Goal: Information Seeking & Learning: Learn about a topic

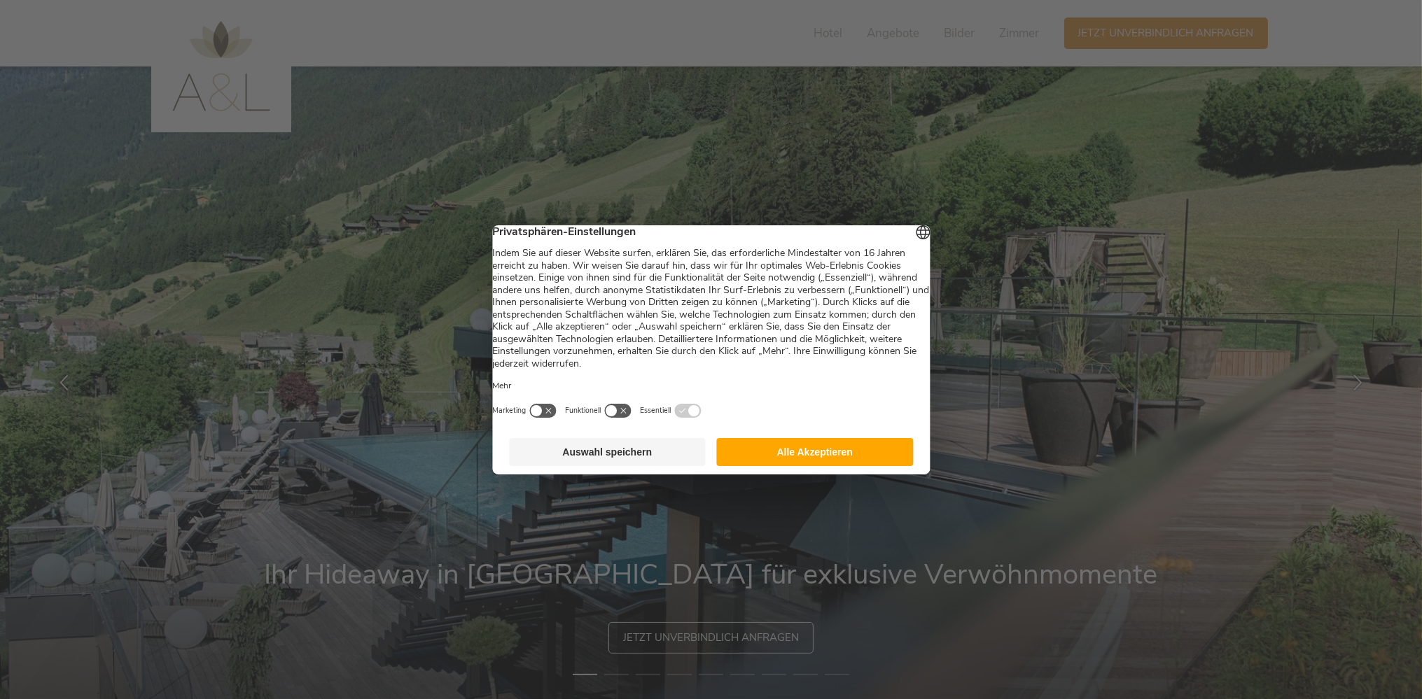
click at [808, 475] on footer "Auswahl speichern Alle Akzeptieren" at bounding box center [710, 452] width 437 height 45
click at [815, 466] on button "Alle Akzeptieren" at bounding box center [815, 452] width 197 height 28
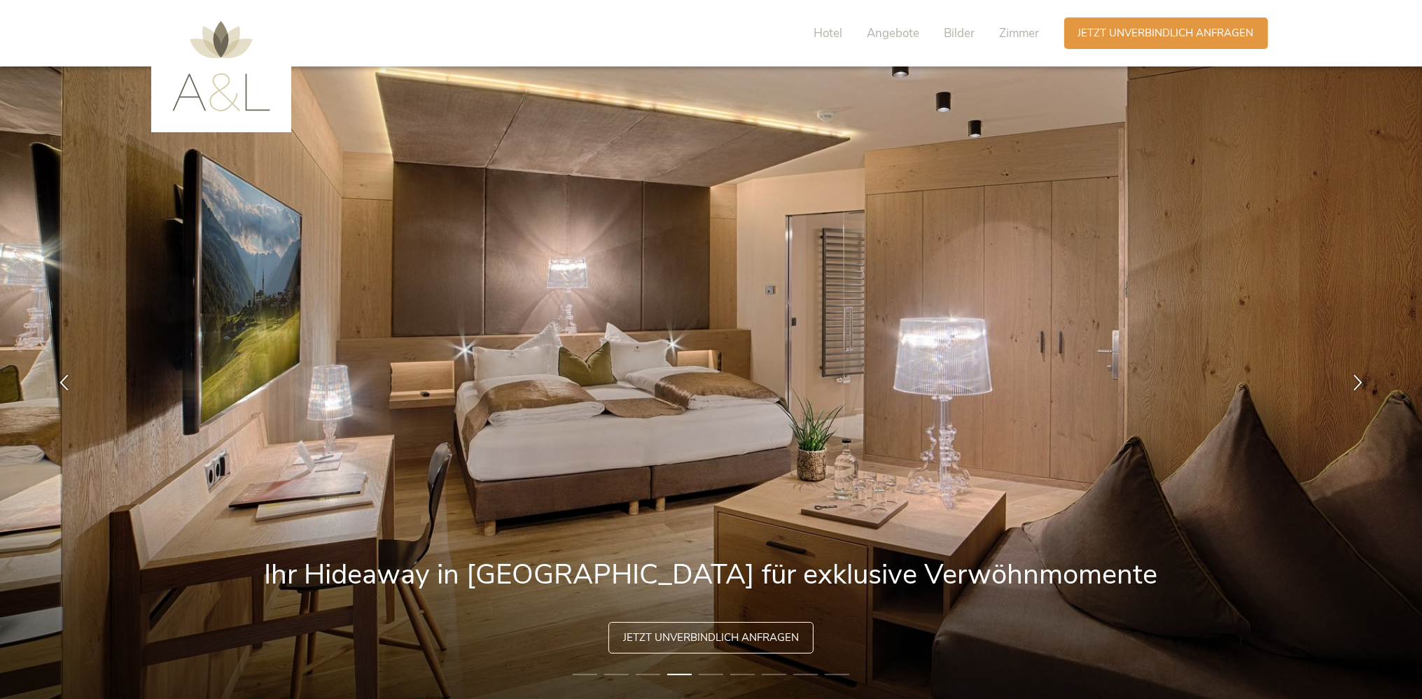
click at [719, 678] on li "5" at bounding box center [711, 675] width 24 height 14
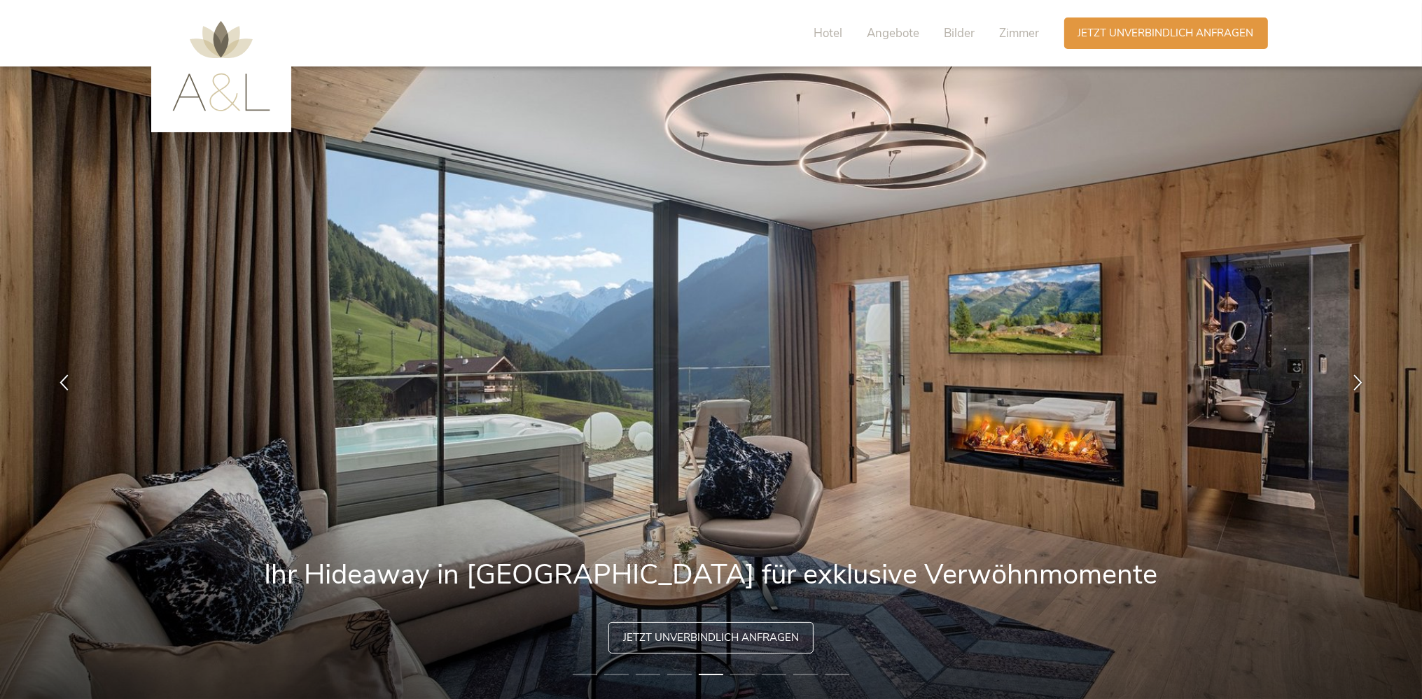
click at [748, 676] on li "6" at bounding box center [742, 675] width 24 height 14
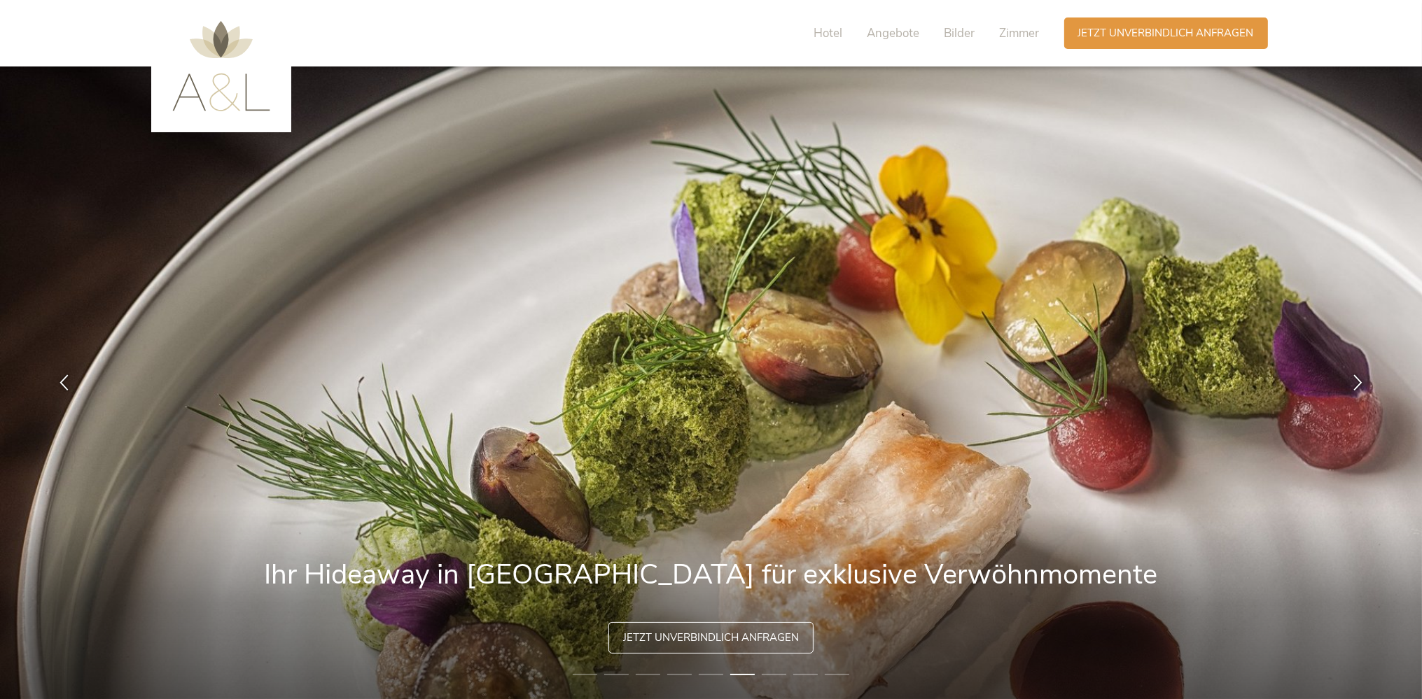
click at [773, 676] on li "7" at bounding box center [774, 675] width 24 height 14
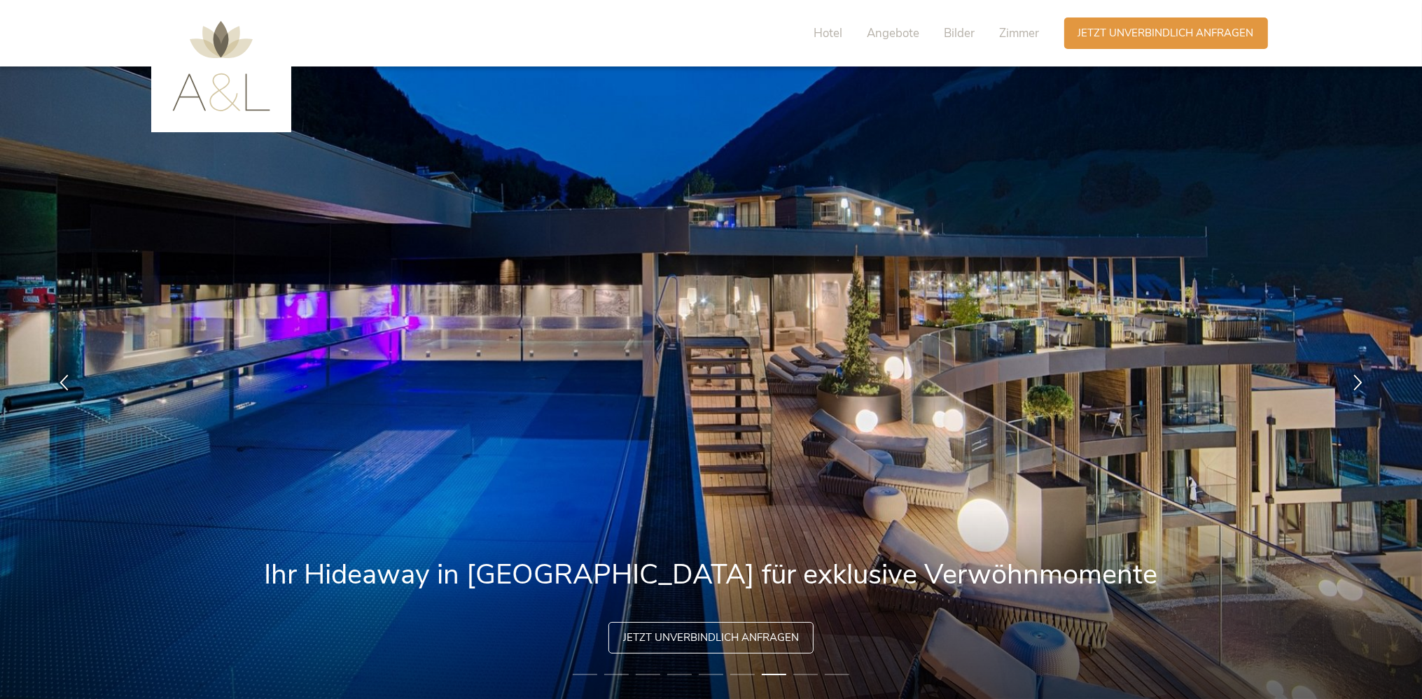
click at [803, 677] on li "8" at bounding box center [805, 675] width 24 height 14
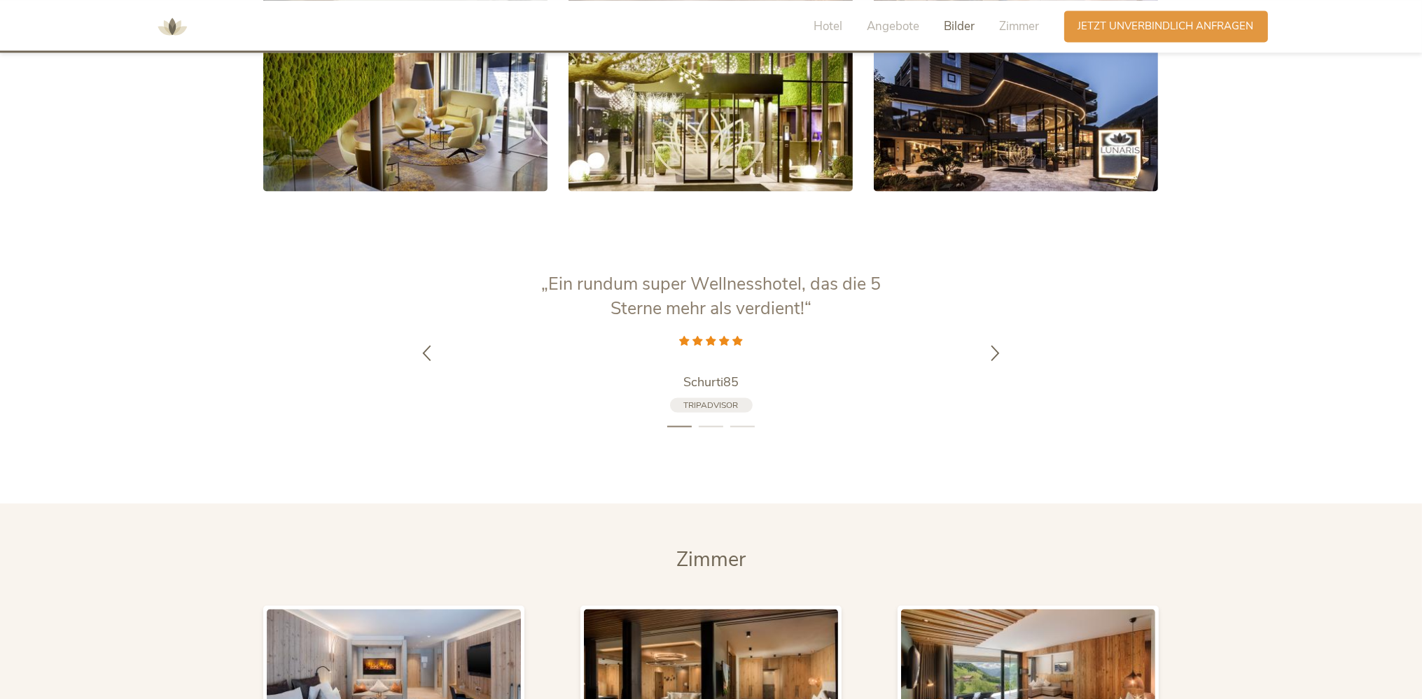
scroll to position [2956, 0]
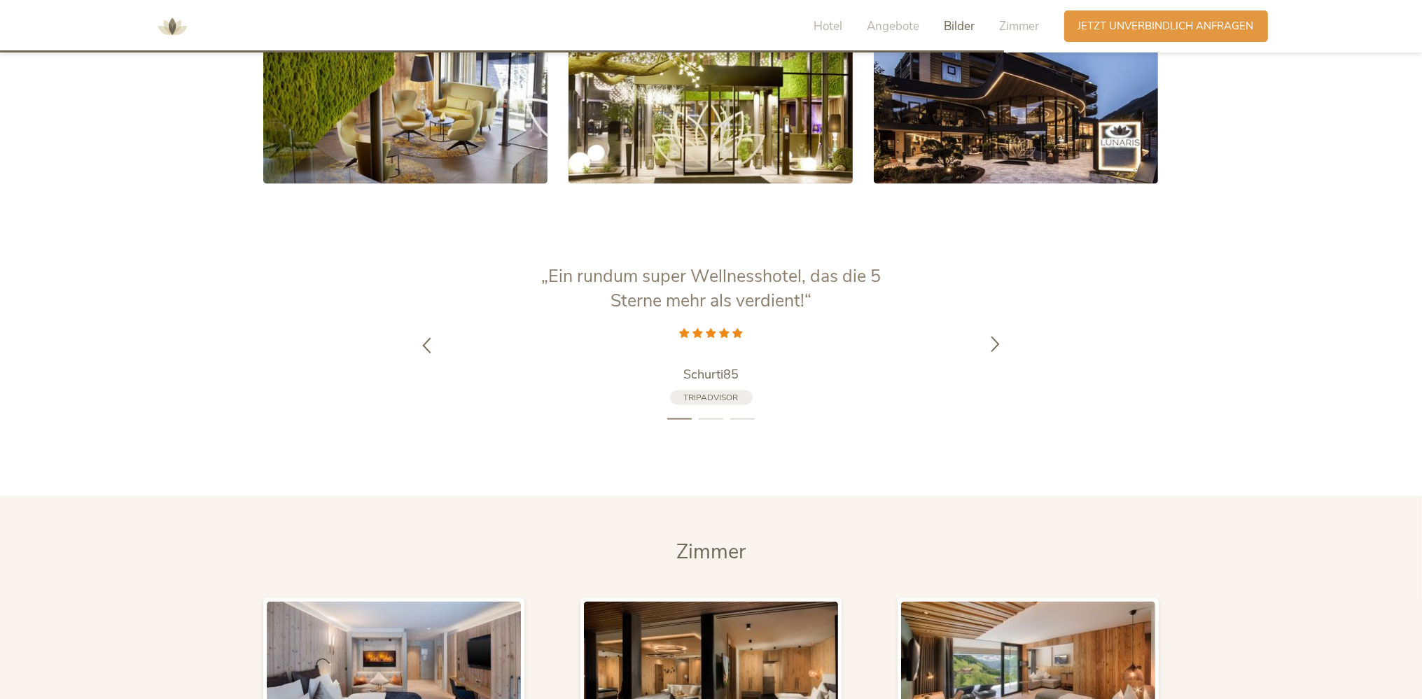
click at [991, 336] on icon at bounding box center [995, 344] width 16 height 16
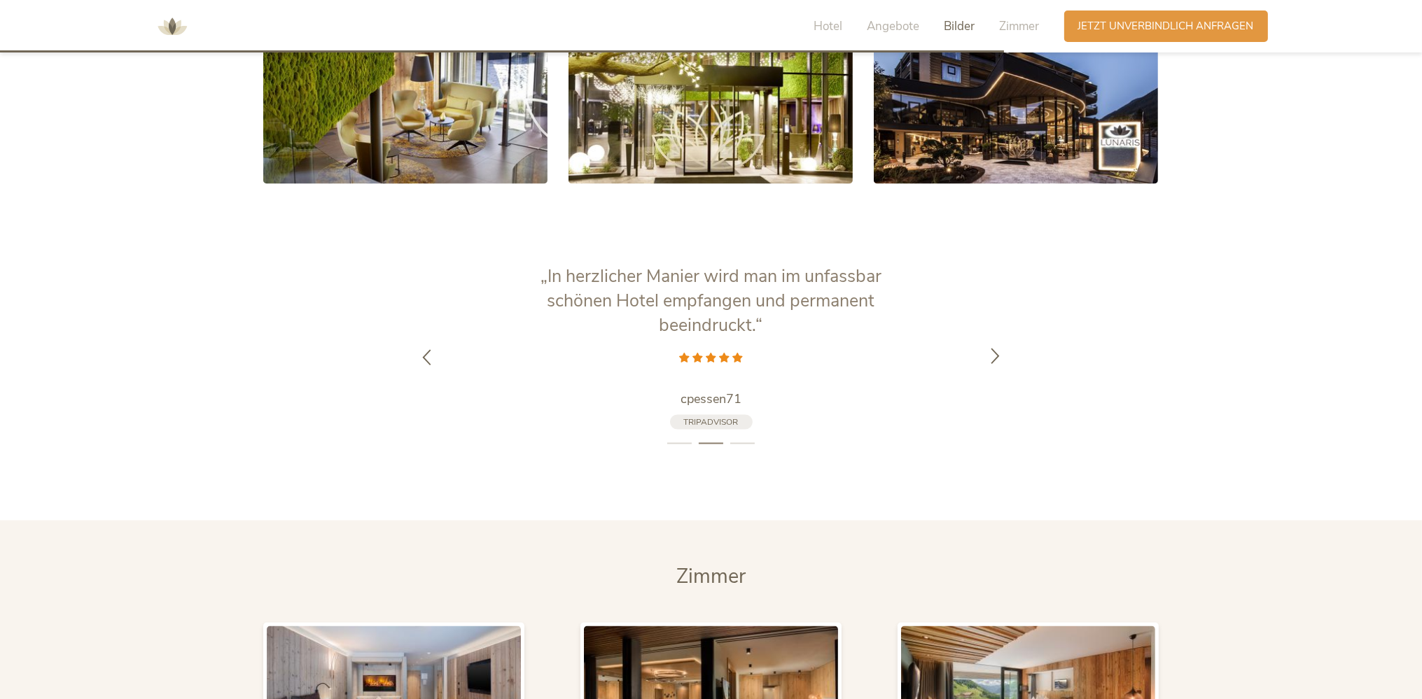
click at [991, 336] on div at bounding box center [995, 358] width 44 height 44
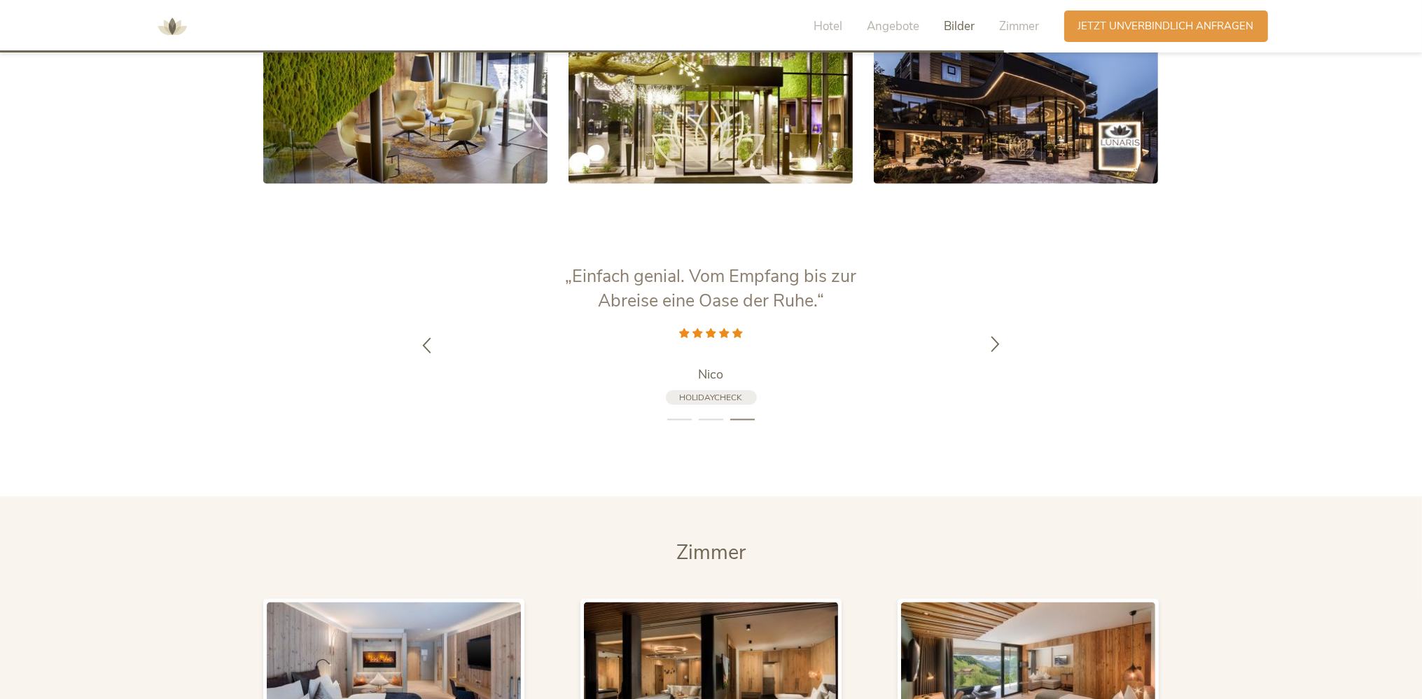
click at [991, 337] on icon at bounding box center [995, 345] width 16 height 16
click at [991, 336] on icon at bounding box center [995, 344] width 16 height 16
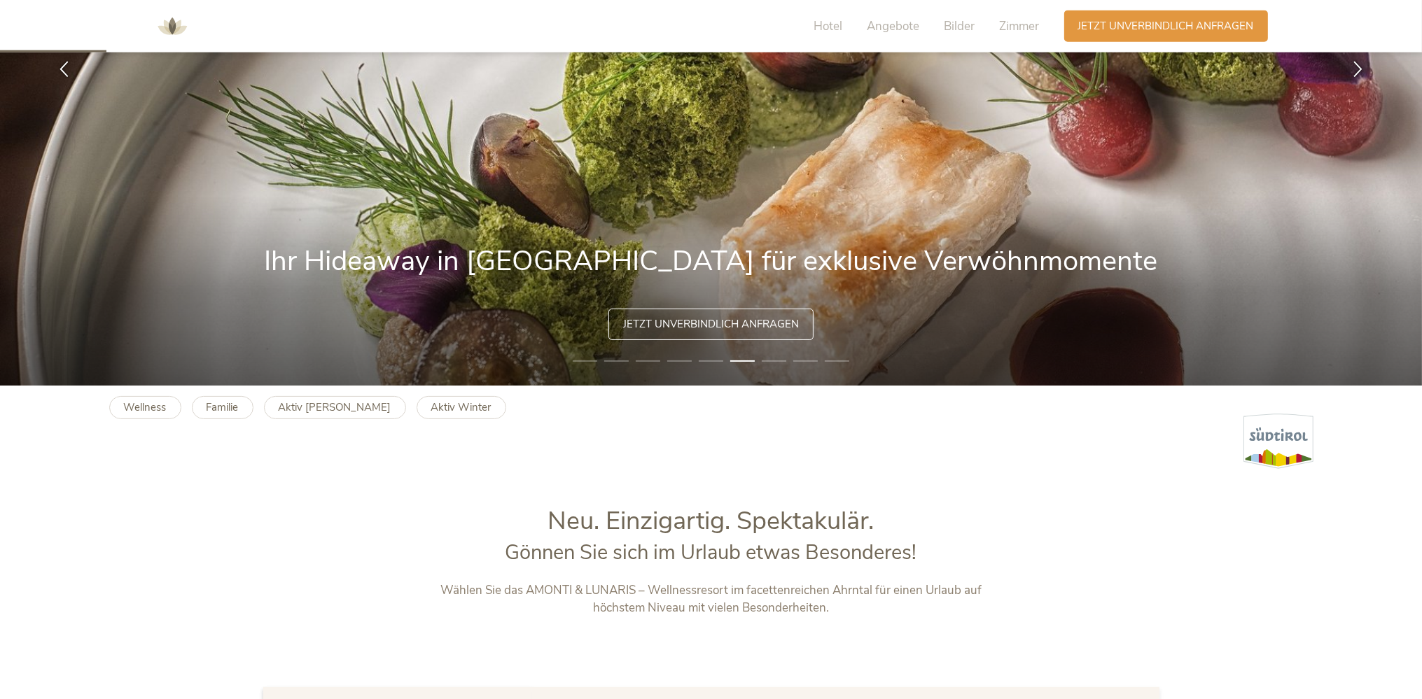
scroll to position [0, 0]
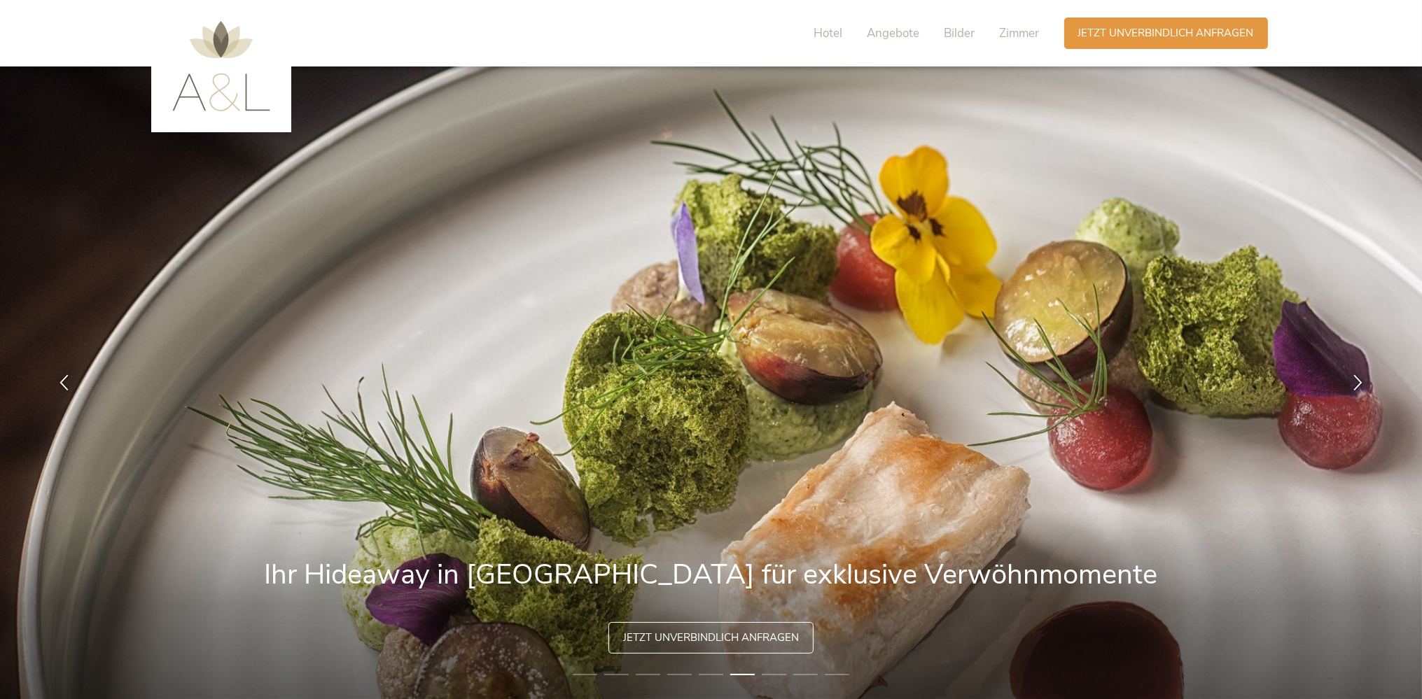
click at [1017, 44] on div "Hotel Angebote Bilder Zimmer" at bounding box center [930, 32] width 267 height 31
click at [1016, 34] on span "Zimmer" at bounding box center [1019, 33] width 40 height 16
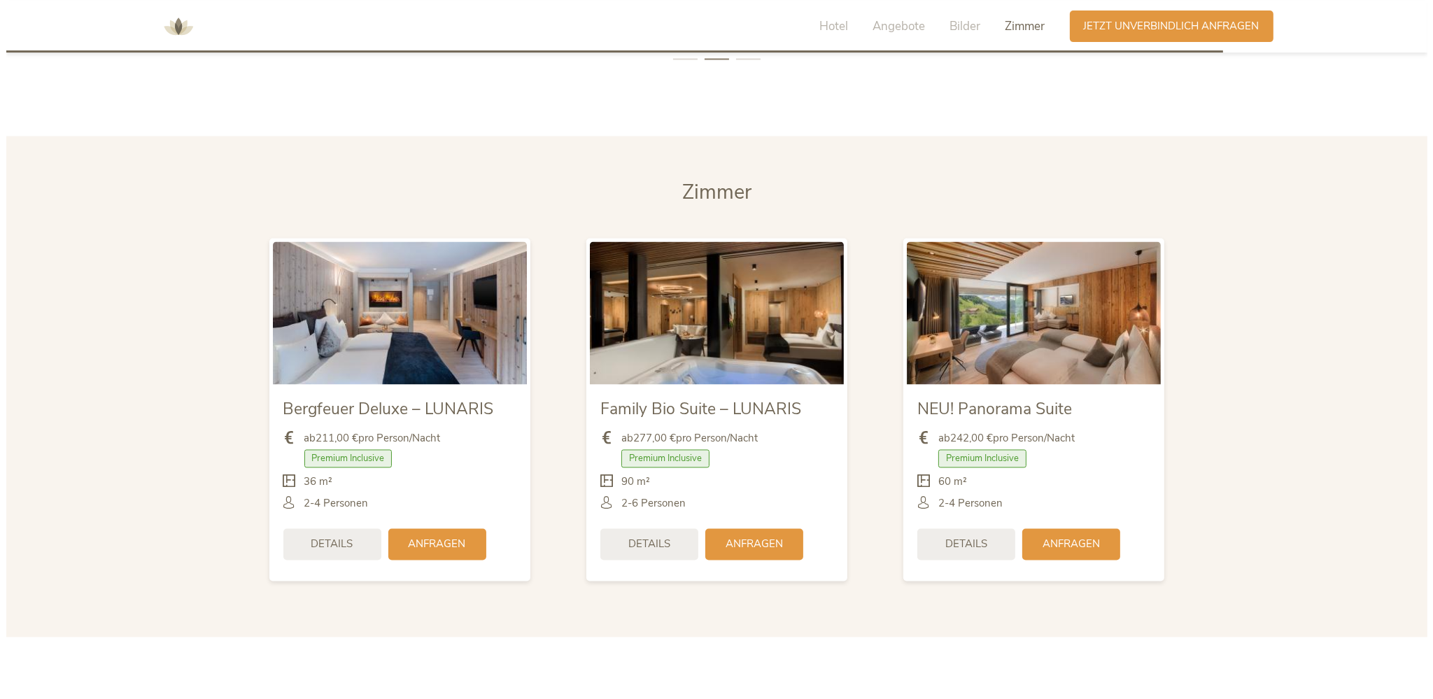
scroll to position [3236, 0]
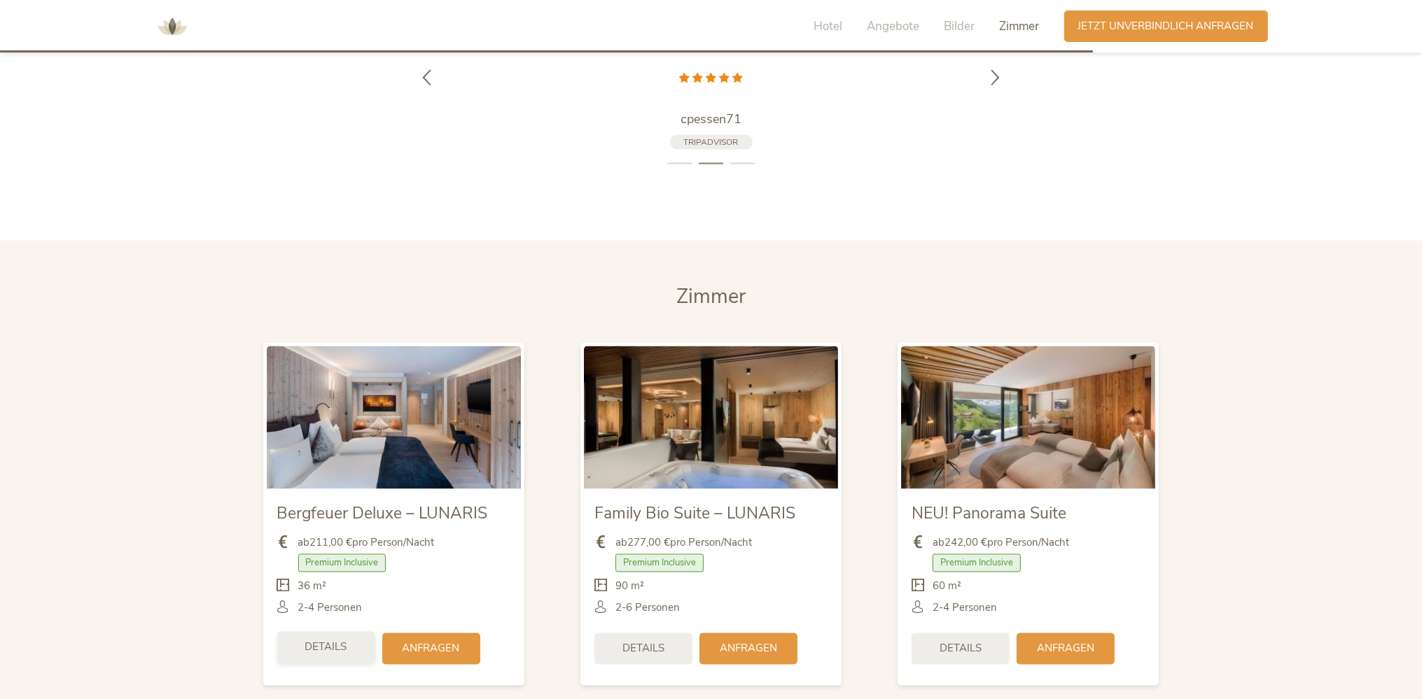
click at [335, 633] on div "Details" at bounding box center [326, 647] width 98 height 31
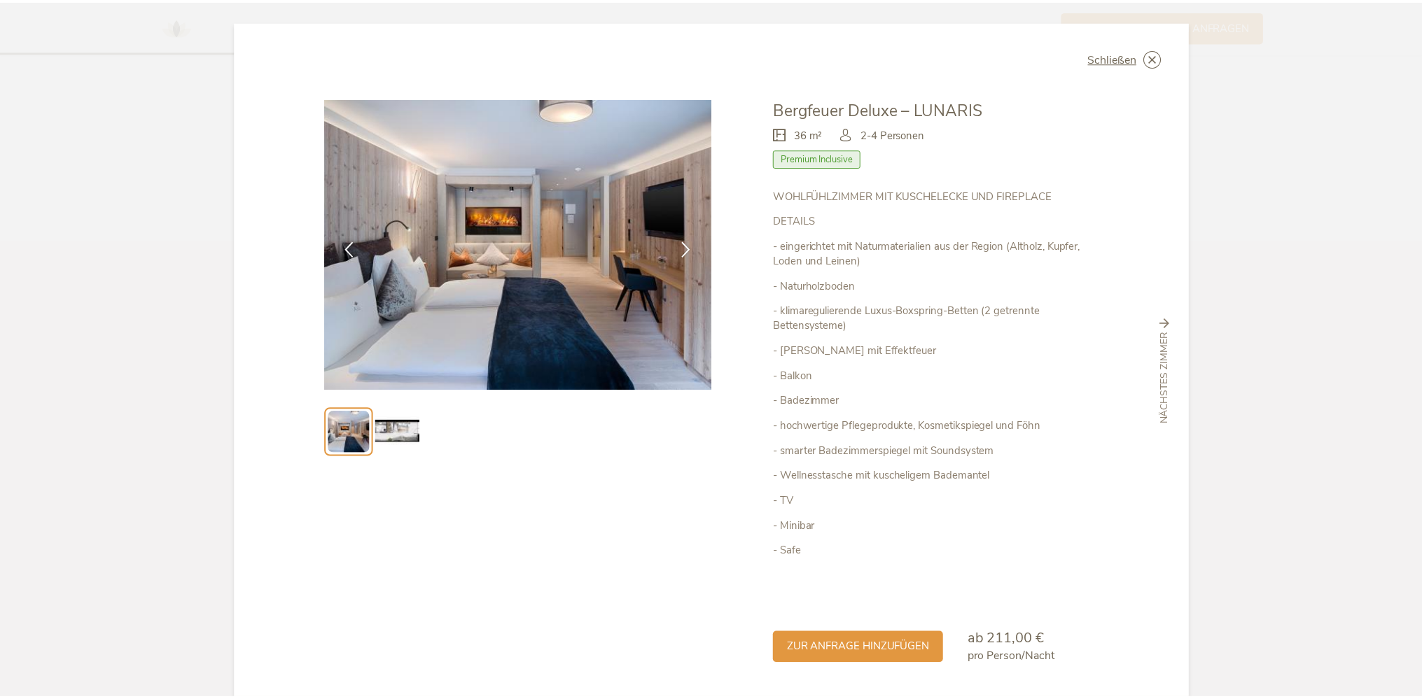
scroll to position [44, 0]
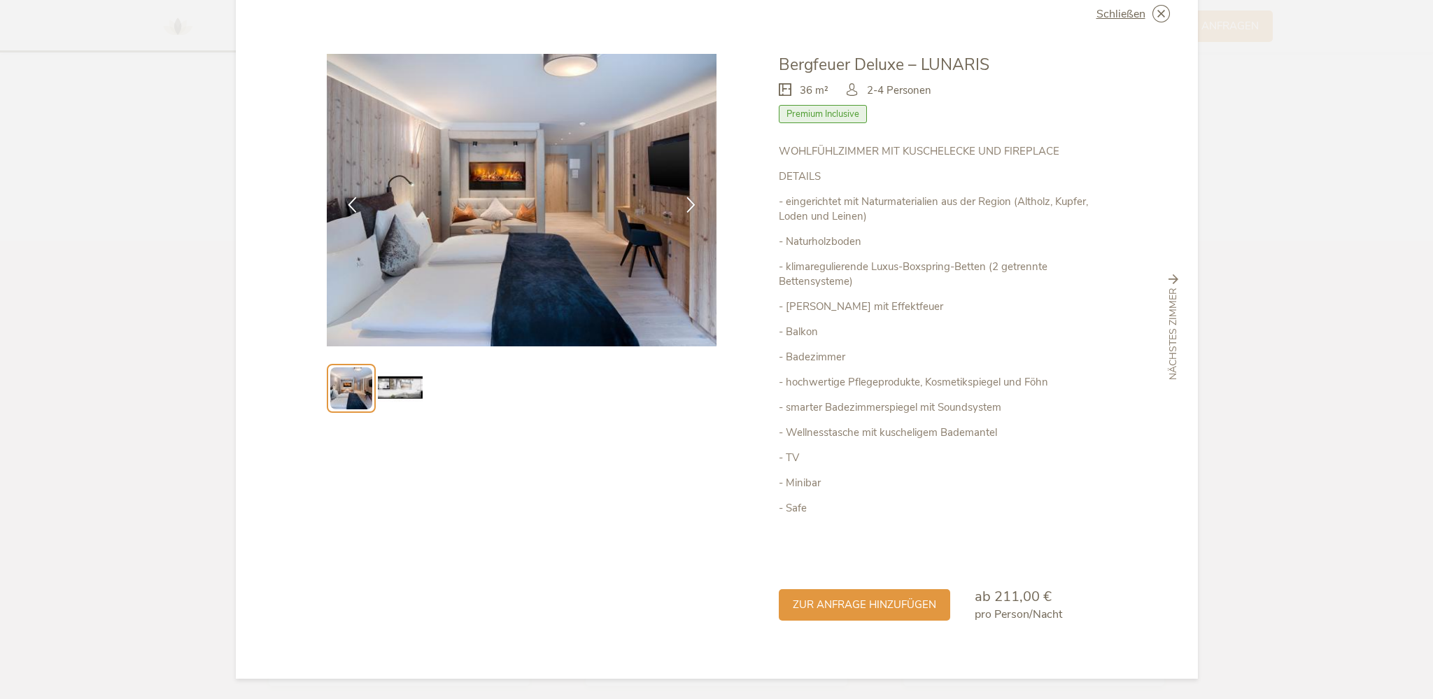
click at [409, 393] on img at bounding box center [400, 388] width 45 height 45
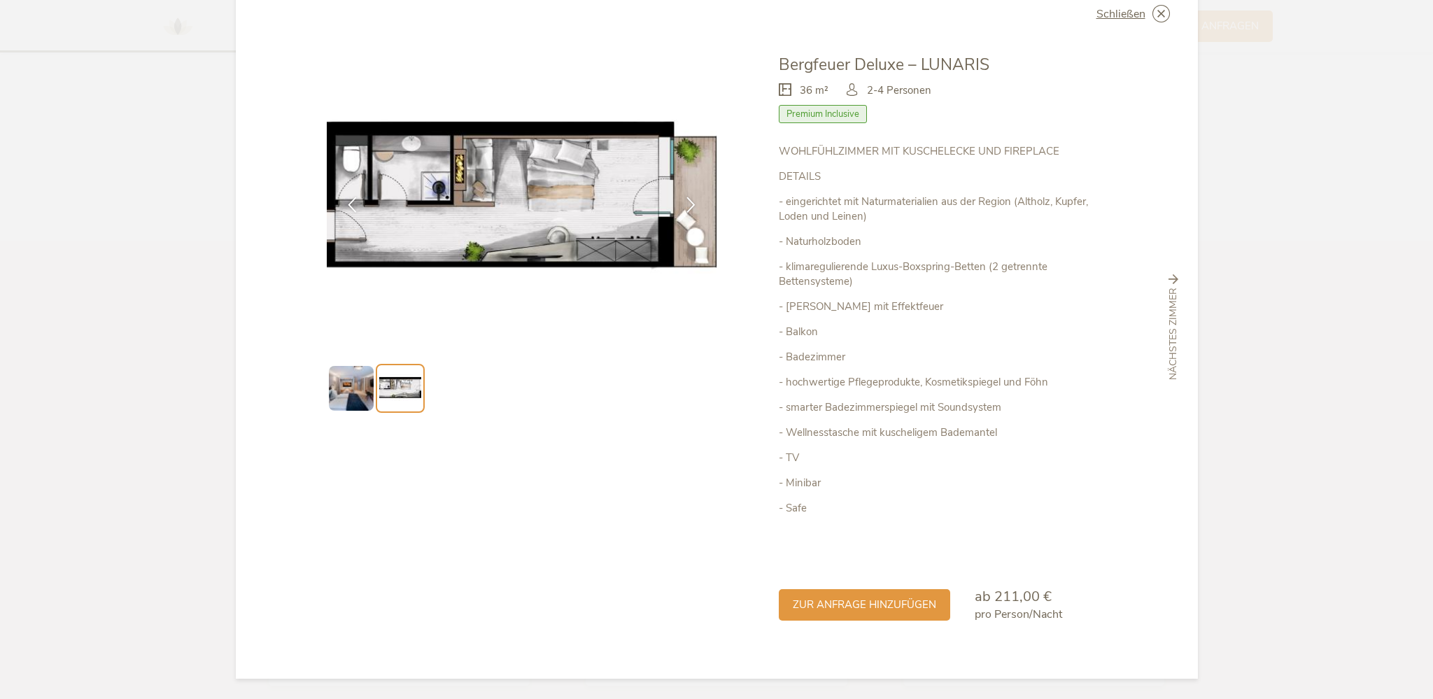
click at [362, 379] on img at bounding box center [351, 388] width 45 height 45
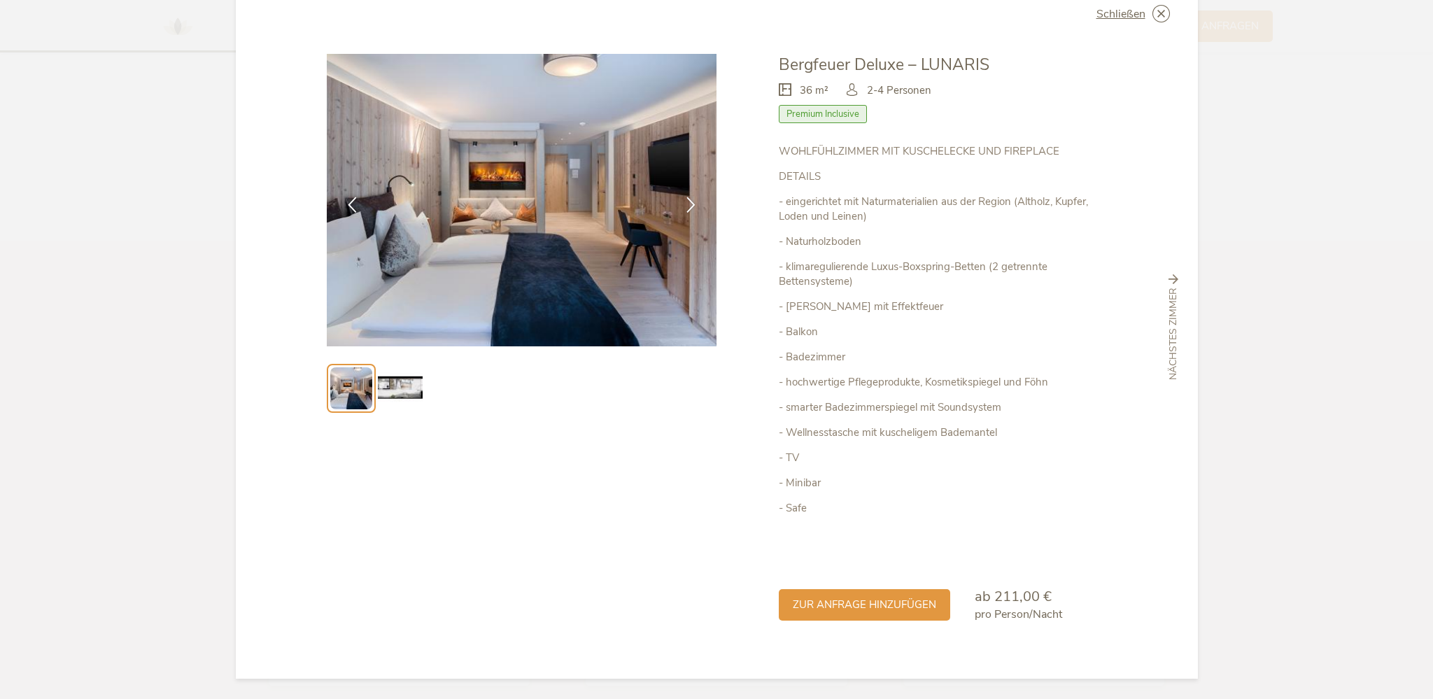
click at [391, 388] on img at bounding box center [400, 388] width 45 height 45
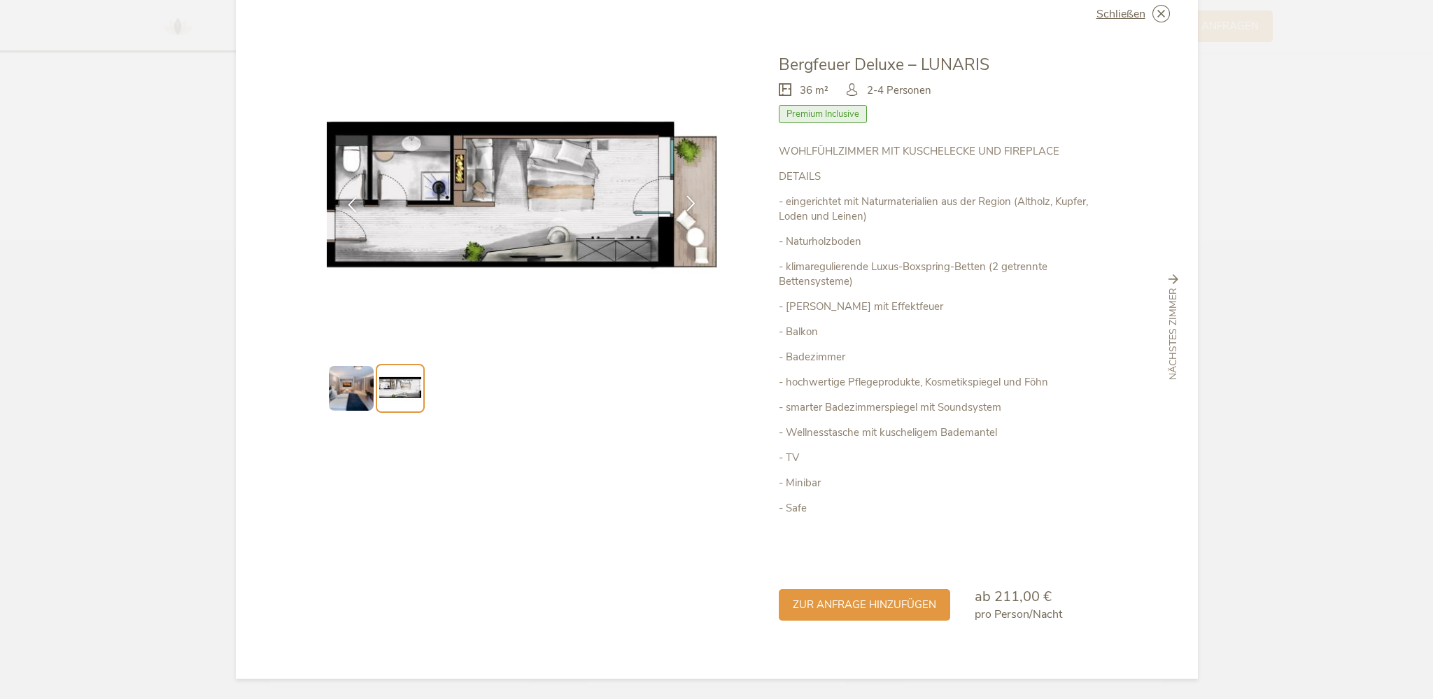
click at [690, 195] on div at bounding box center [691, 205] width 44 height 44
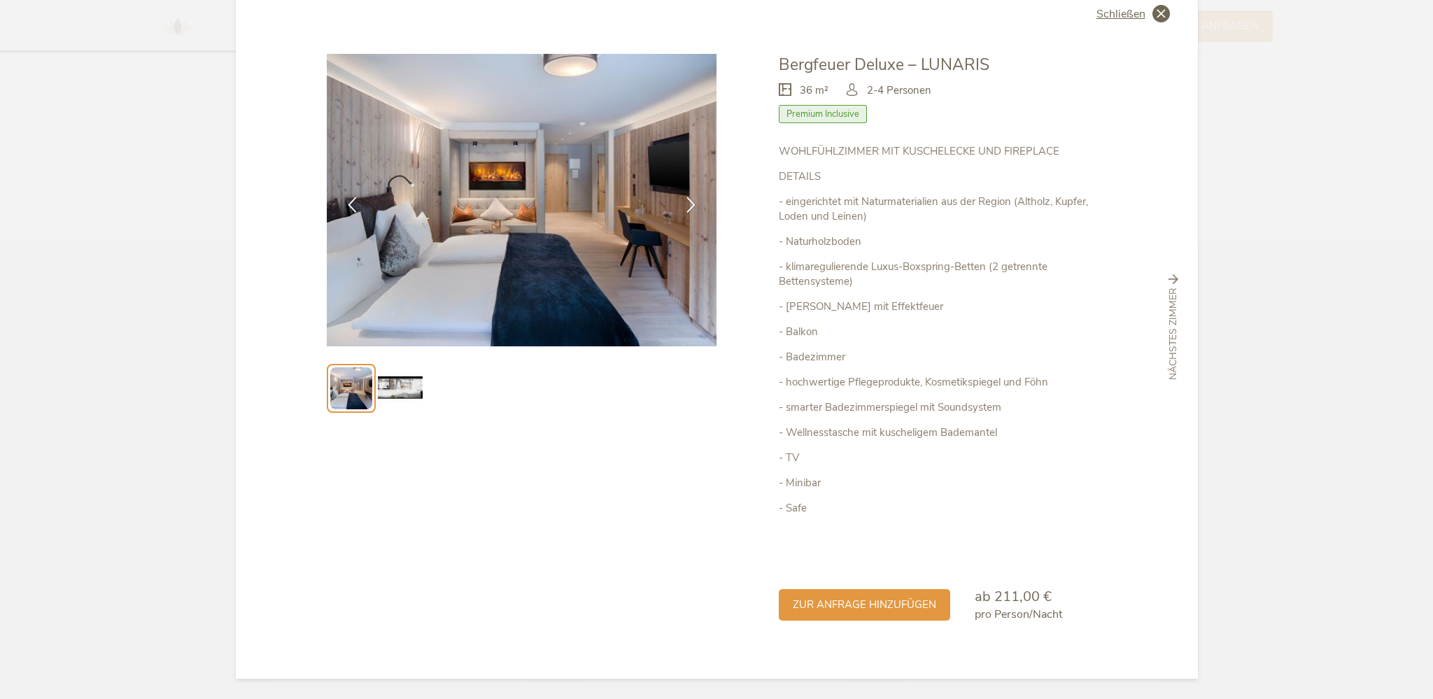
click at [1125, 21] on div "Schließen" at bounding box center [1133, 13] width 73 height 17
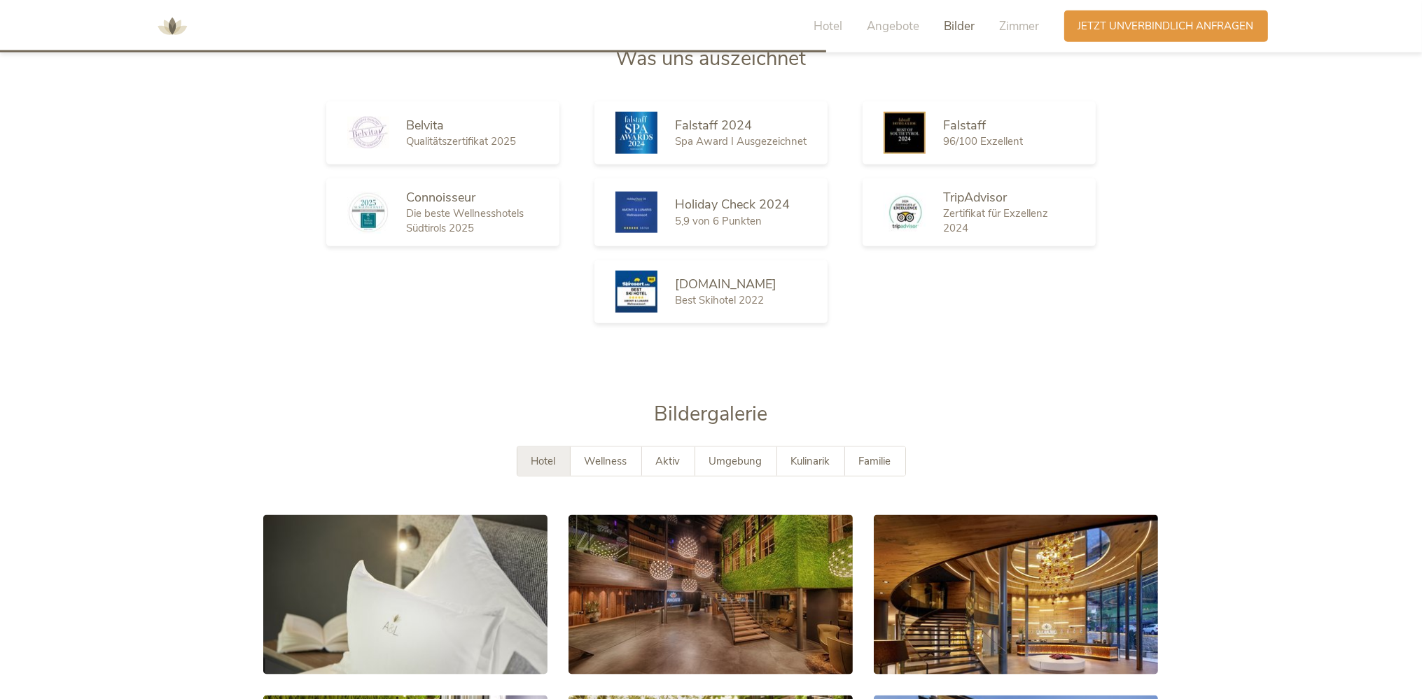
scroll to position [2513, 0]
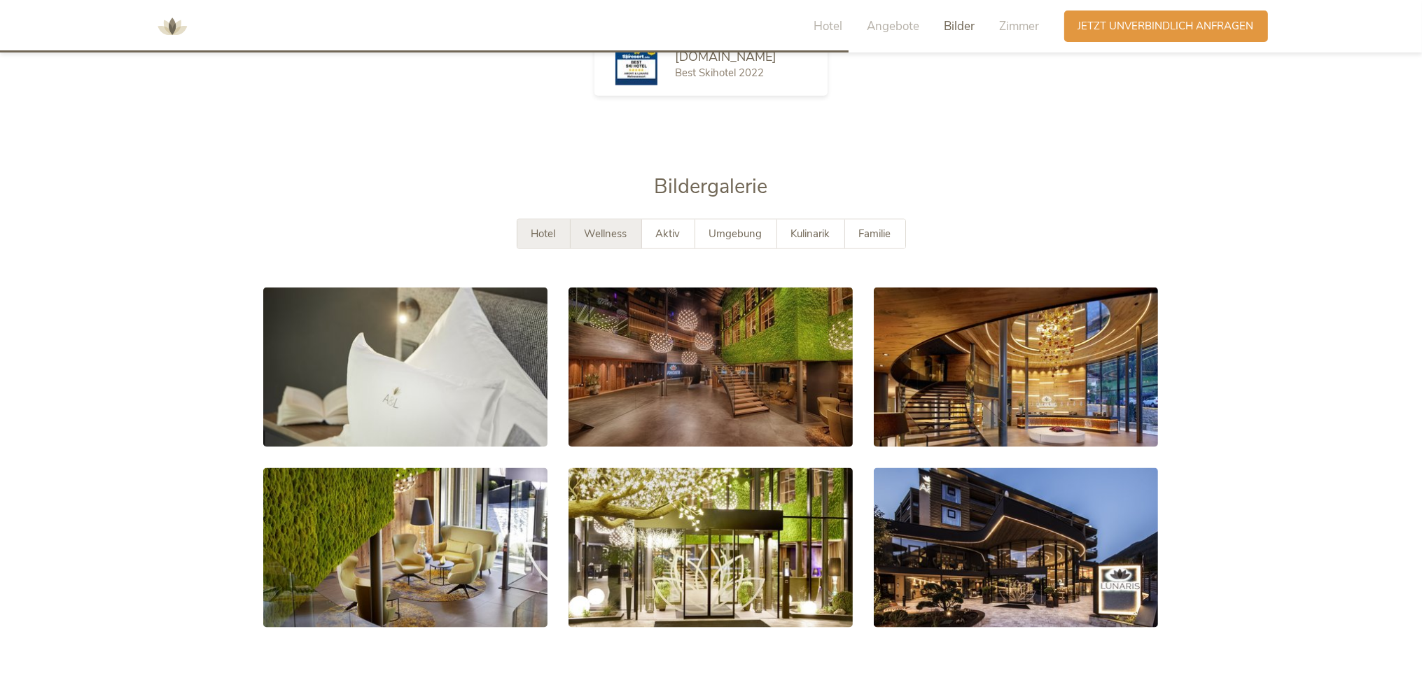
click at [607, 220] on div "Wellness" at bounding box center [605, 234] width 71 height 29
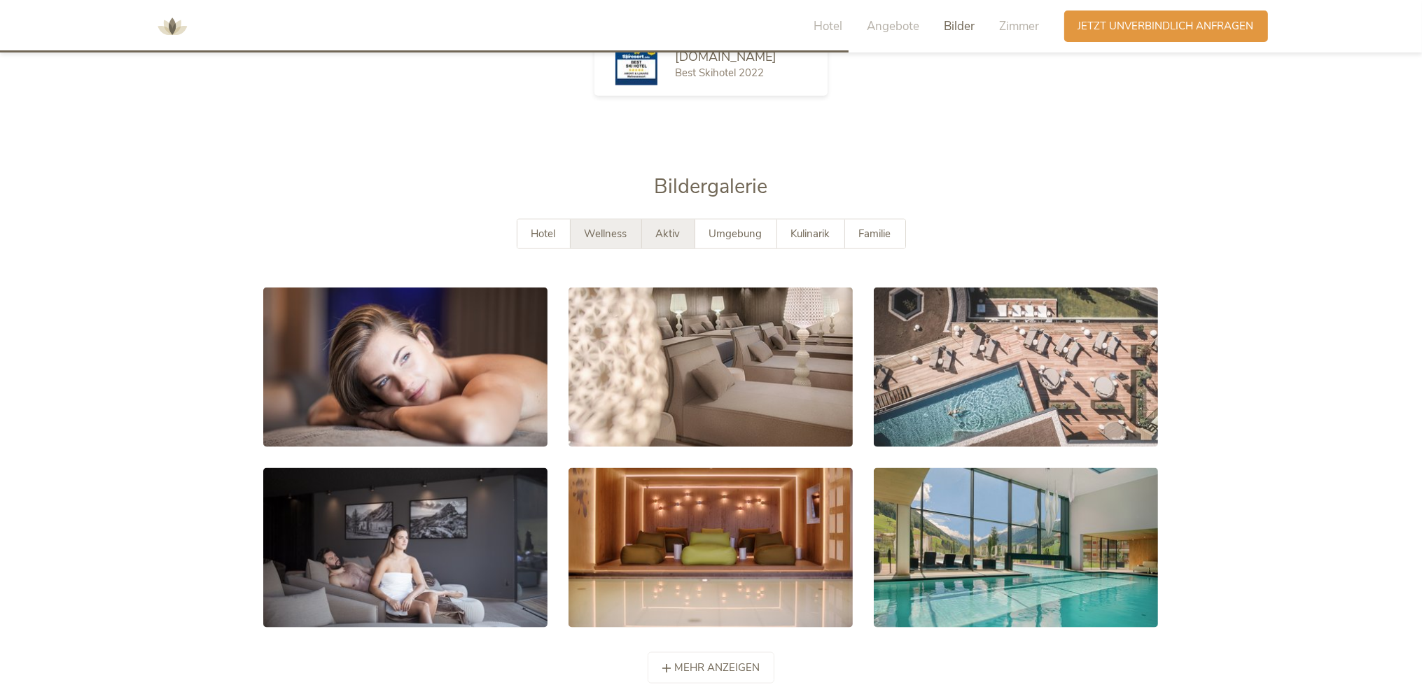
click at [671, 227] on span "Aktiv" at bounding box center [668, 234] width 24 height 14
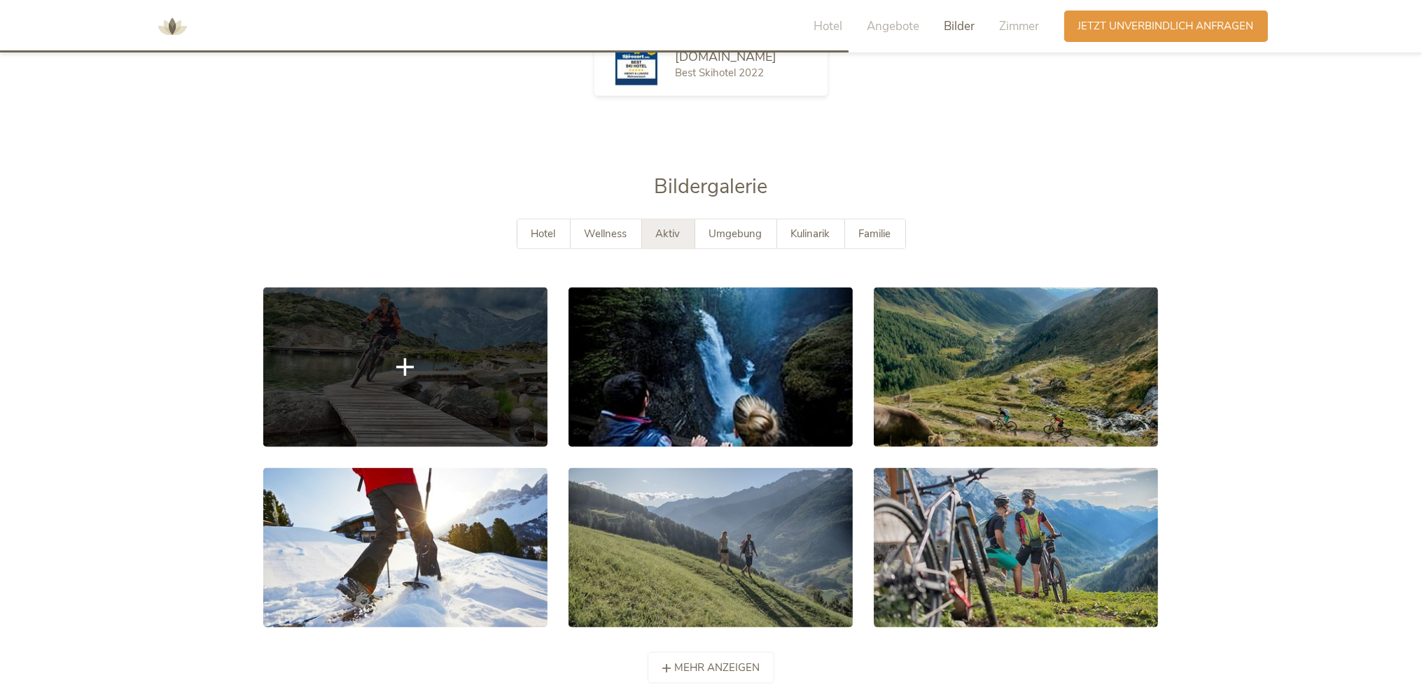
click at [469, 342] on link at bounding box center [405, 368] width 284 height 160
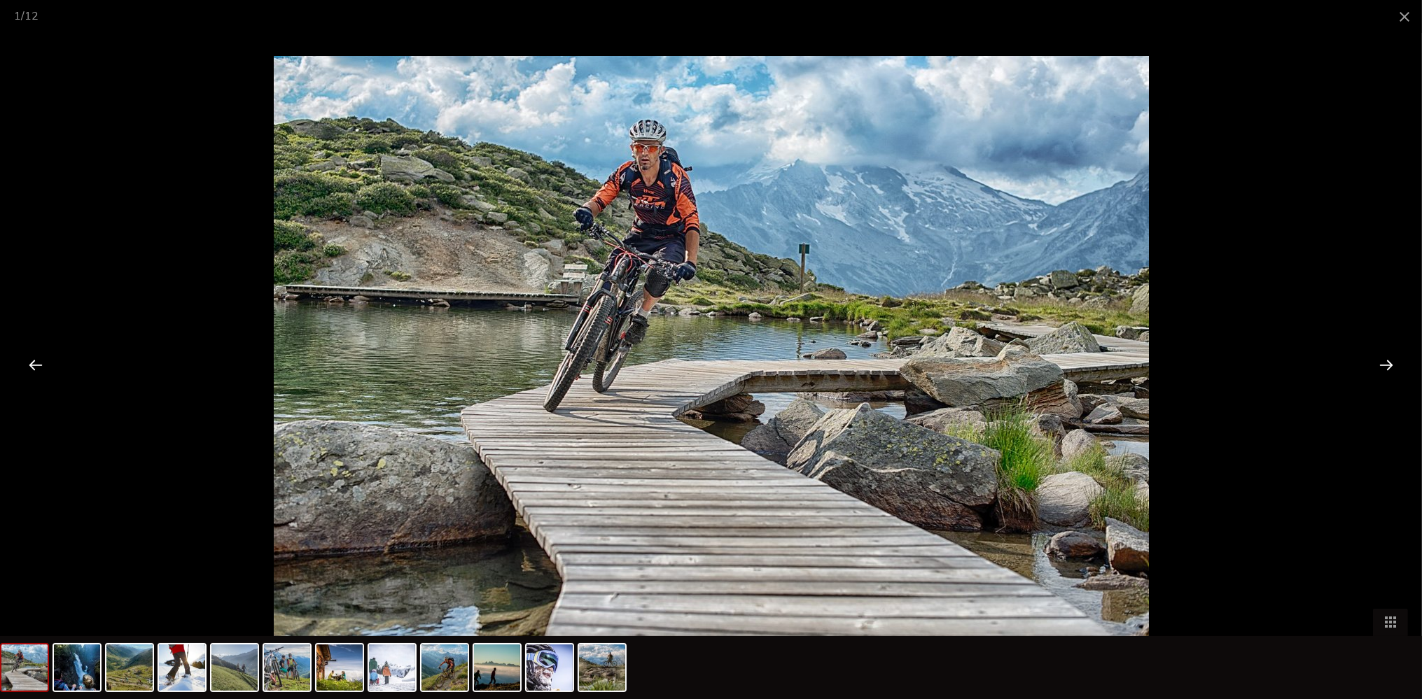
click at [1385, 367] on div at bounding box center [1385, 364] width 43 height 43
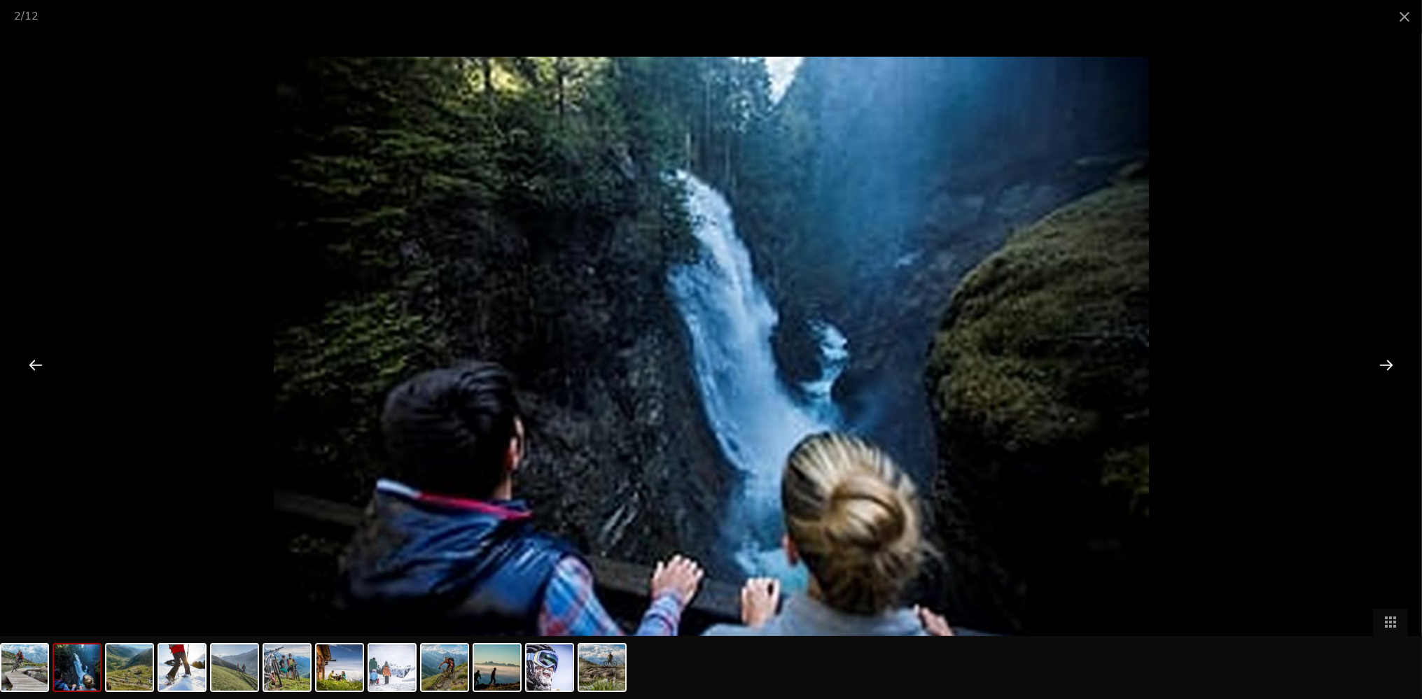
click at [1385, 367] on div at bounding box center [1385, 364] width 43 height 43
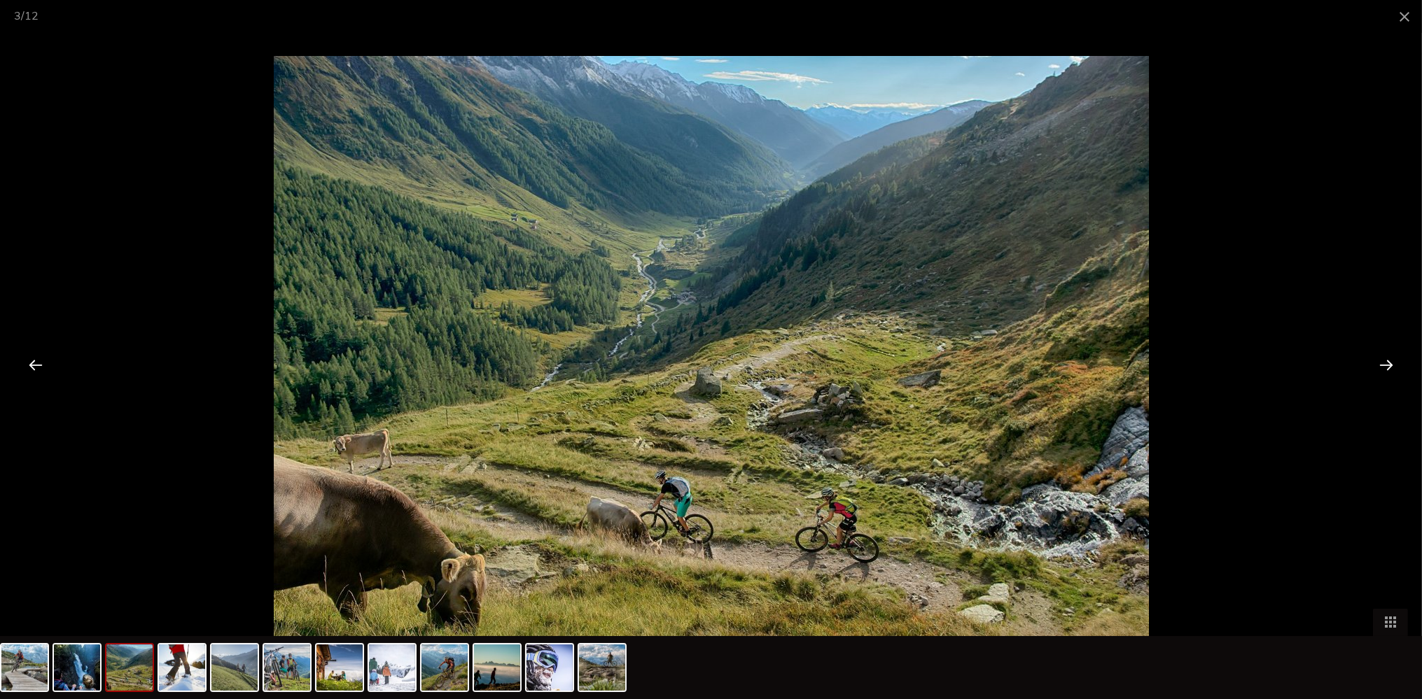
click at [1385, 367] on div at bounding box center [1385, 364] width 43 height 43
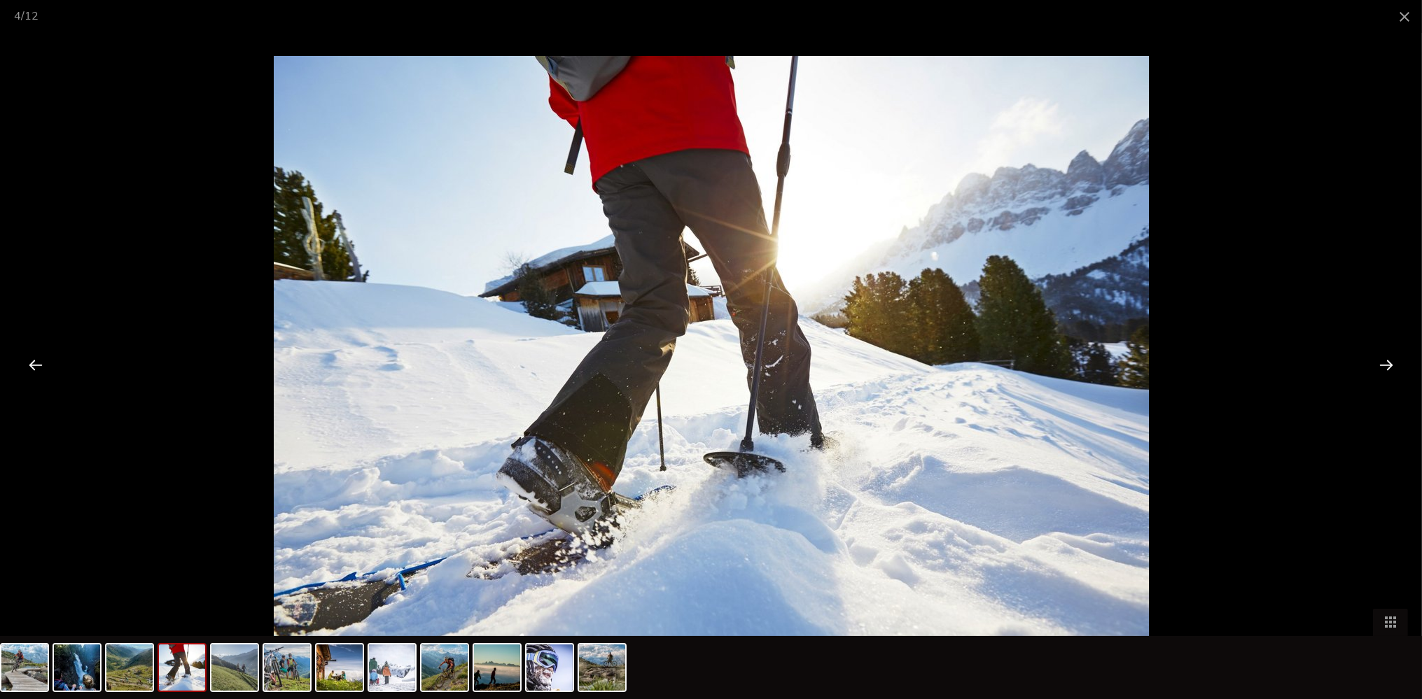
click at [1385, 367] on div at bounding box center [1385, 364] width 43 height 43
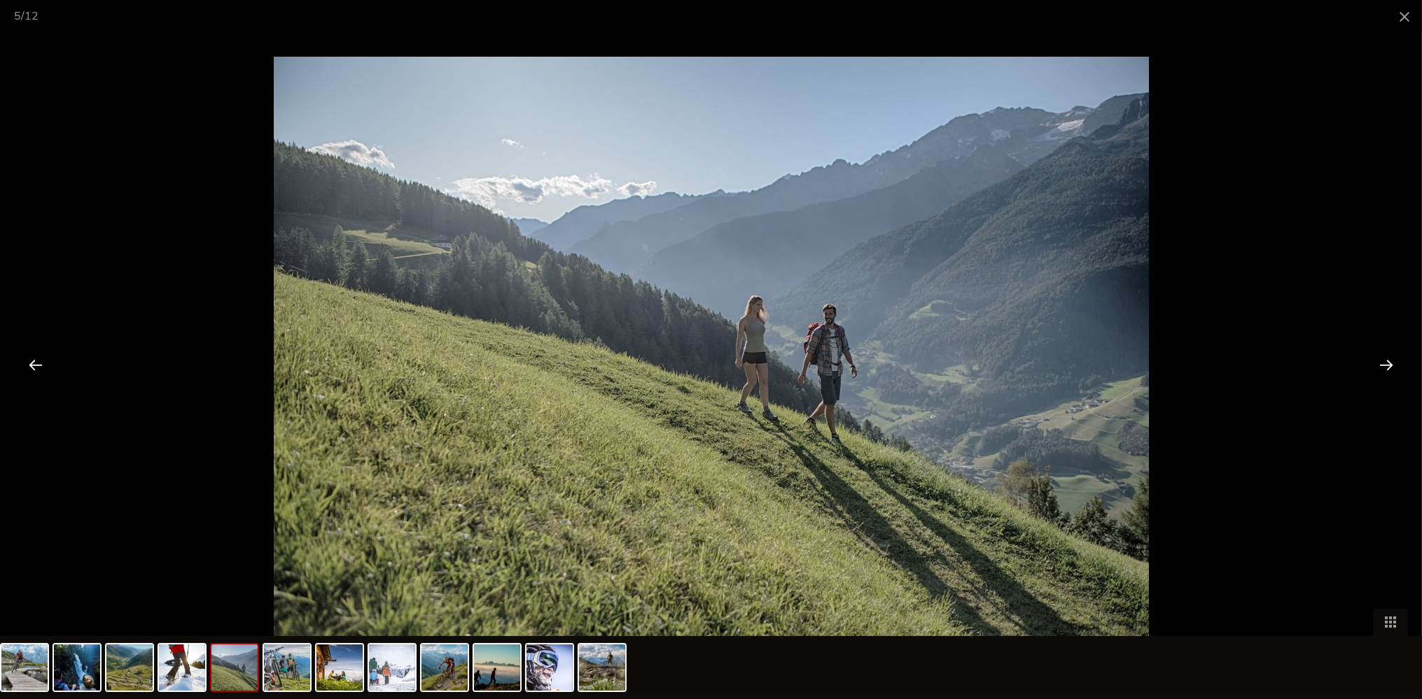
click at [1385, 367] on div at bounding box center [1385, 364] width 43 height 43
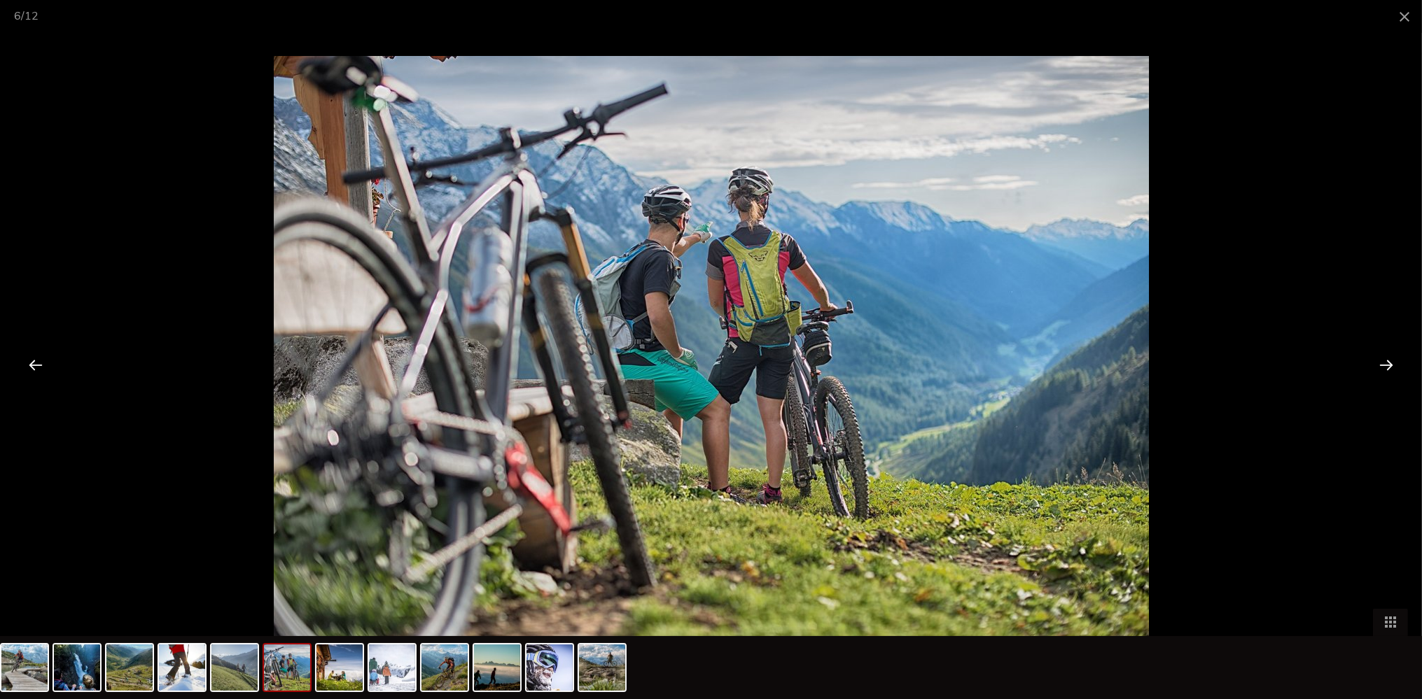
click at [1385, 367] on div at bounding box center [1385, 364] width 43 height 43
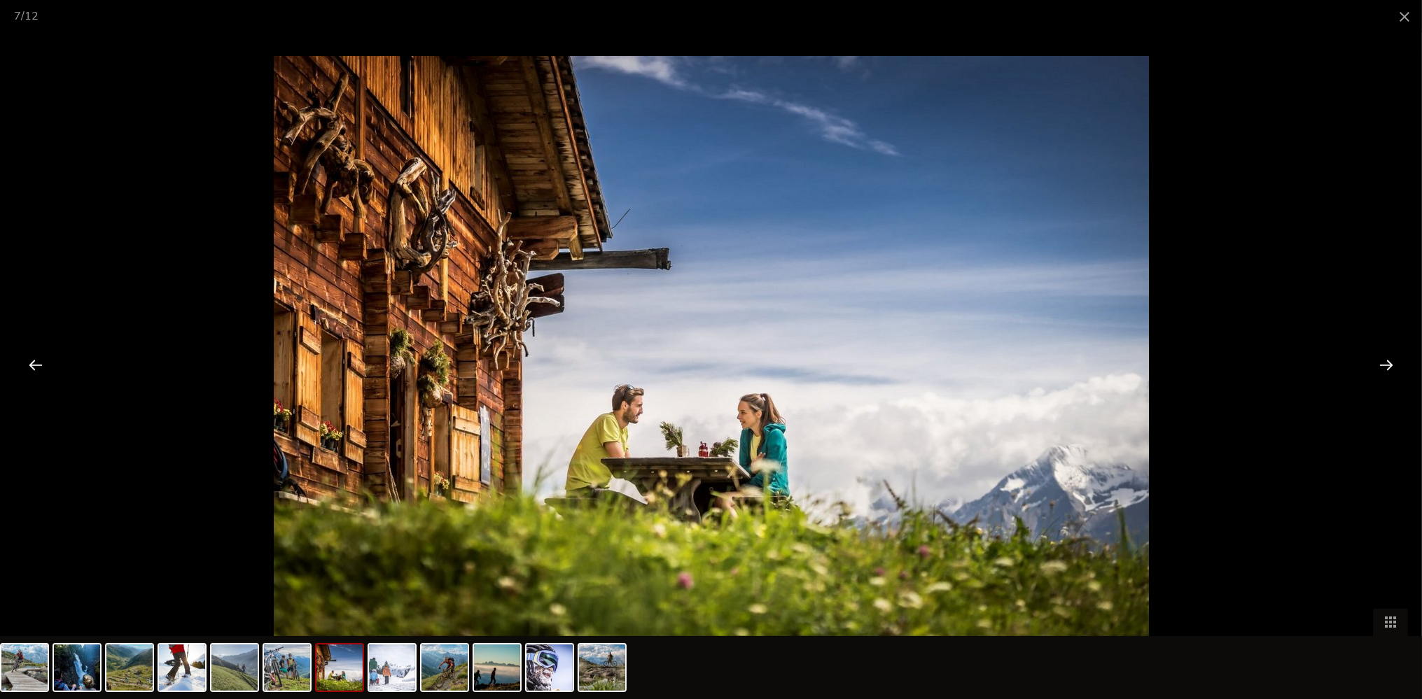
click at [1385, 367] on div at bounding box center [1385, 364] width 43 height 43
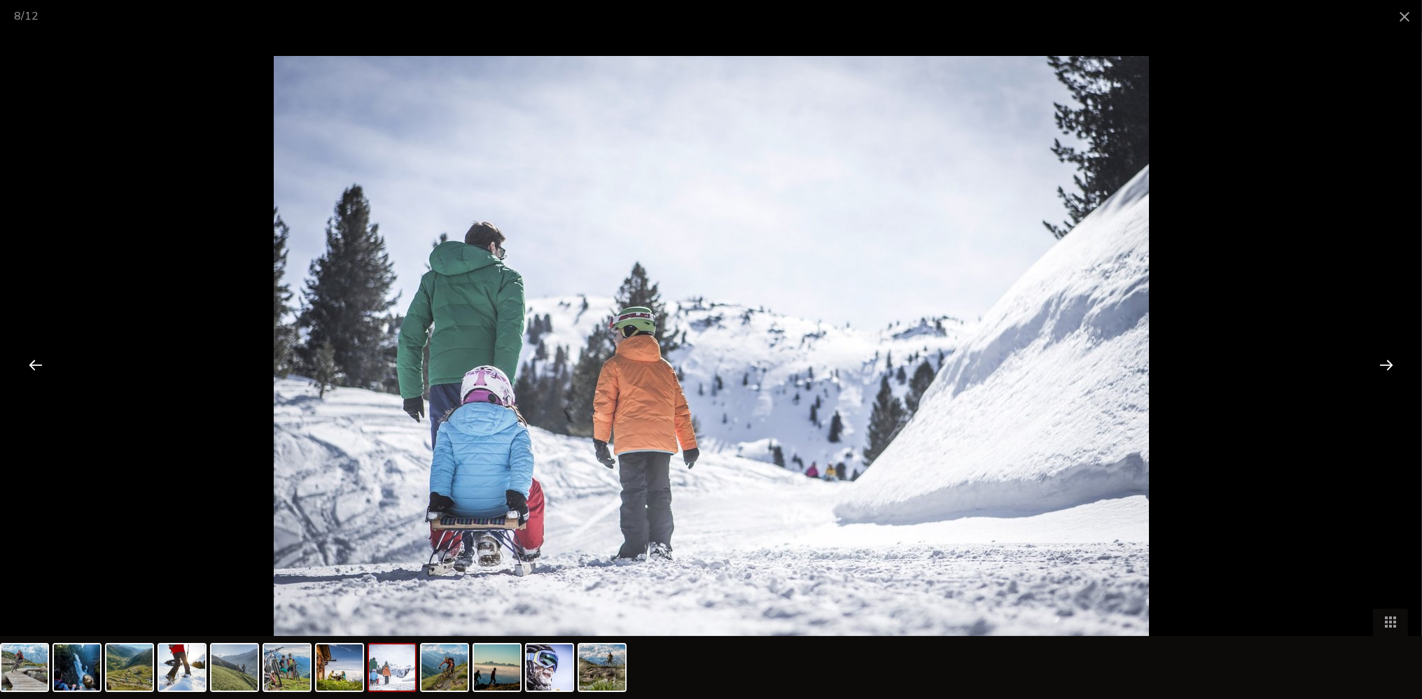
click at [1385, 367] on div at bounding box center [1385, 364] width 43 height 43
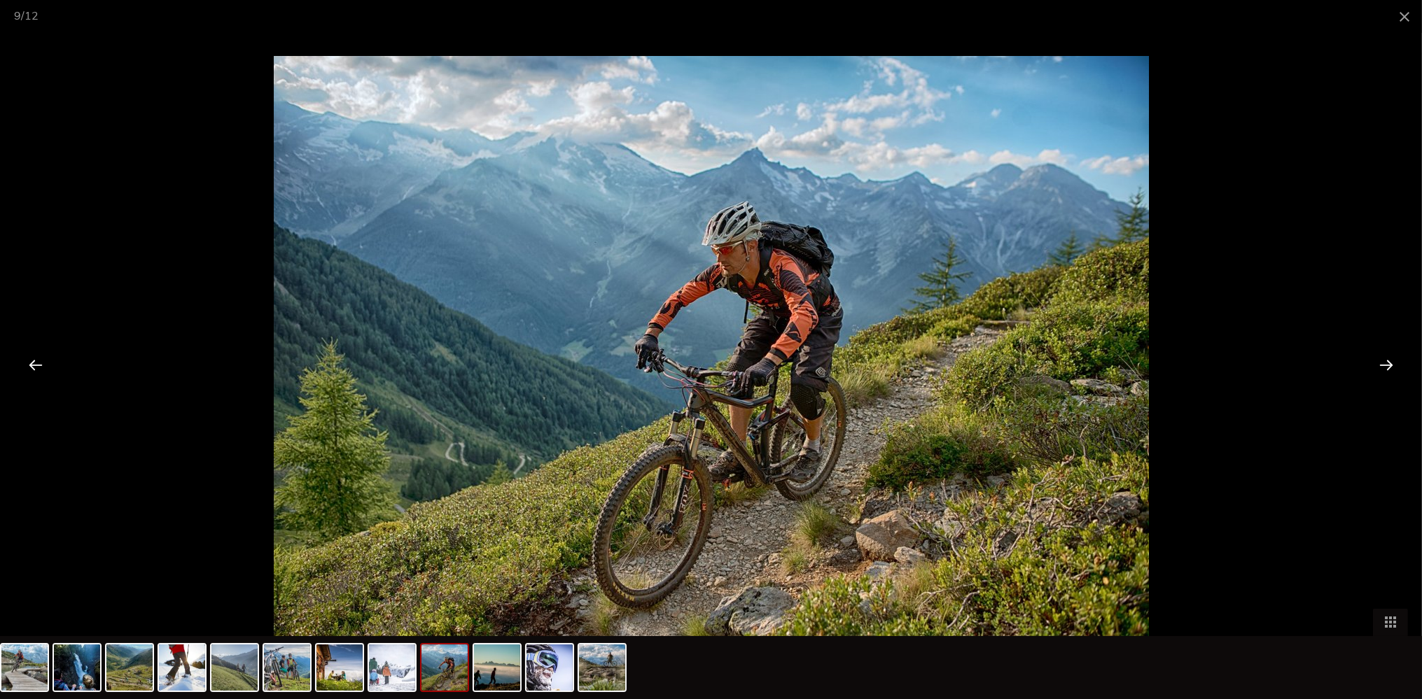
click at [1385, 367] on div at bounding box center [1385, 364] width 43 height 43
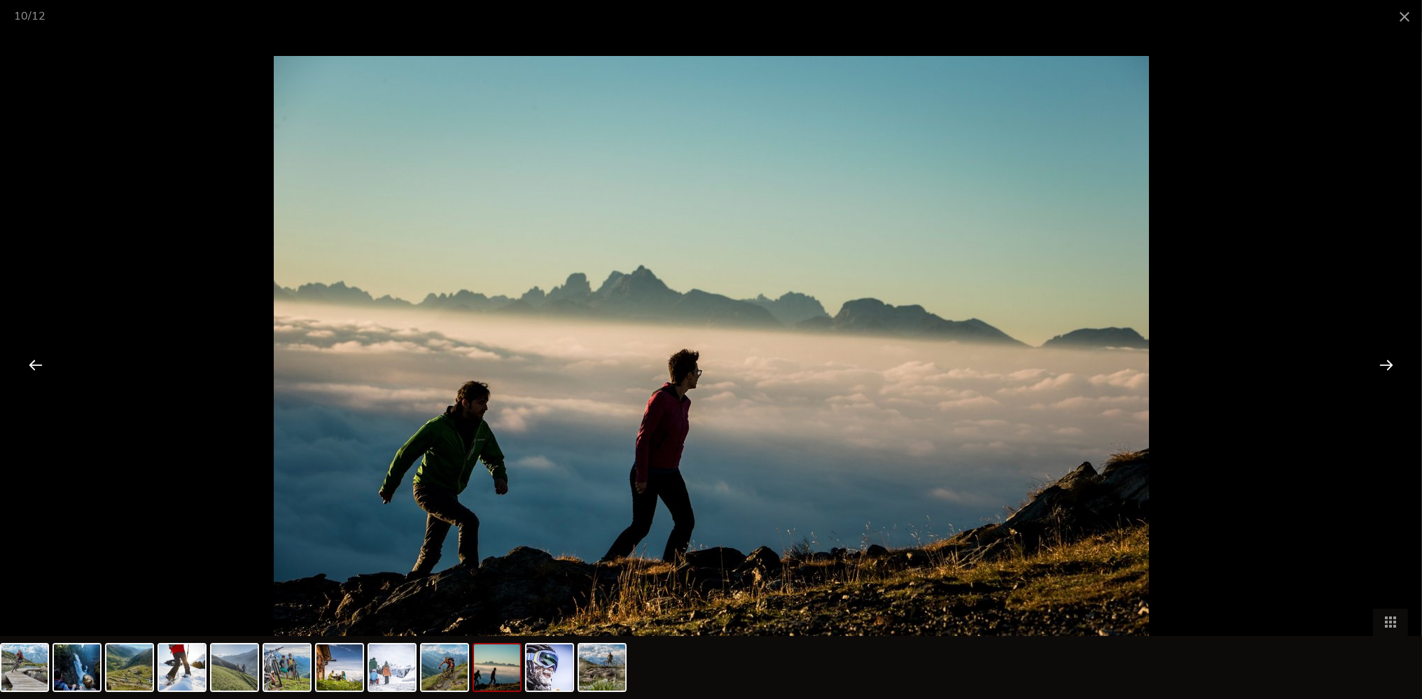
click at [1385, 367] on div at bounding box center [1385, 364] width 43 height 43
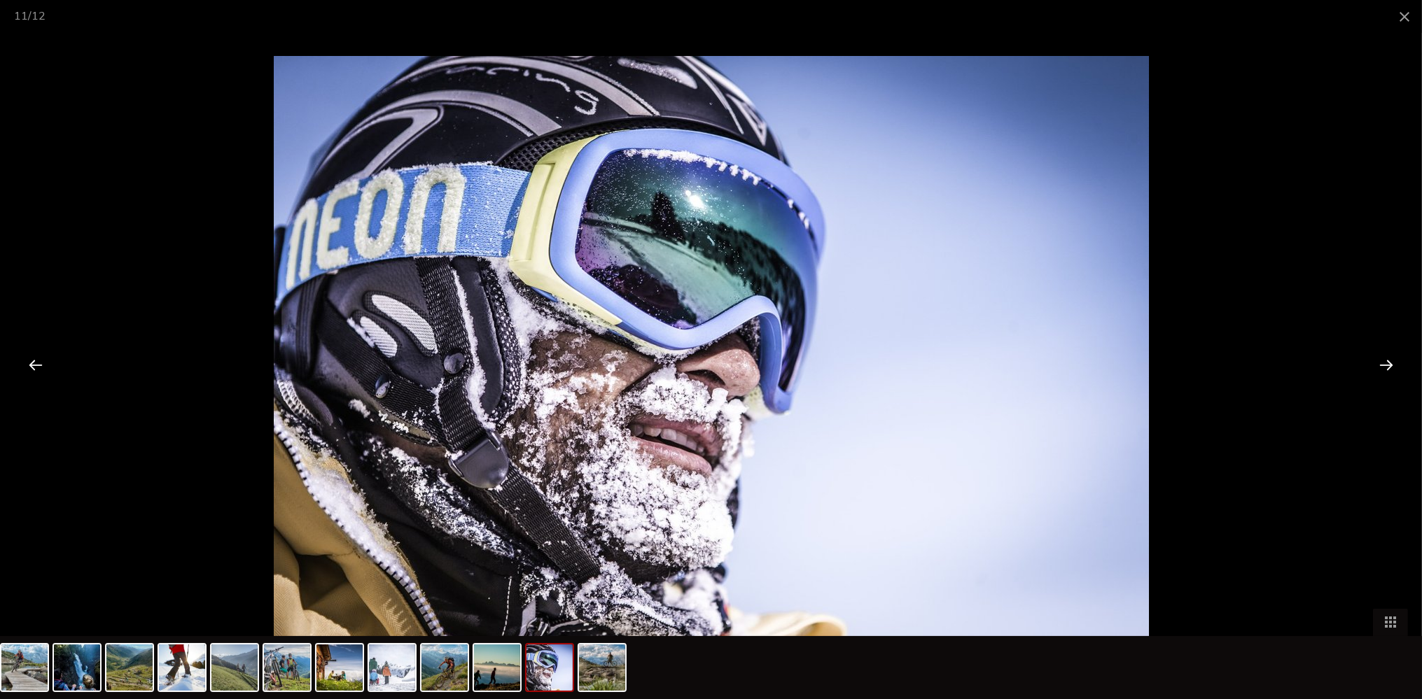
click at [1385, 367] on div at bounding box center [1385, 364] width 43 height 43
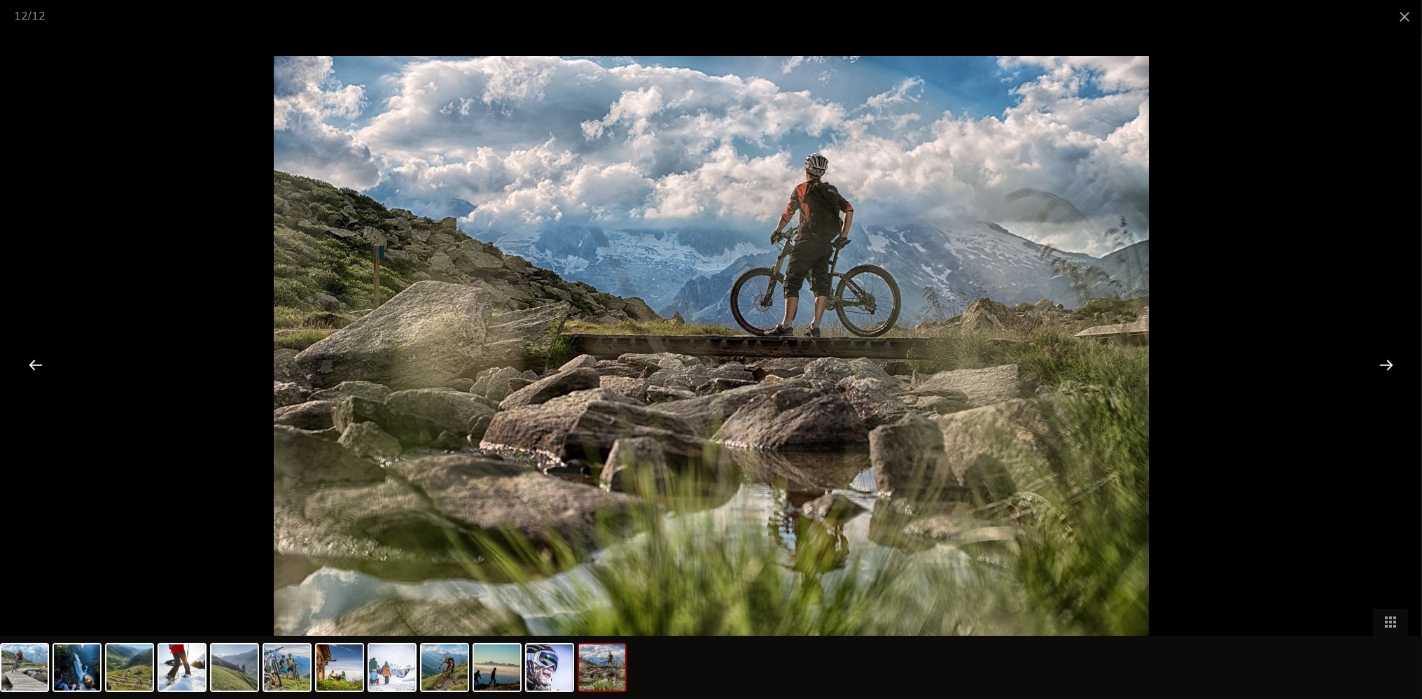
click at [1385, 367] on div at bounding box center [1385, 364] width 43 height 43
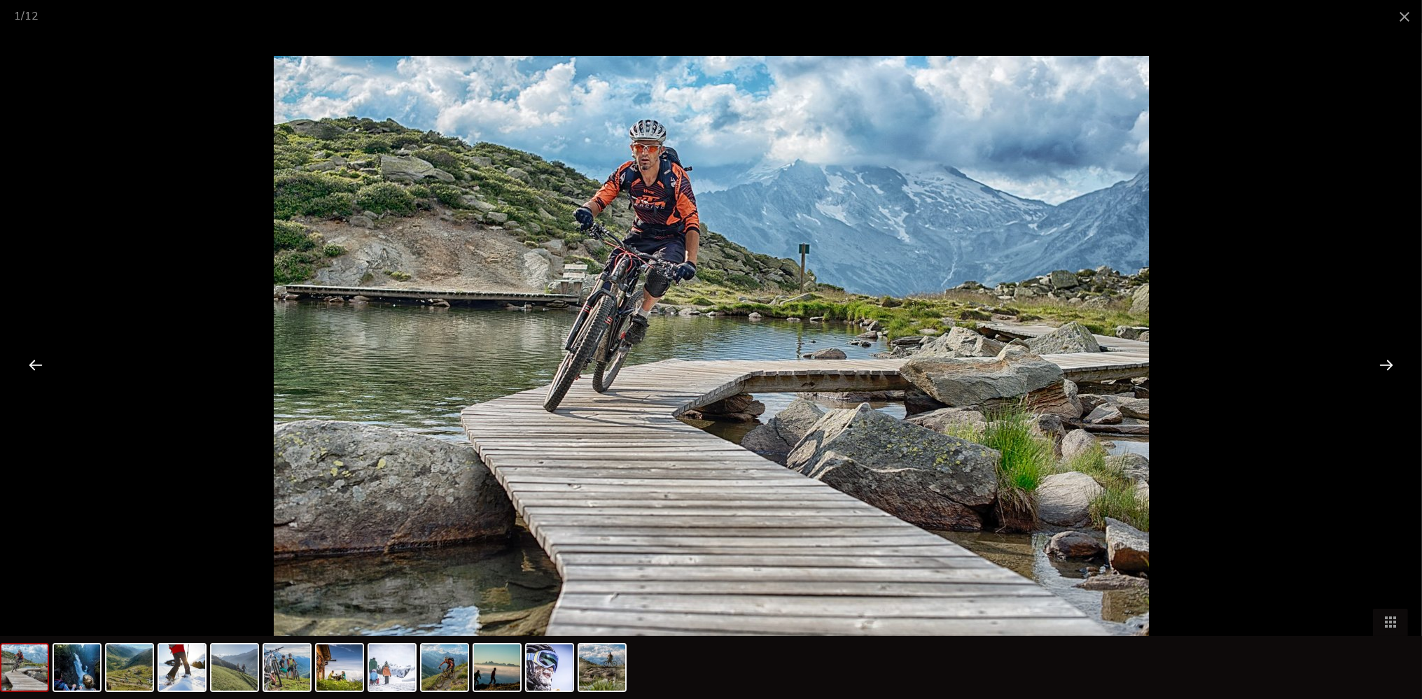
click at [1385, 367] on div at bounding box center [1385, 364] width 43 height 43
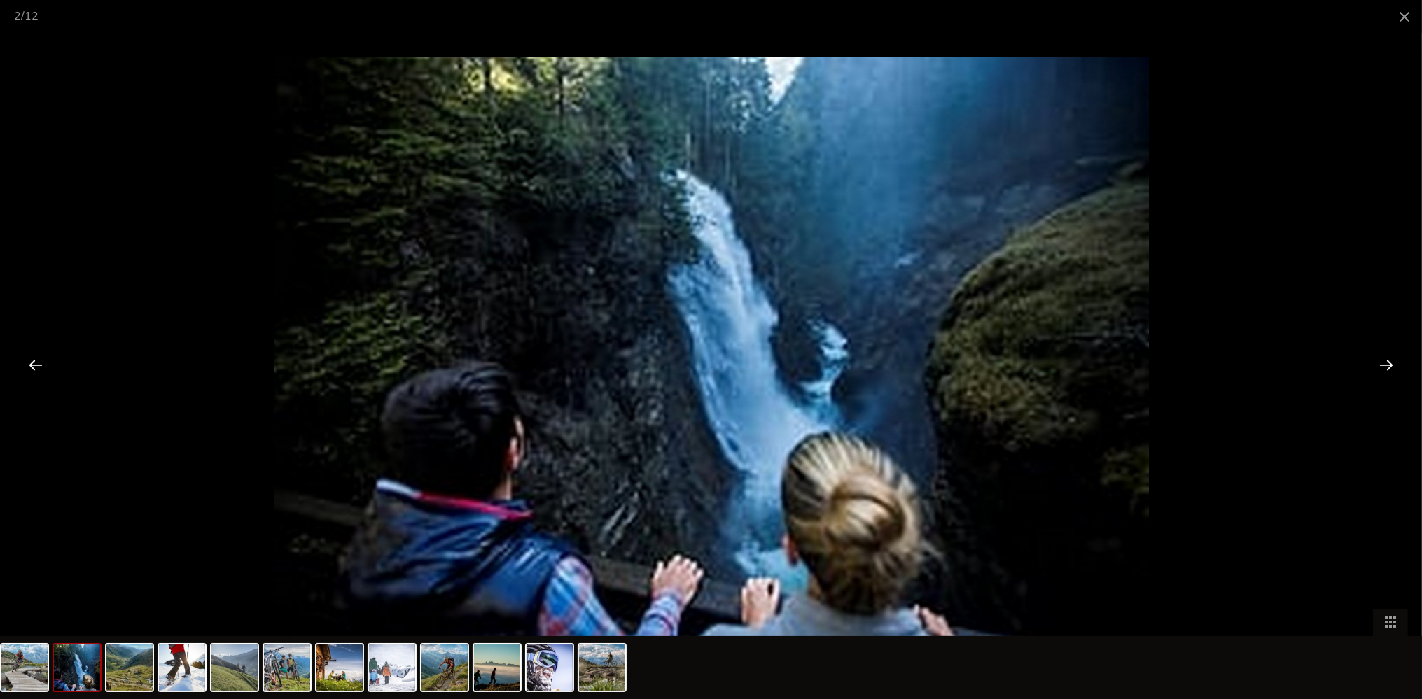
click at [1385, 367] on div at bounding box center [1385, 364] width 43 height 43
click at [1409, 8] on span at bounding box center [1404, 16] width 35 height 33
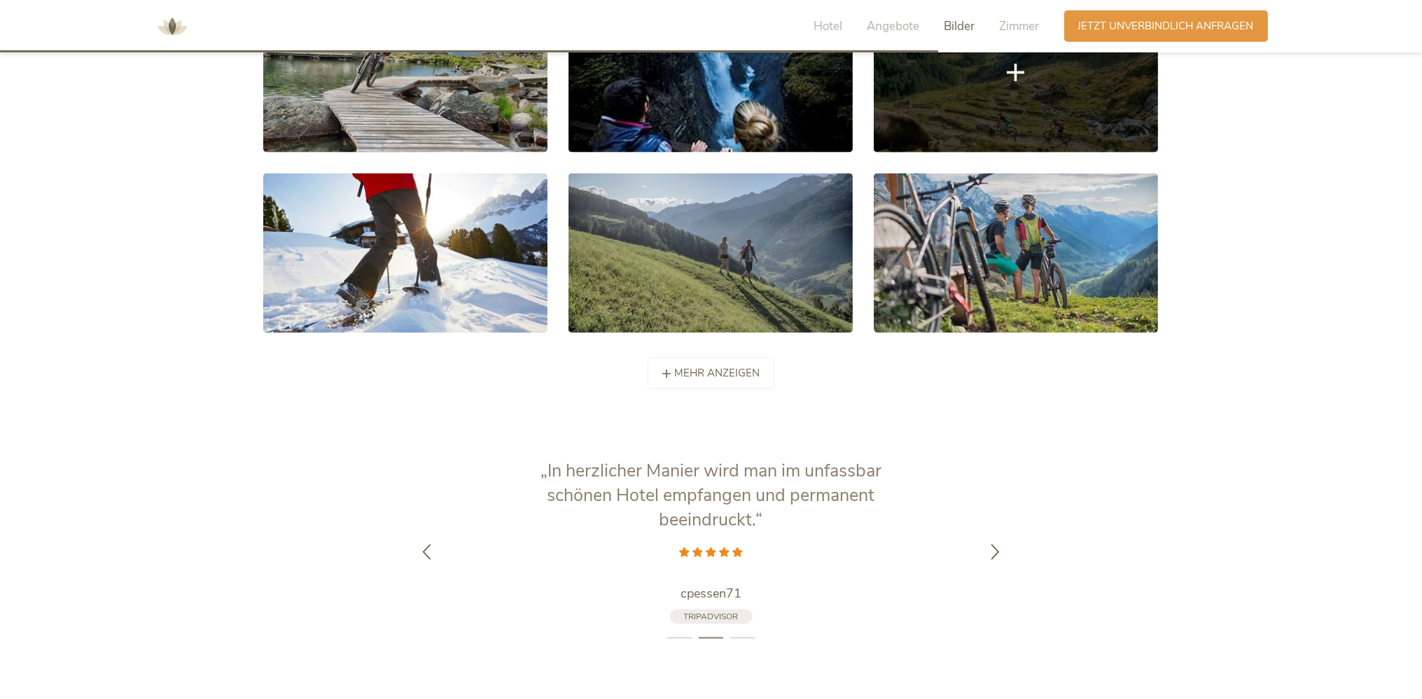
scroll to position [2808, 0]
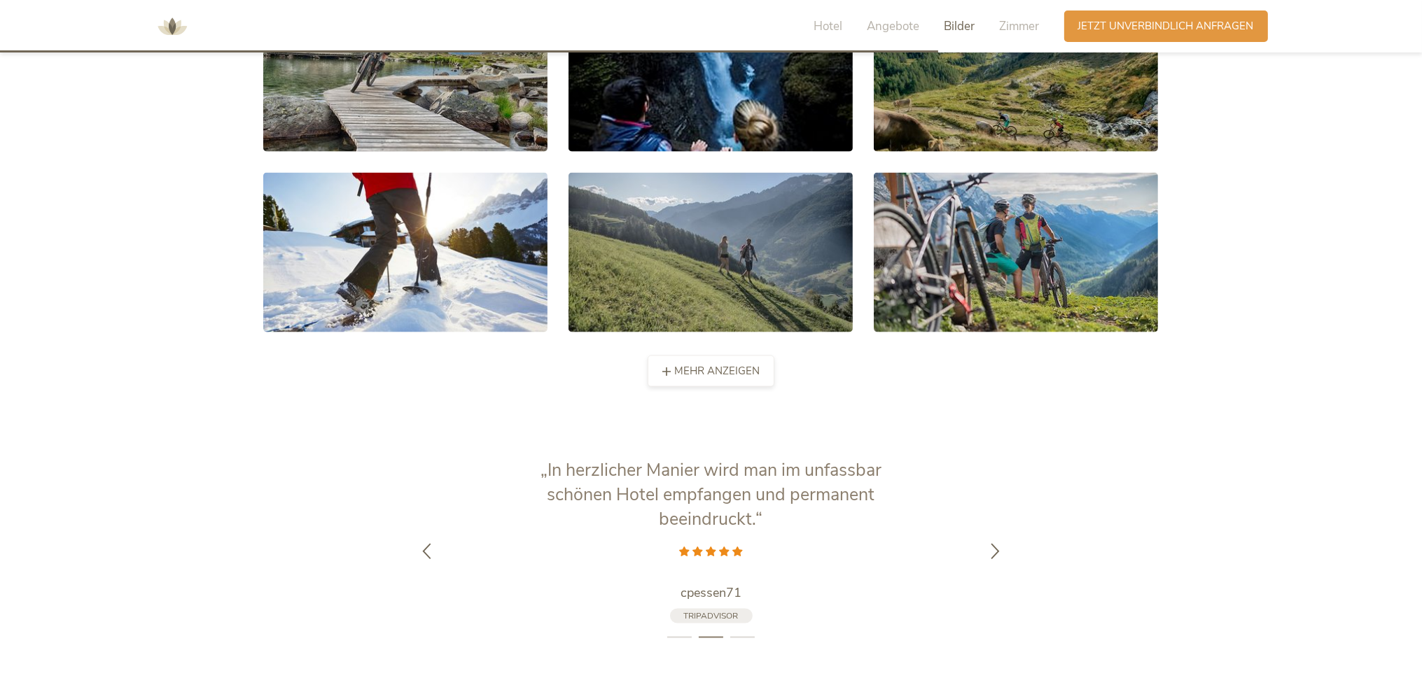
click at [718, 357] on div "mehr anzeigen weniger anzeigen" at bounding box center [710, 371] width 127 height 31
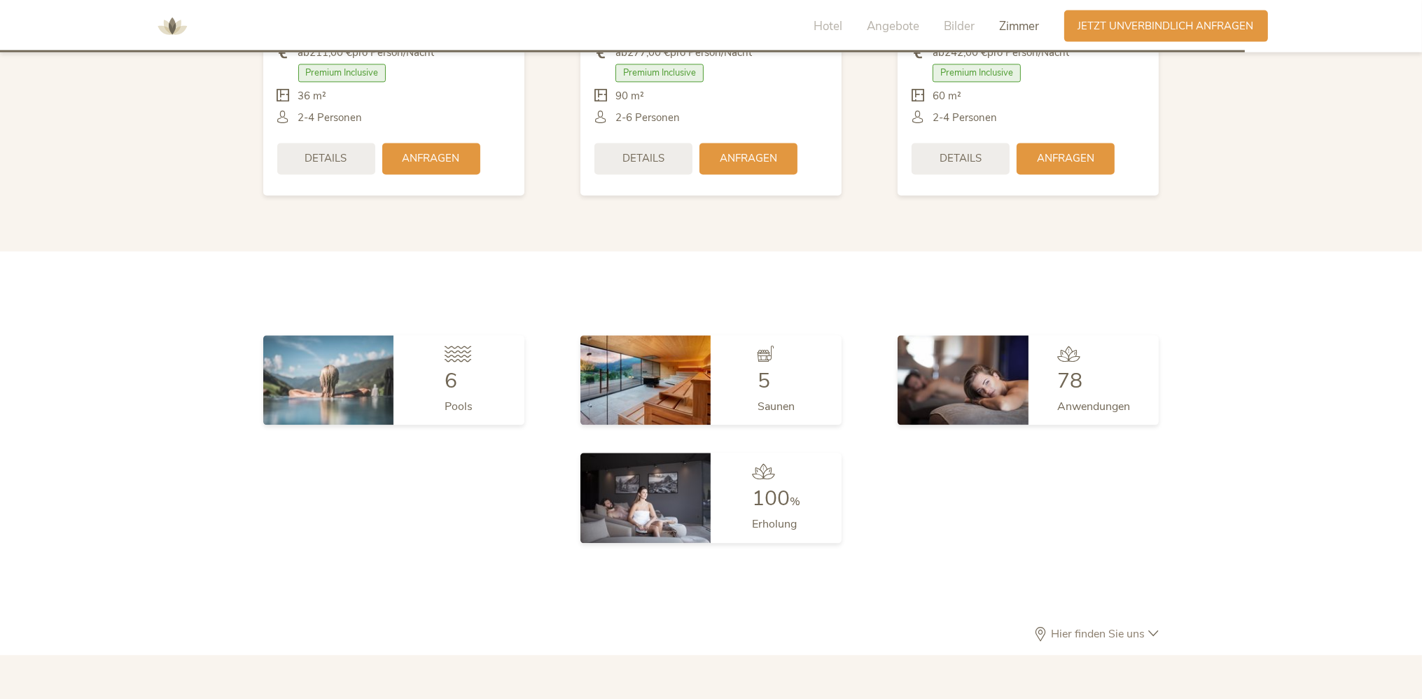
scroll to position [4139, 0]
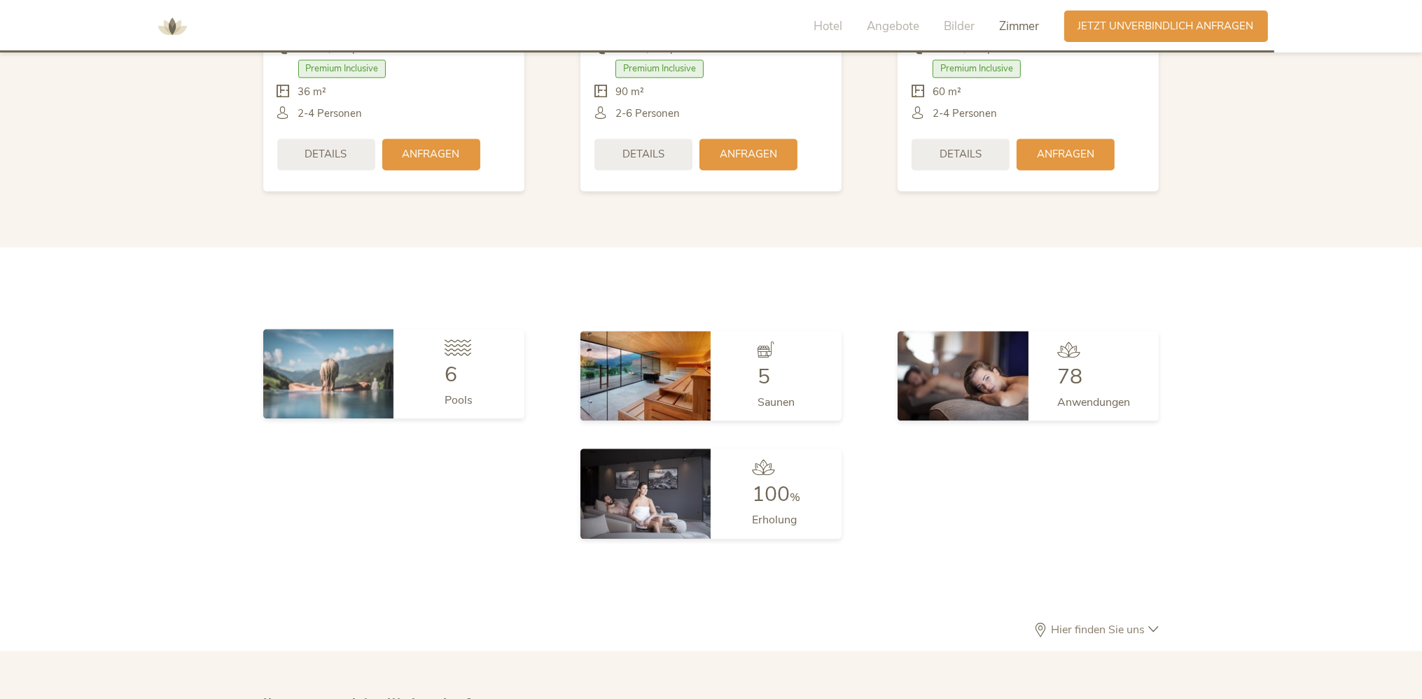
click at [343, 349] on img at bounding box center [328, 374] width 131 height 90
click at [444, 359] on div "6 Pools" at bounding box center [458, 374] width 131 height 90
click at [448, 360] on span "6" at bounding box center [450, 374] width 13 height 29
click at [375, 349] on img at bounding box center [328, 374] width 131 height 90
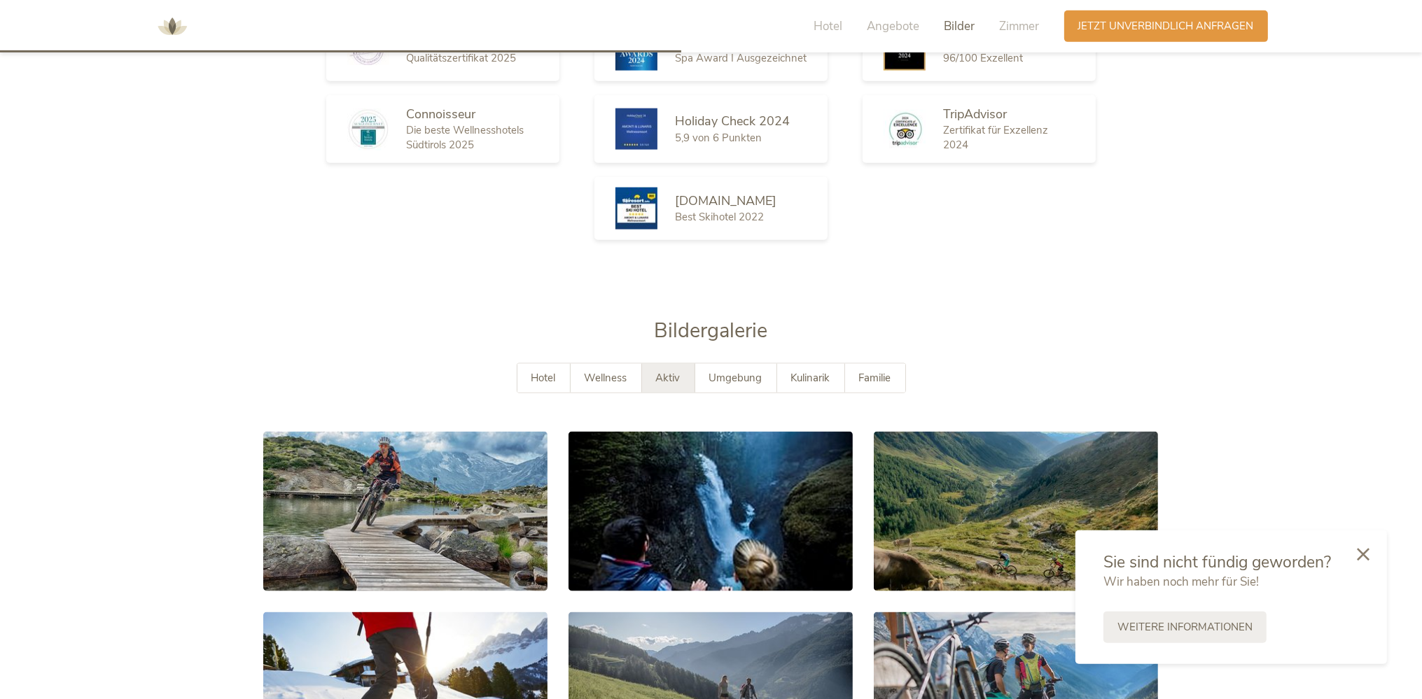
scroll to position [2587, 0]
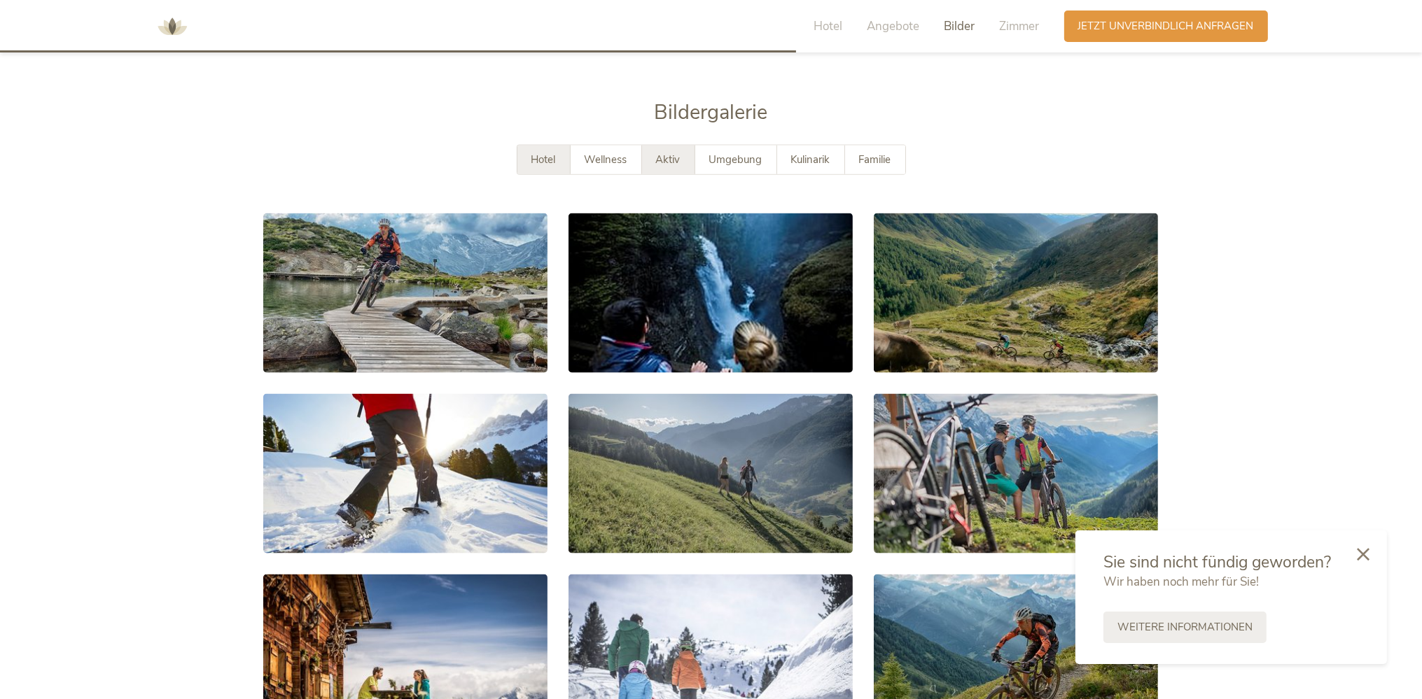
click at [553, 153] on span "Hotel" at bounding box center [543, 160] width 24 height 14
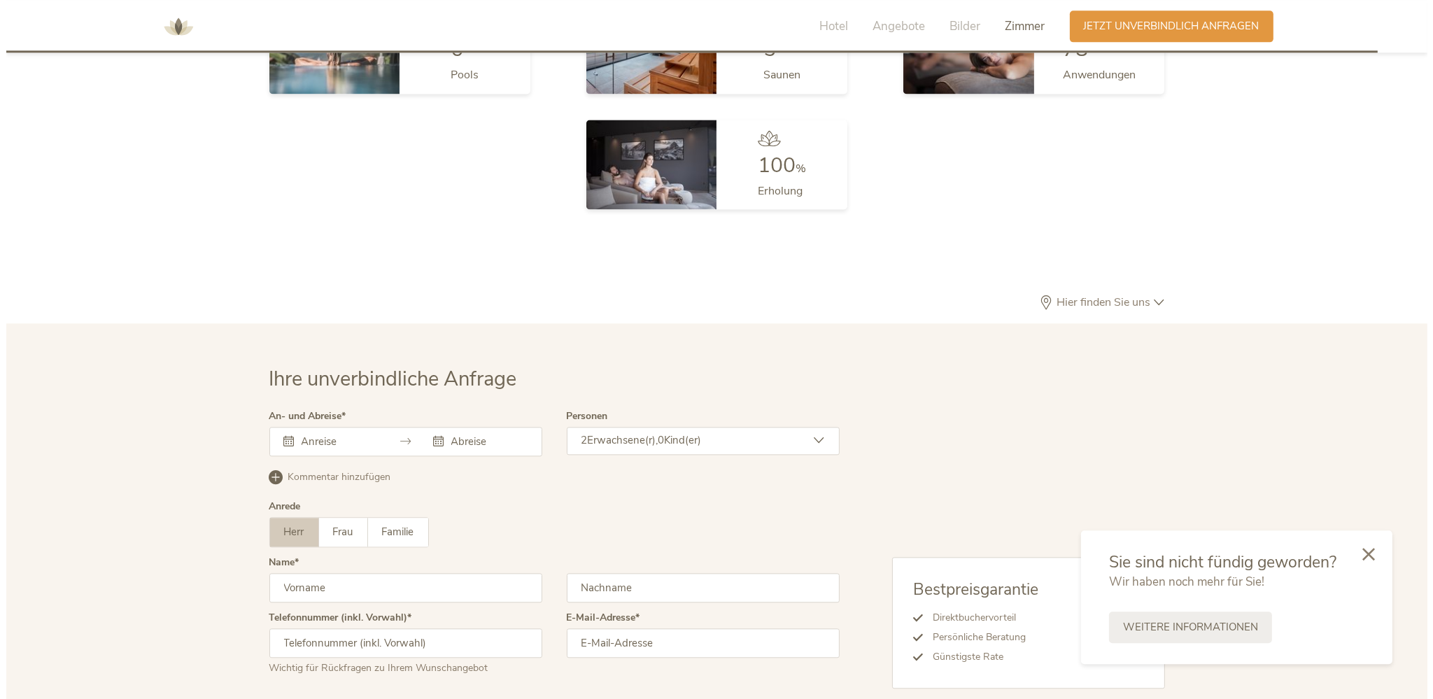
scroll to position [3474, 0]
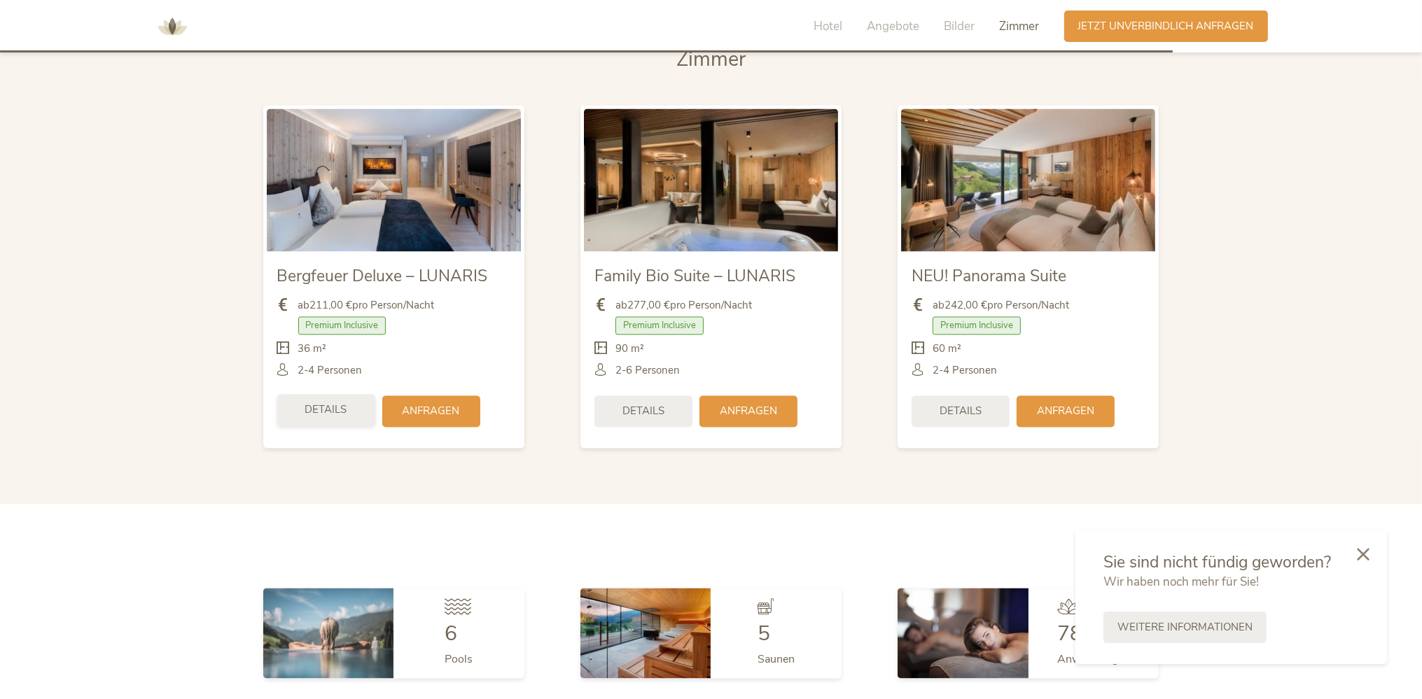
click at [338, 403] on span "Details" at bounding box center [326, 410] width 42 height 15
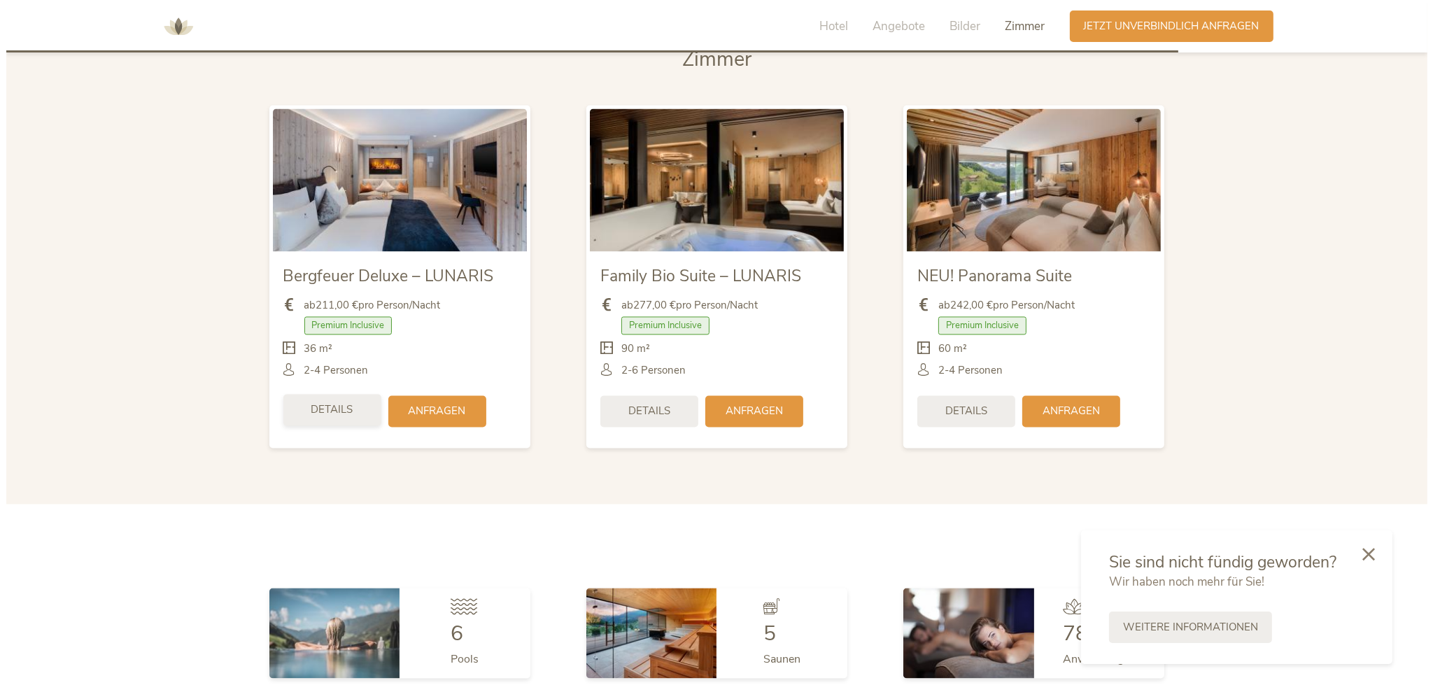
scroll to position [44, 0]
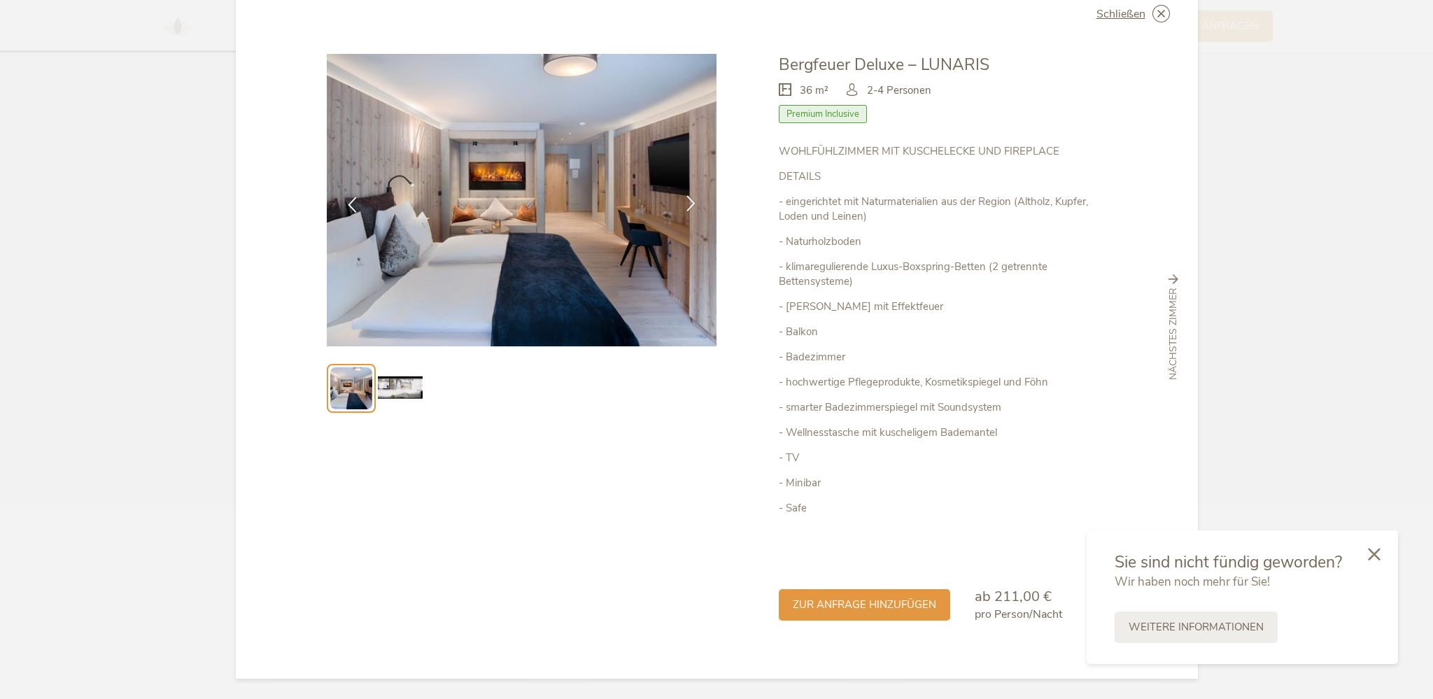
click at [685, 206] on icon at bounding box center [691, 203] width 16 height 16
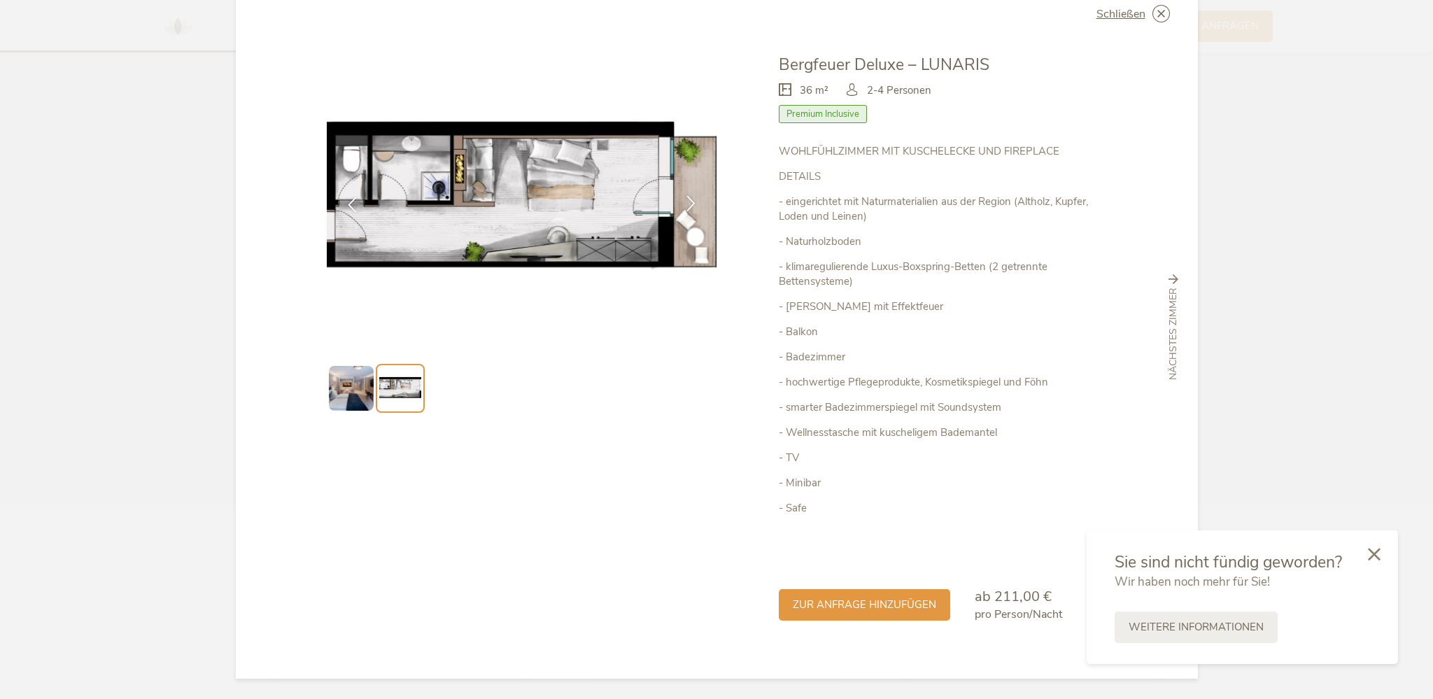
click at [686, 200] on icon at bounding box center [691, 203] width 16 height 16
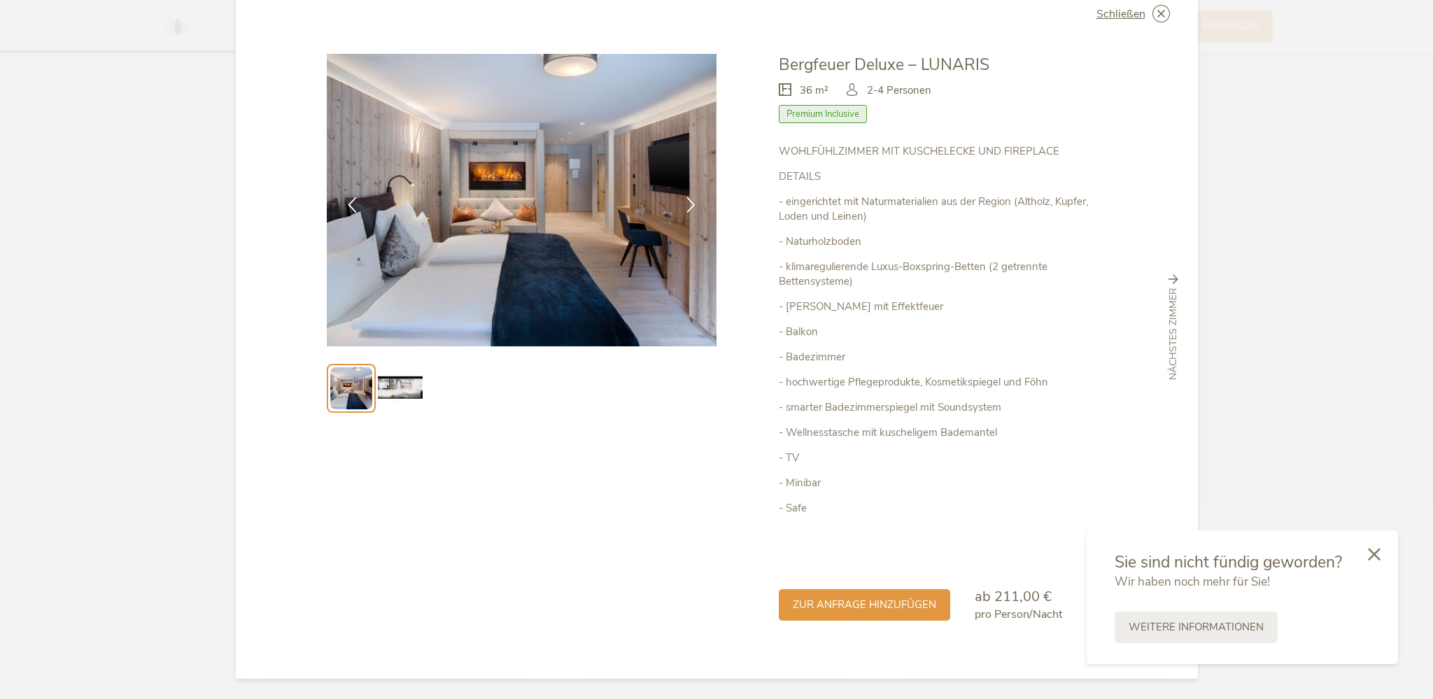
click at [399, 399] on img at bounding box center [400, 388] width 45 height 45
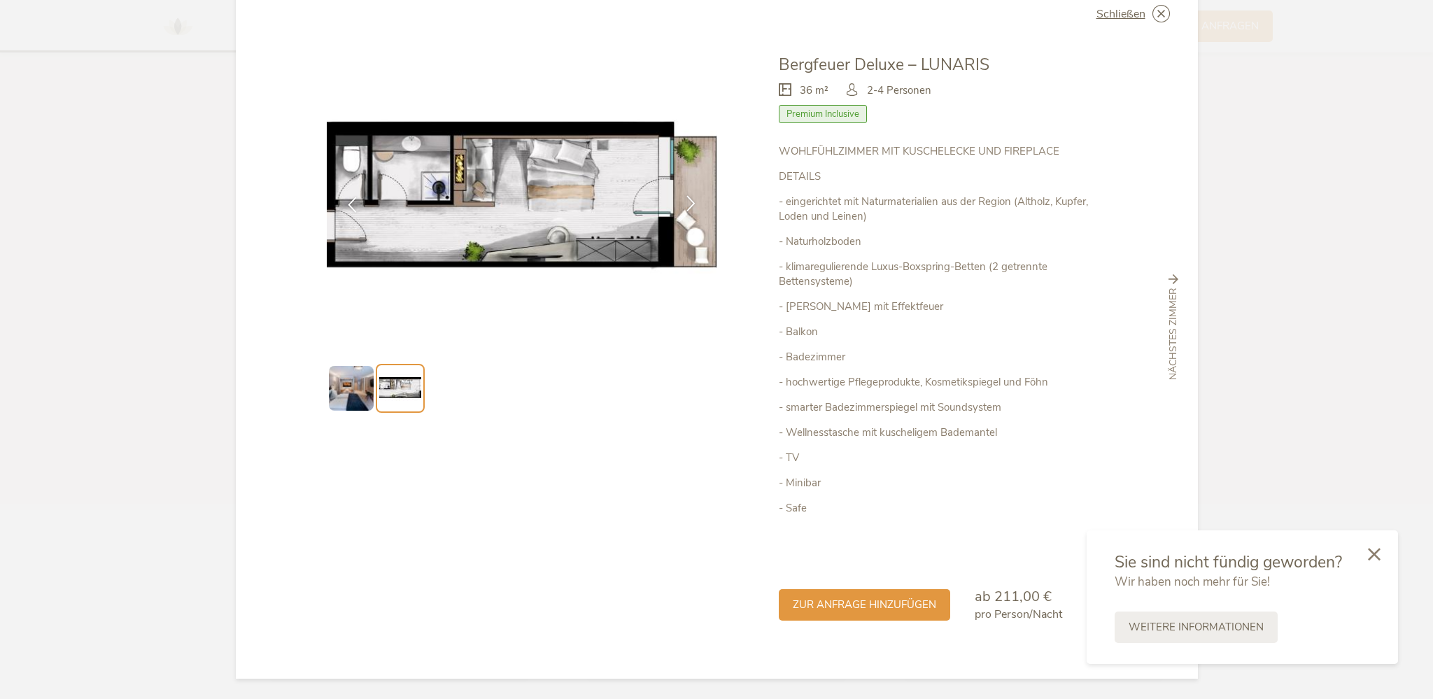
click at [687, 203] on icon at bounding box center [691, 203] width 16 height 16
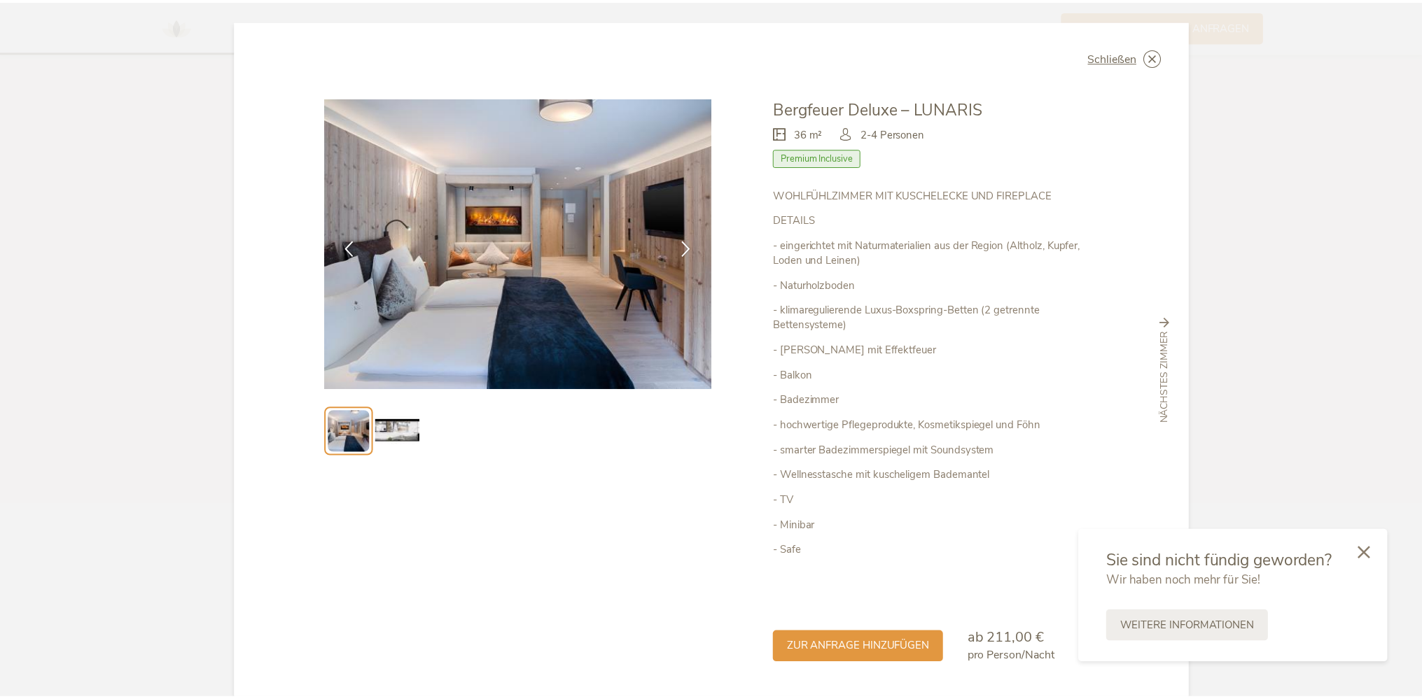
scroll to position [0, 0]
click at [1115, 57] on span "Schließen" at bounding box center [1121, 57] width 49 height 11
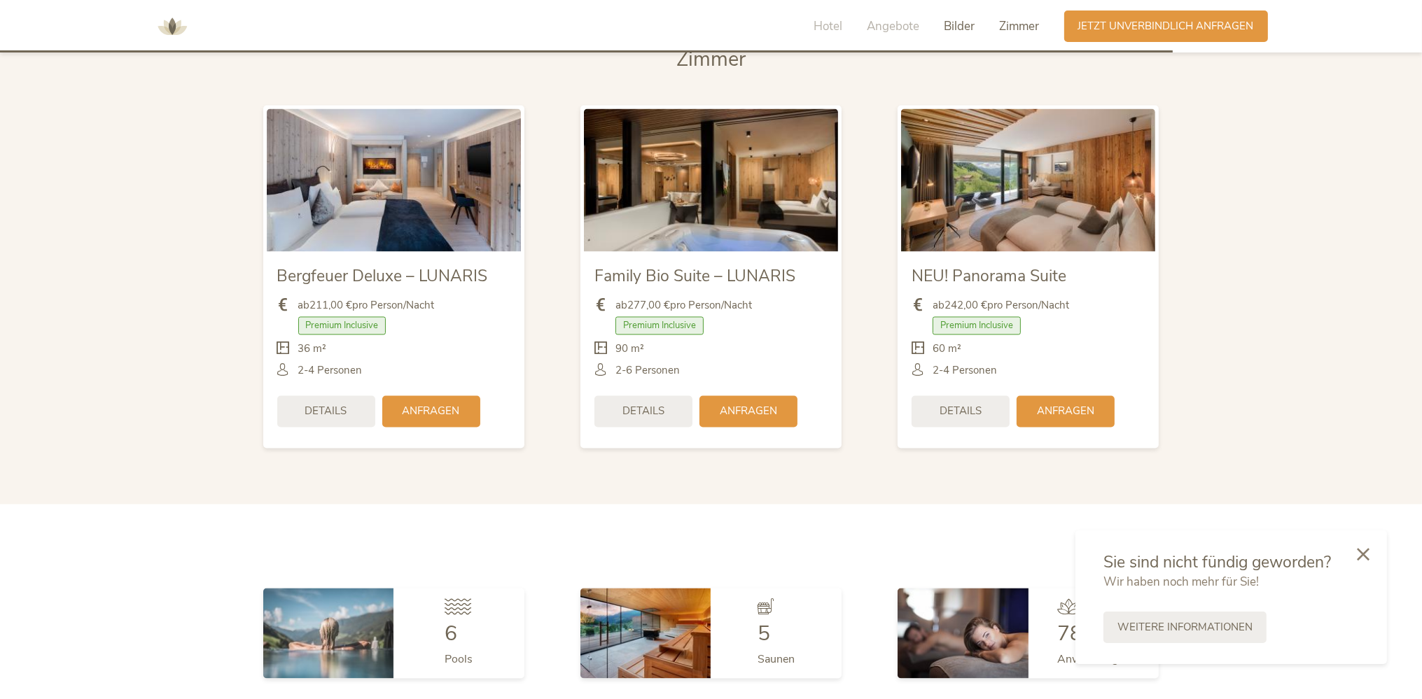
click at [956, 29] on span "Bilder" at bounding box center [959, 26] width 31 height 16
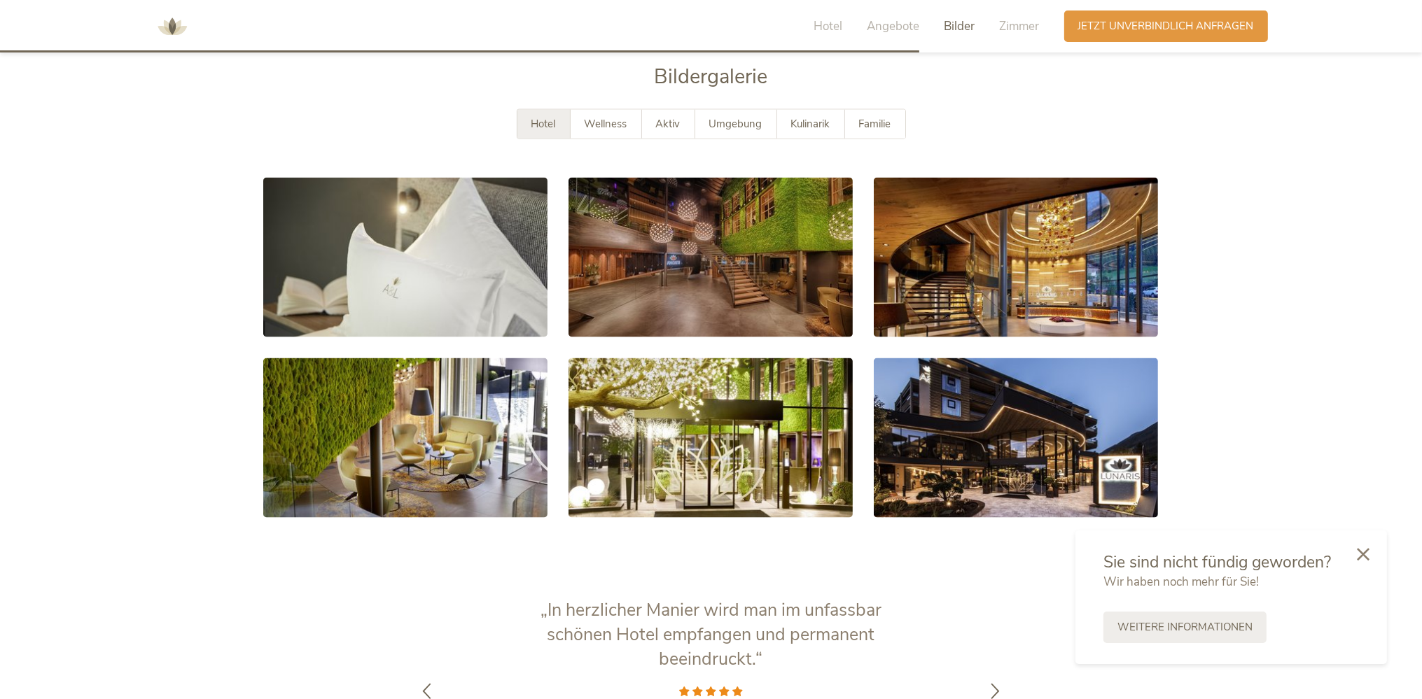
scroll to position [2592, 0]
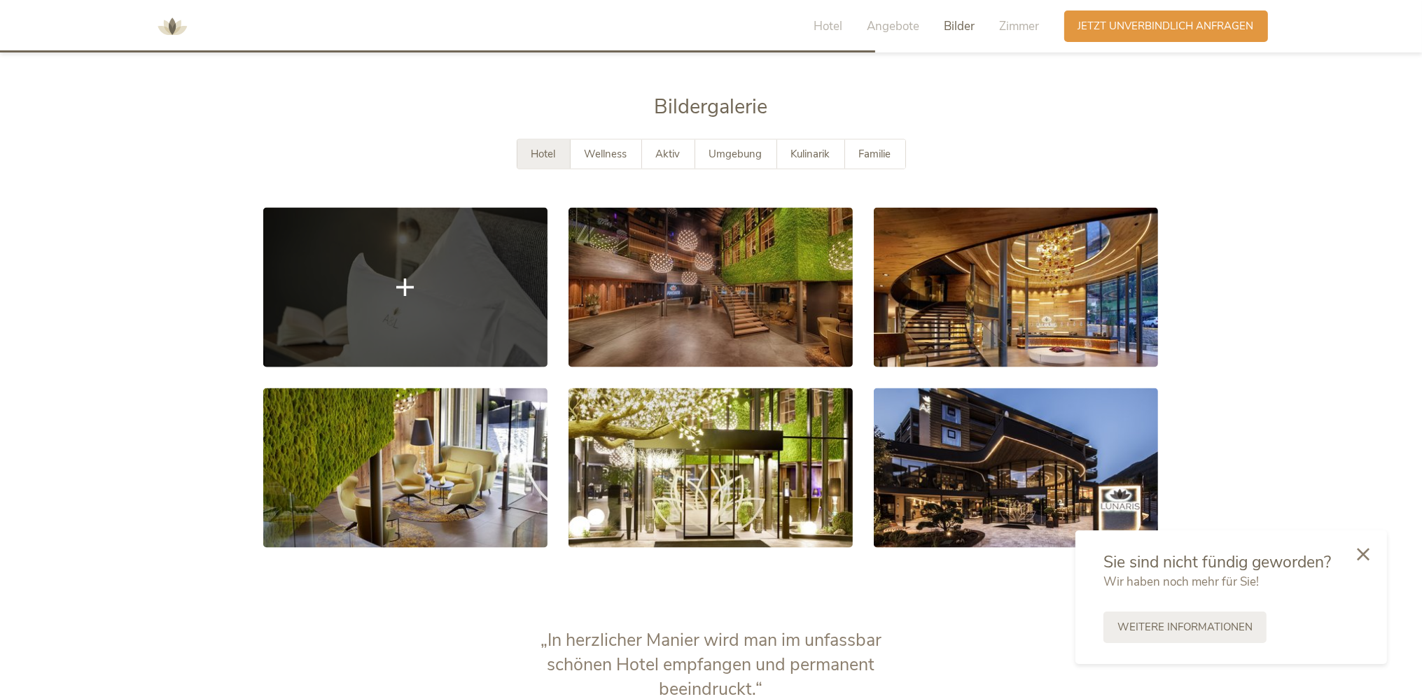
click at [469, 295] on link at bounding box center [405, 288] width 284 height 160
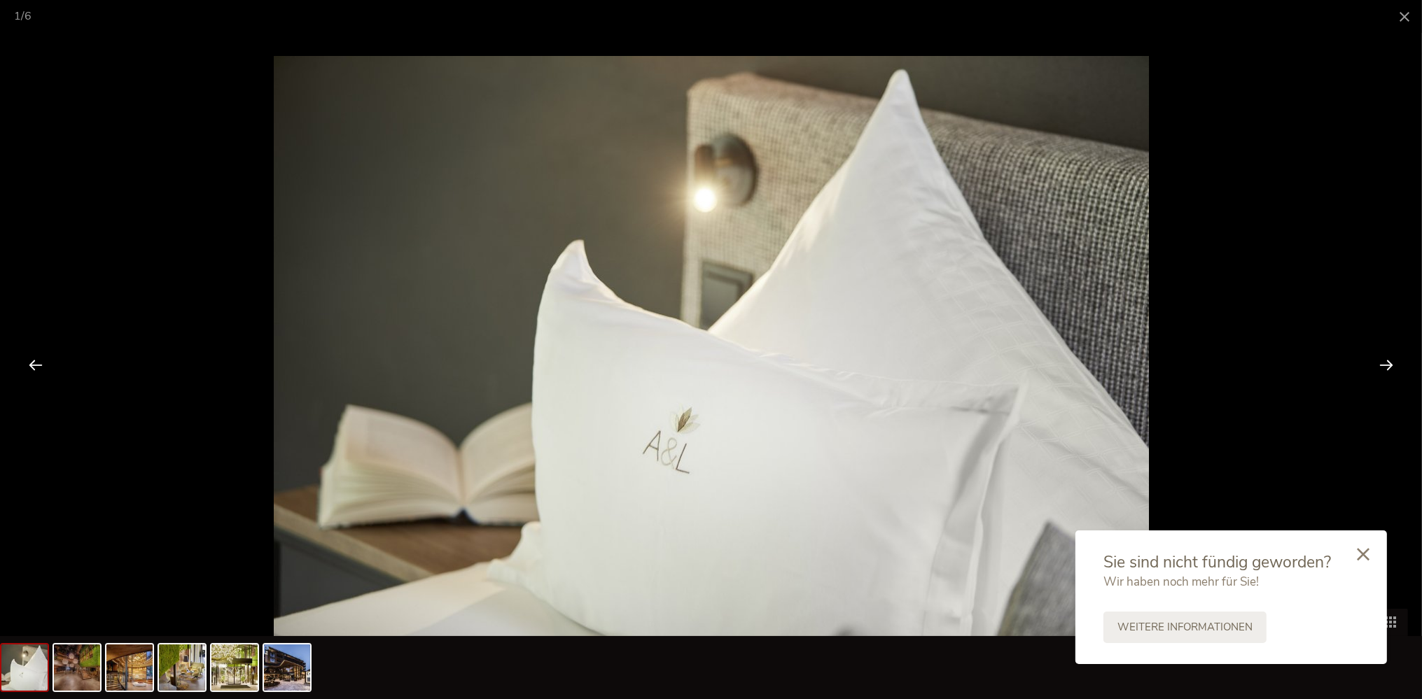
click at [1380, 363] on div at bounding box center [1385, 364] width 43 height 43
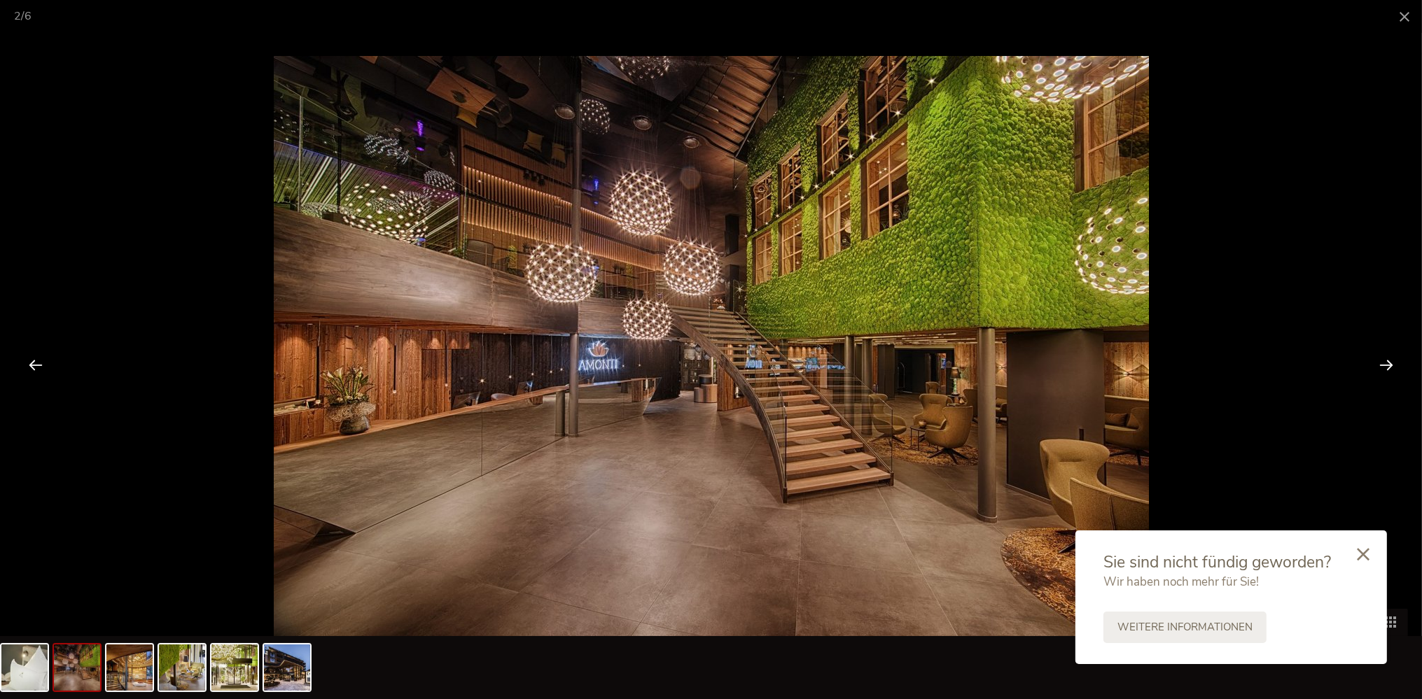
click at [1380, 363] on div at bounding box center [1385, 364] width 43 height 43
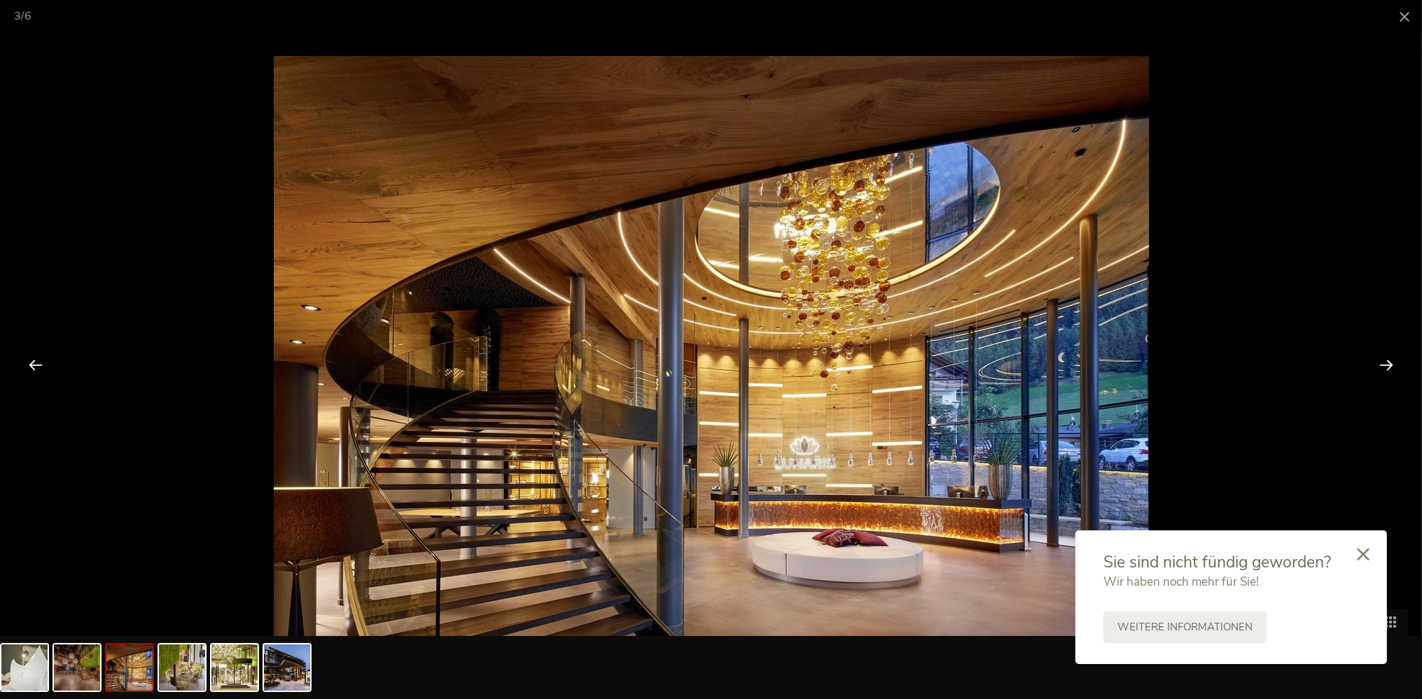
click at [38, 362] on div at bounding box center [35, 364] width 43 height 43
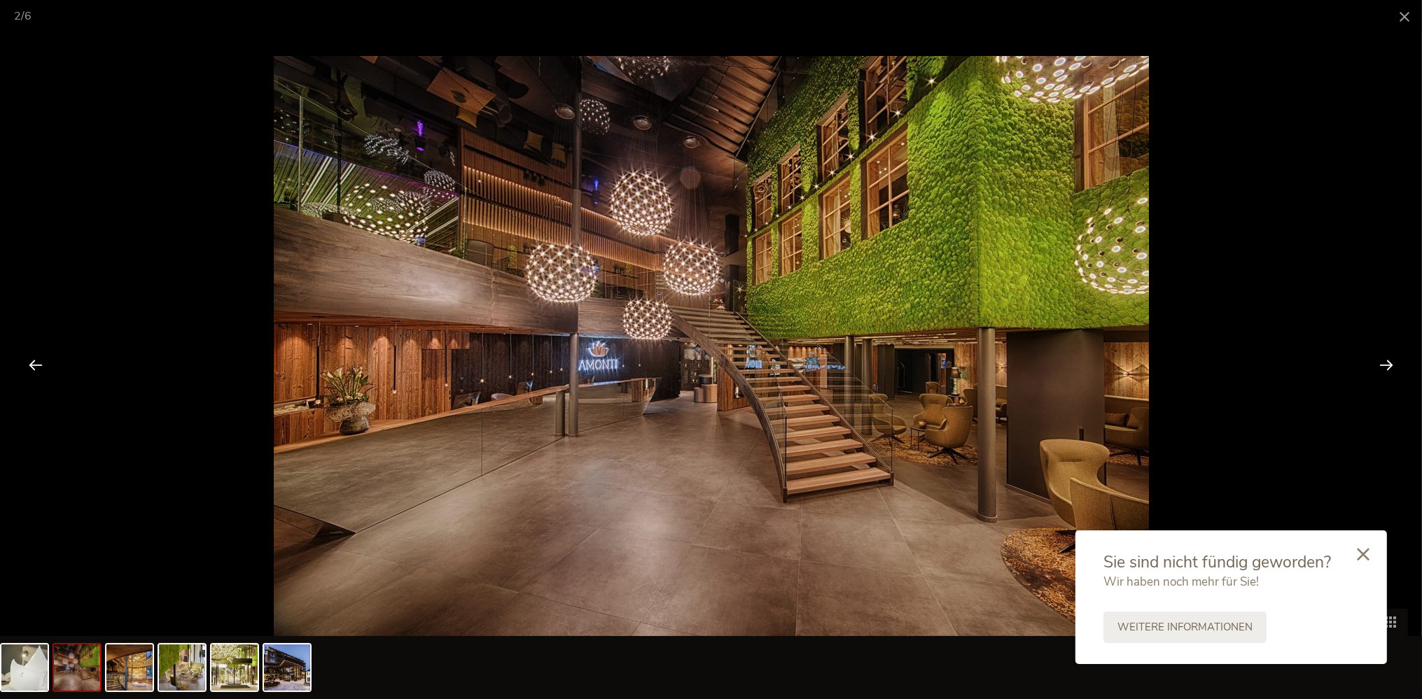
click at [1382, 363] on div at bounding box center [1385, 364] width 43 height 43
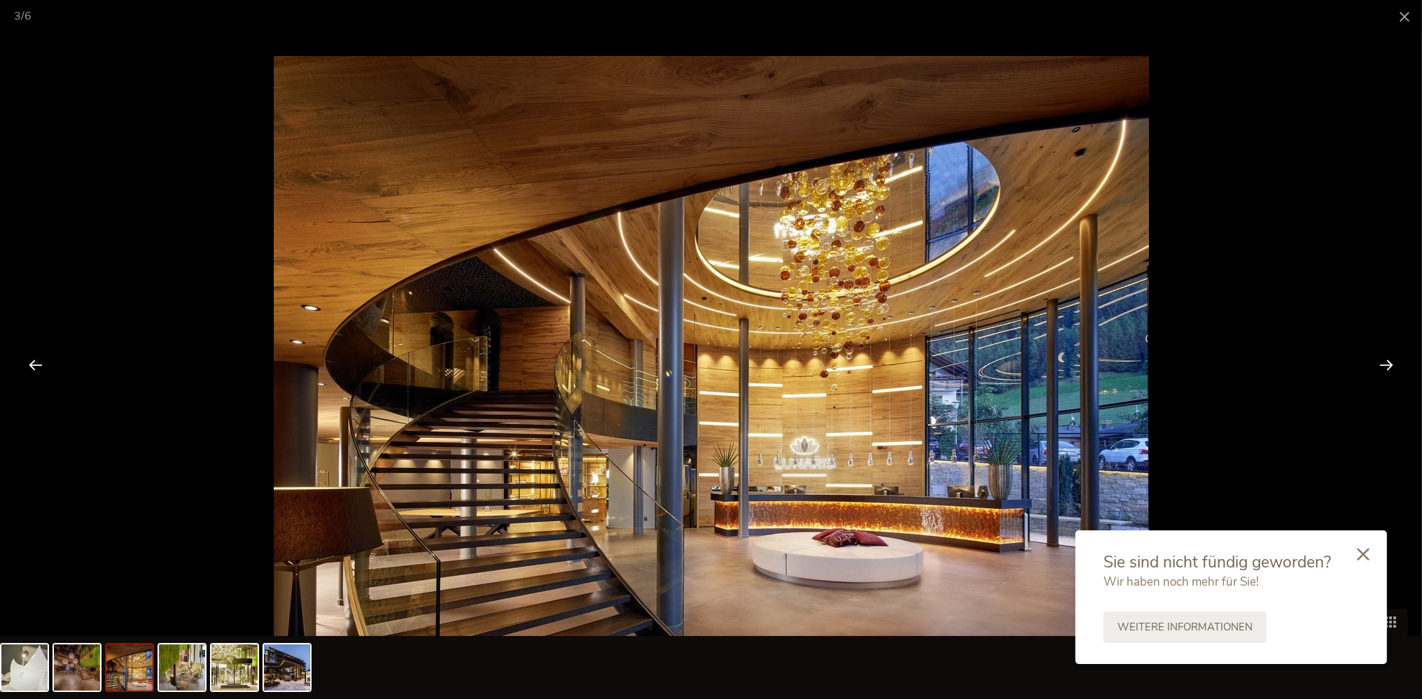
click at [1384, 363] on div at bounding box center [1385, 364] width 43 height 43
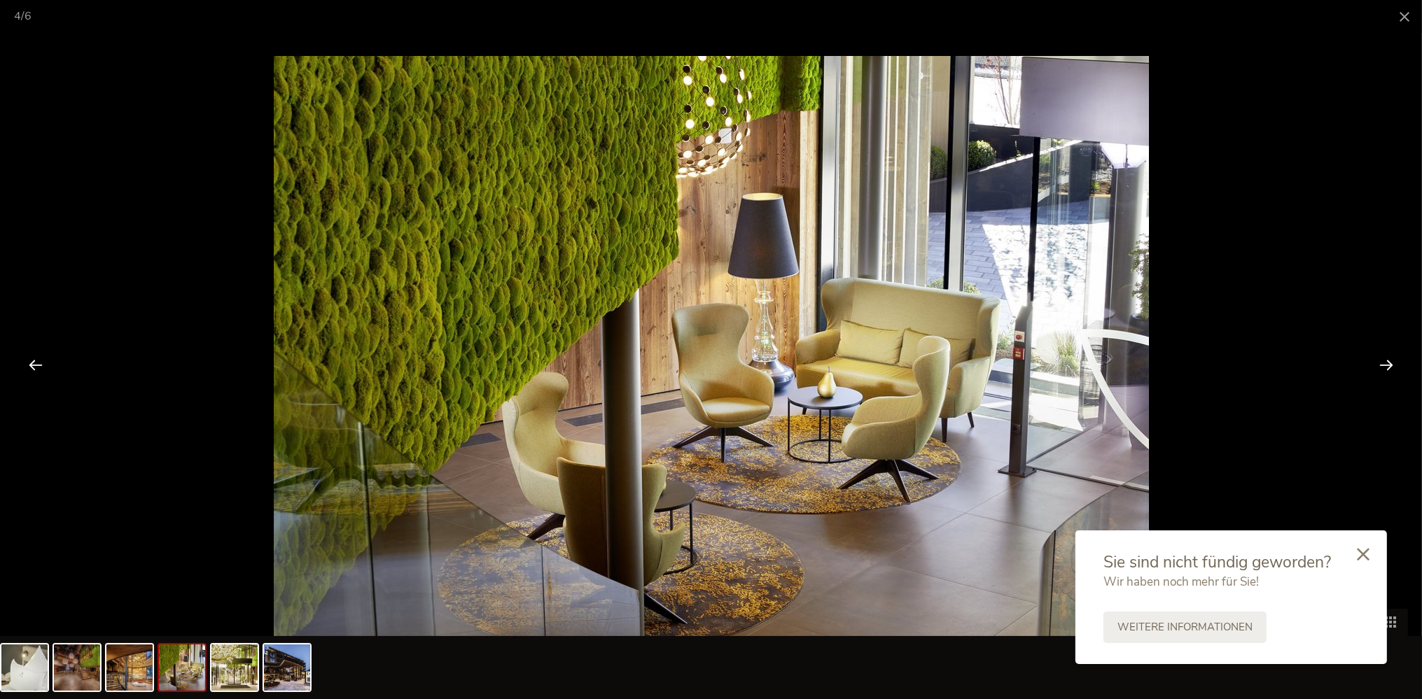
click at [1384, 363] on div at bounding box center [1385, 364] width 43 height 43
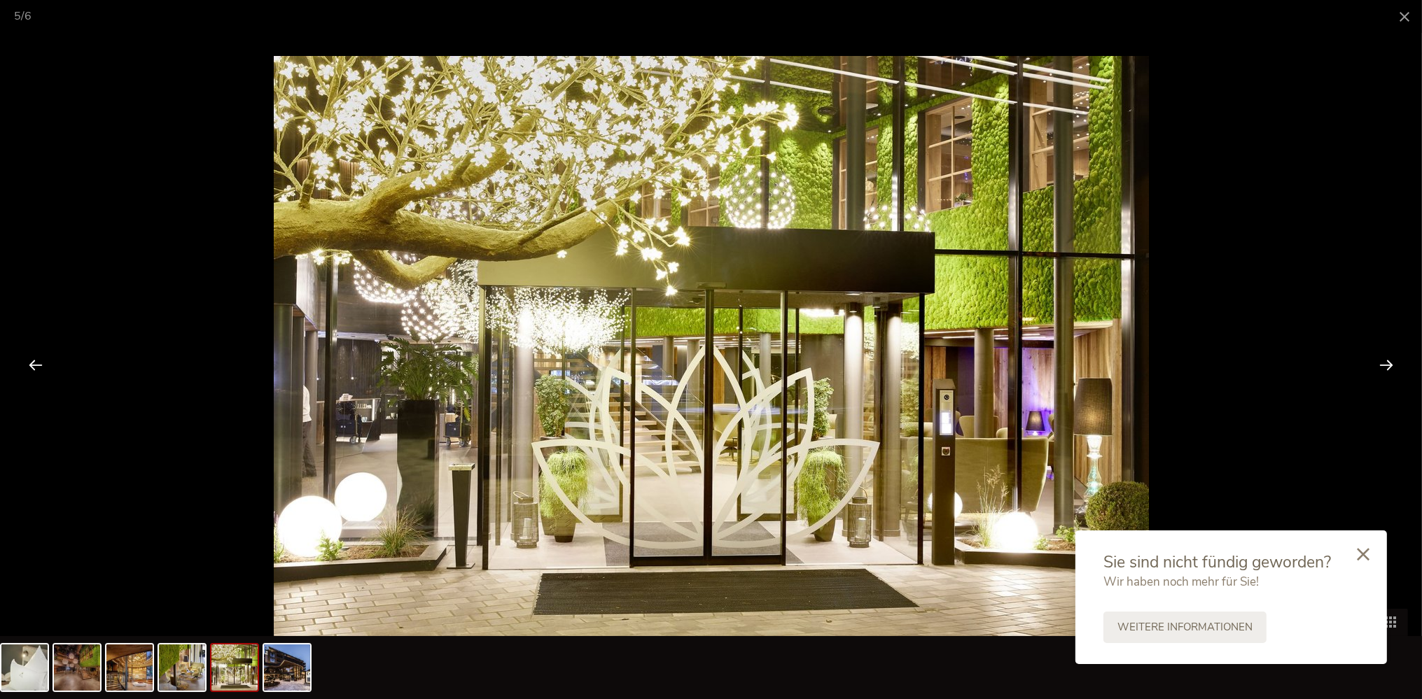
click at [1384, 363] on div at bounding box center [1385, 364] width 43 height 43
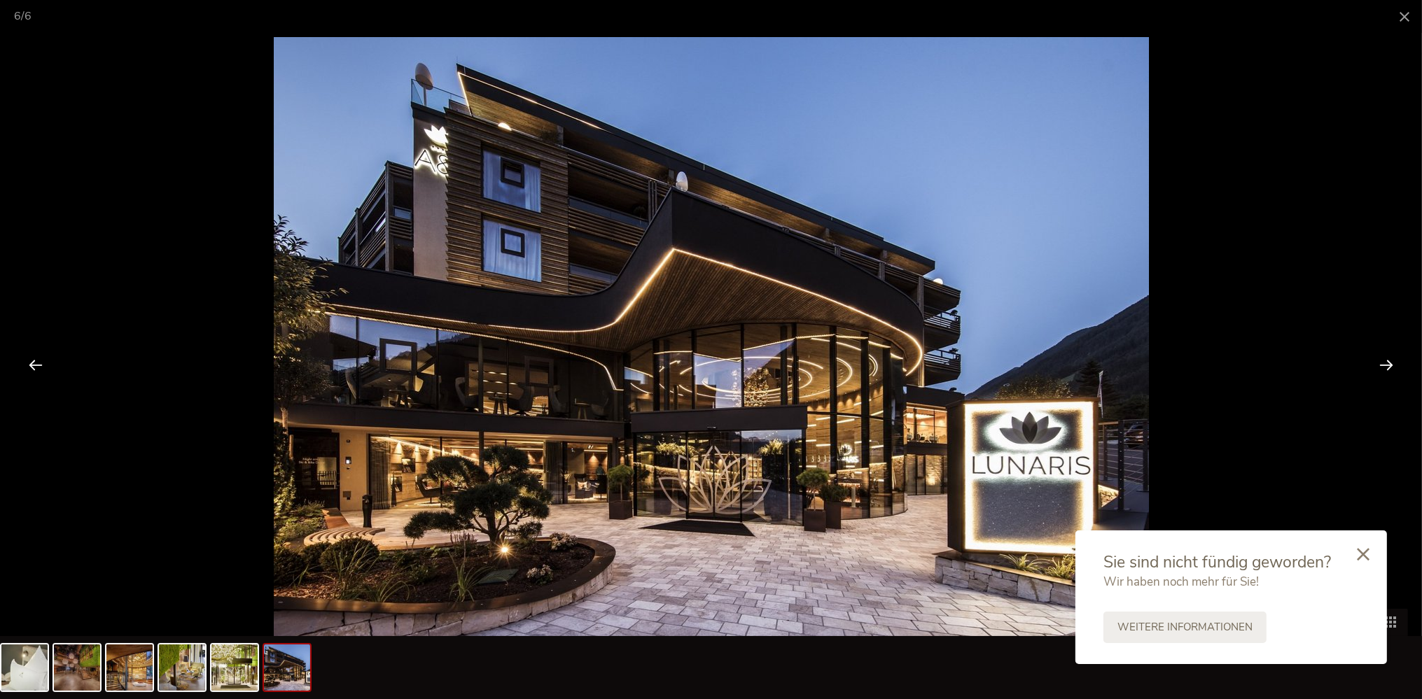
click at [39, 363] on div at bounding box center [35, 364] width 43 height 43
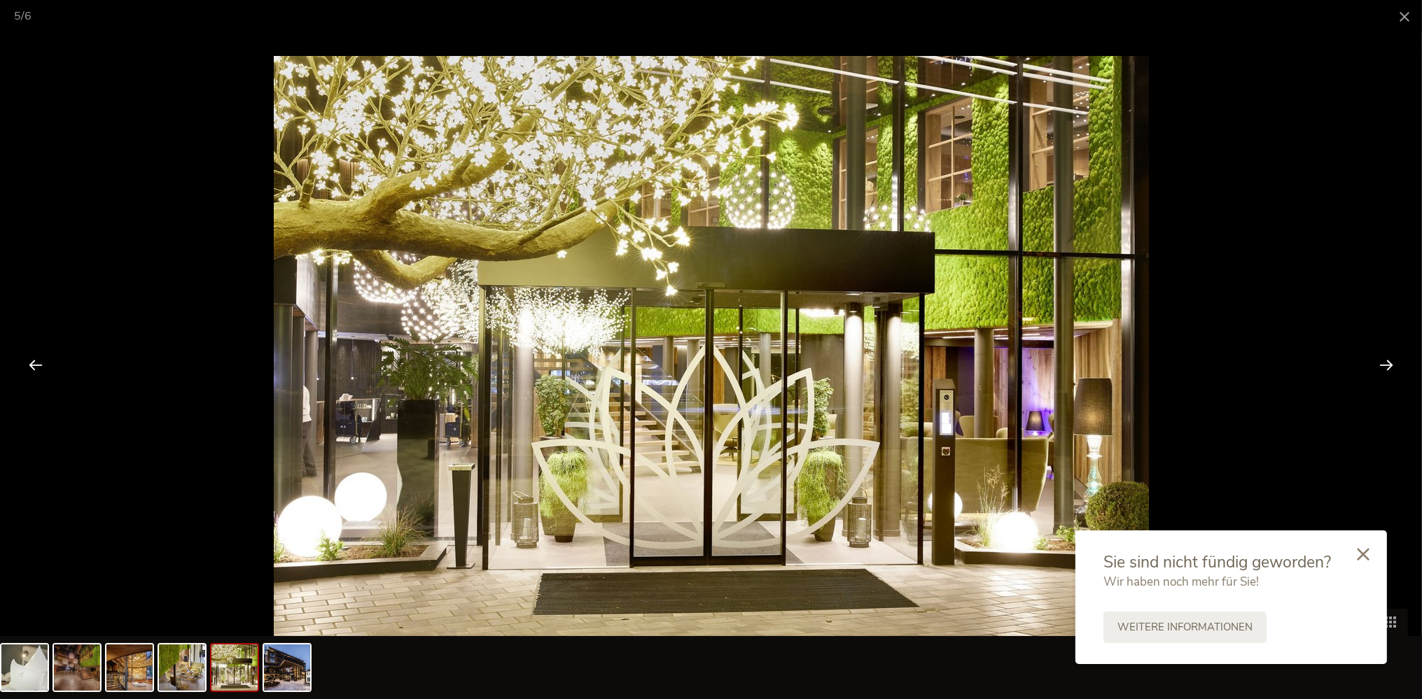
click at [1387, 359] on div at bounding box center [1385, 364] width 43 height 43
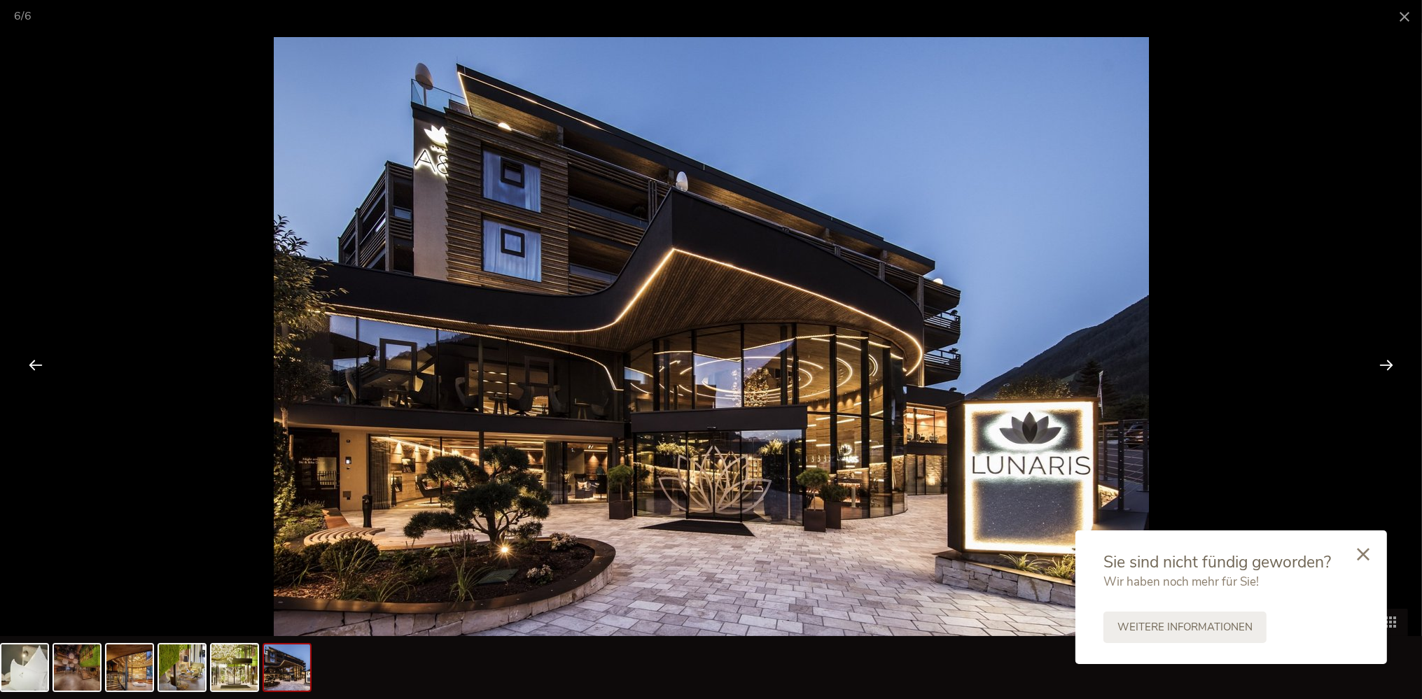
click at [1387, 359] on div at bounding box center [1385, 364] width 43 height 43
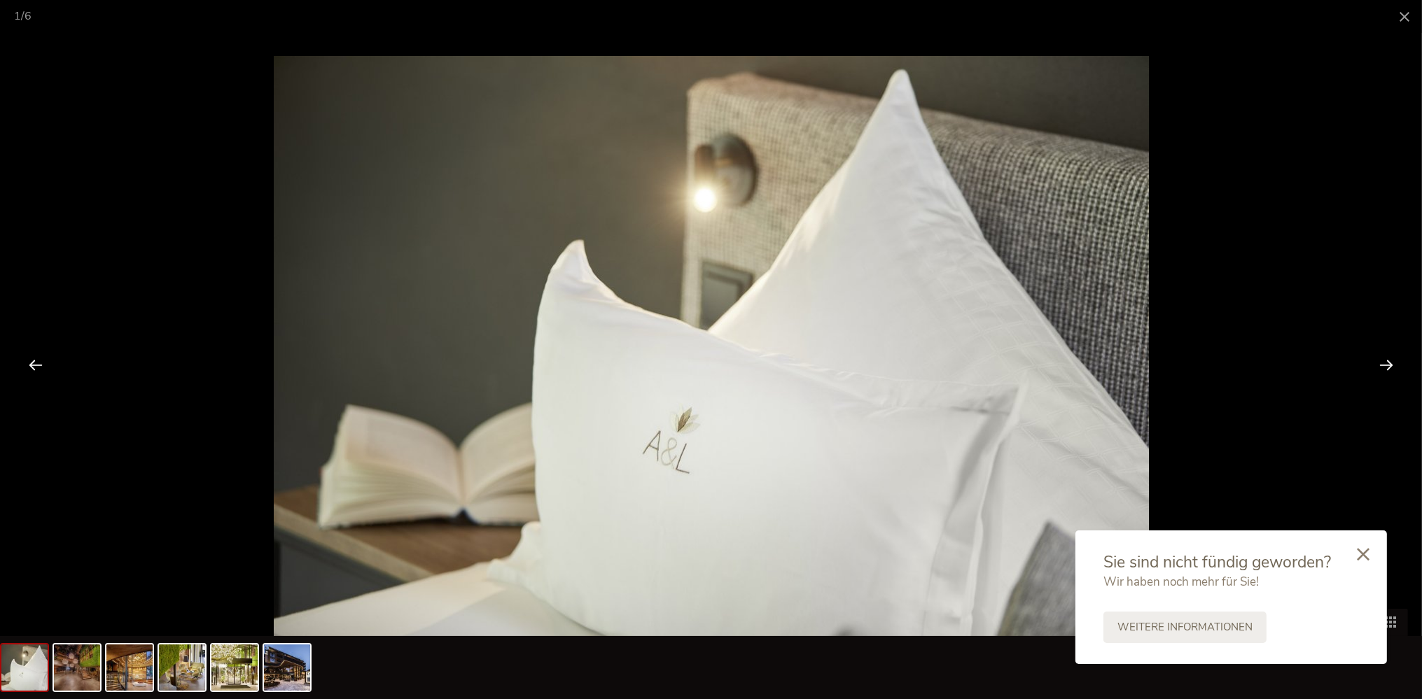
click at [1385, 358] on div at bounding box center [1385, 364] width 43 height 43
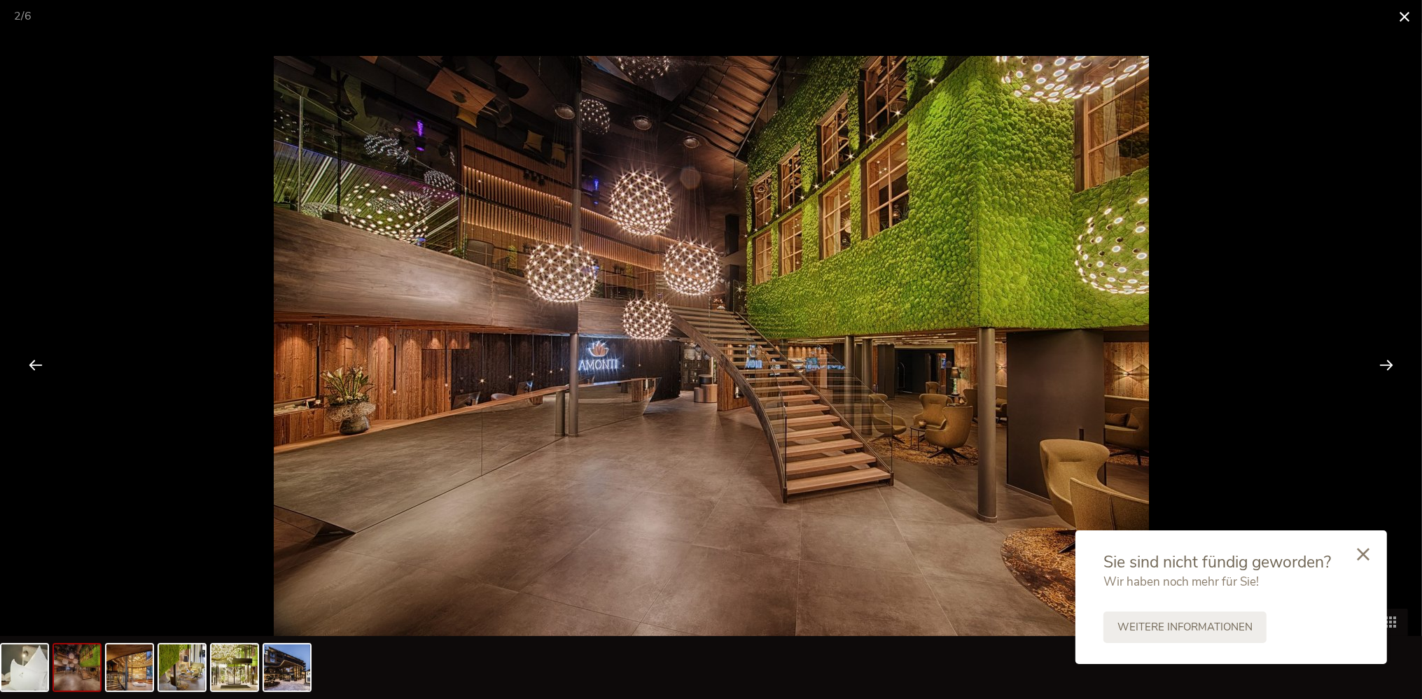
click at [1402, 13] on span at bounding box center [1404, 16] width 35 height 33
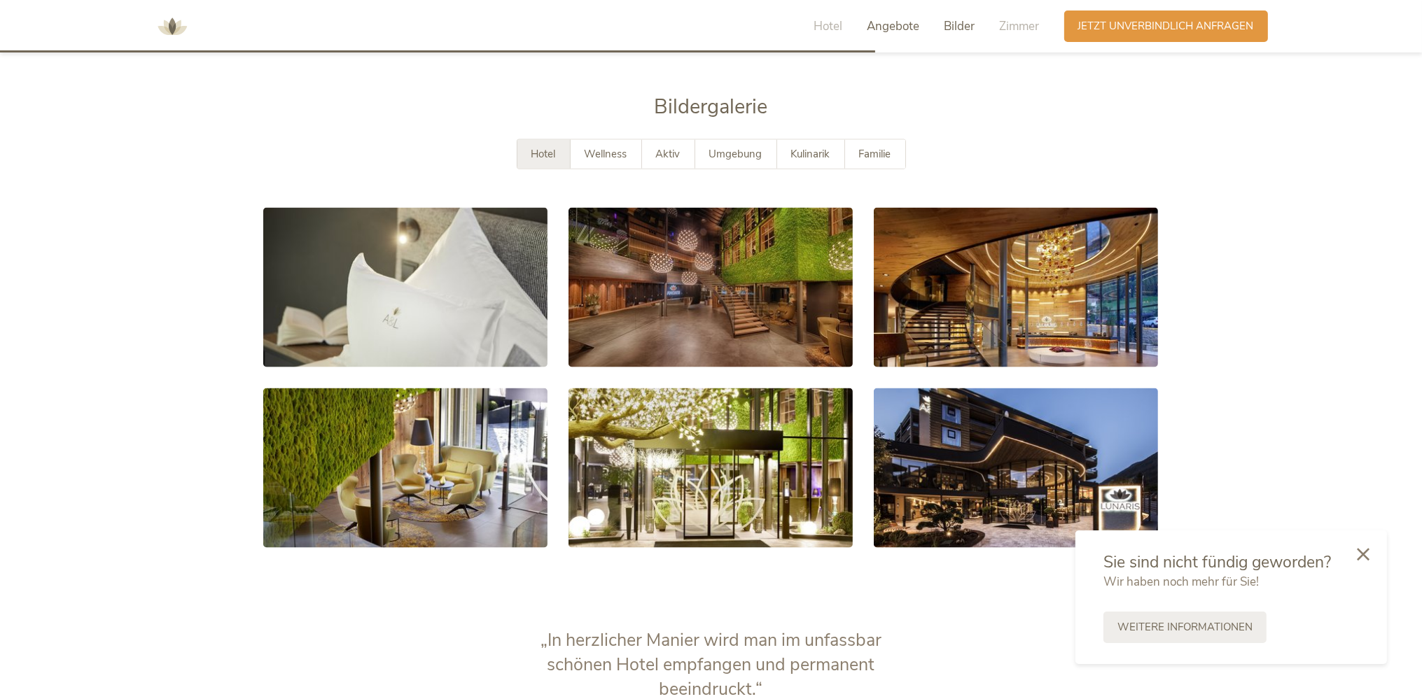
click at [888, 25] on span "Angebote" at bounding box center [893, 26] width 52 height 16
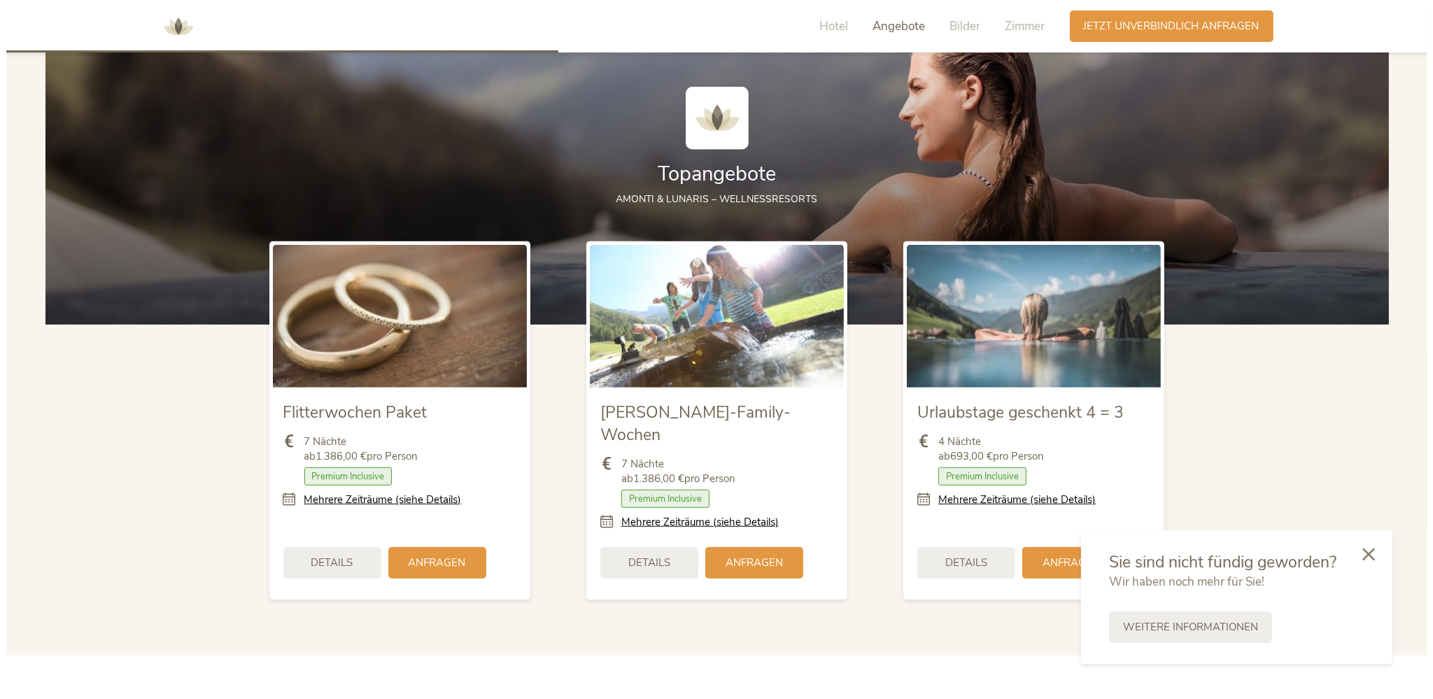
scroll to position [1579, 0]
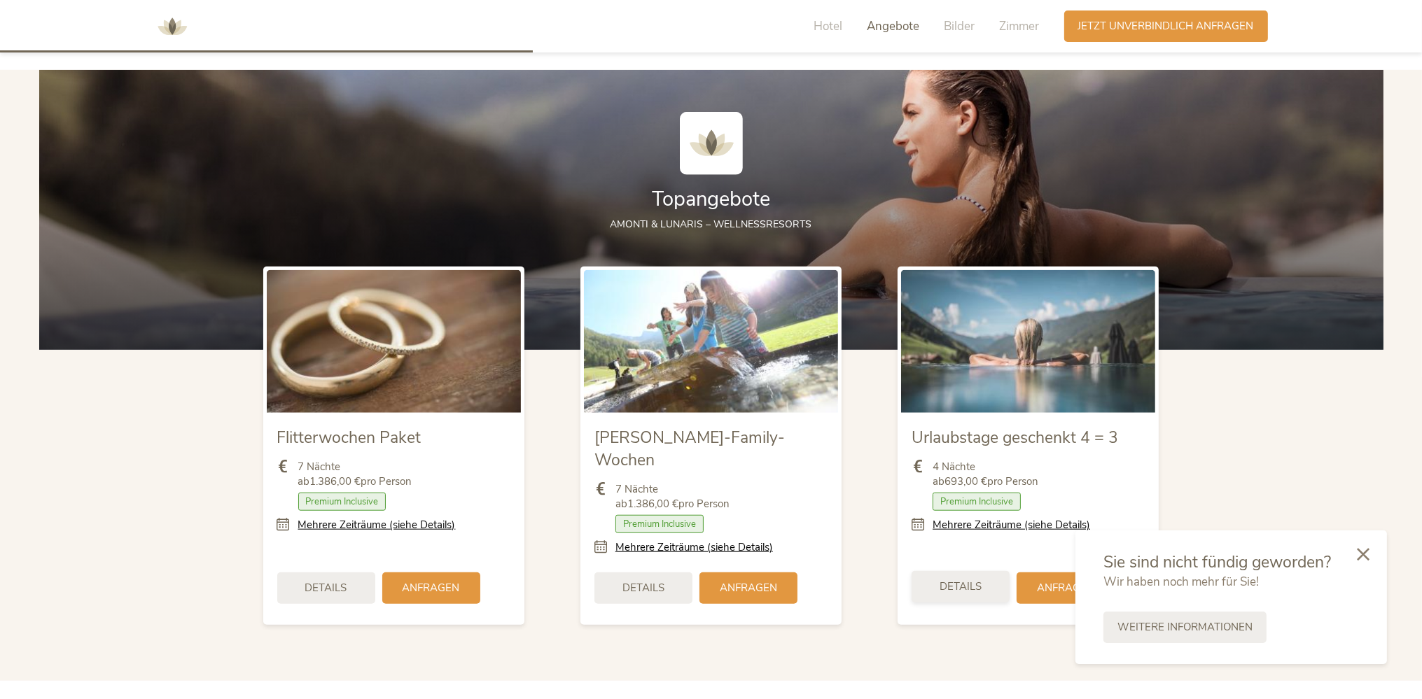
click at [948, 580] on span "Details" at bounding box center [960, 587] width 42 height 15
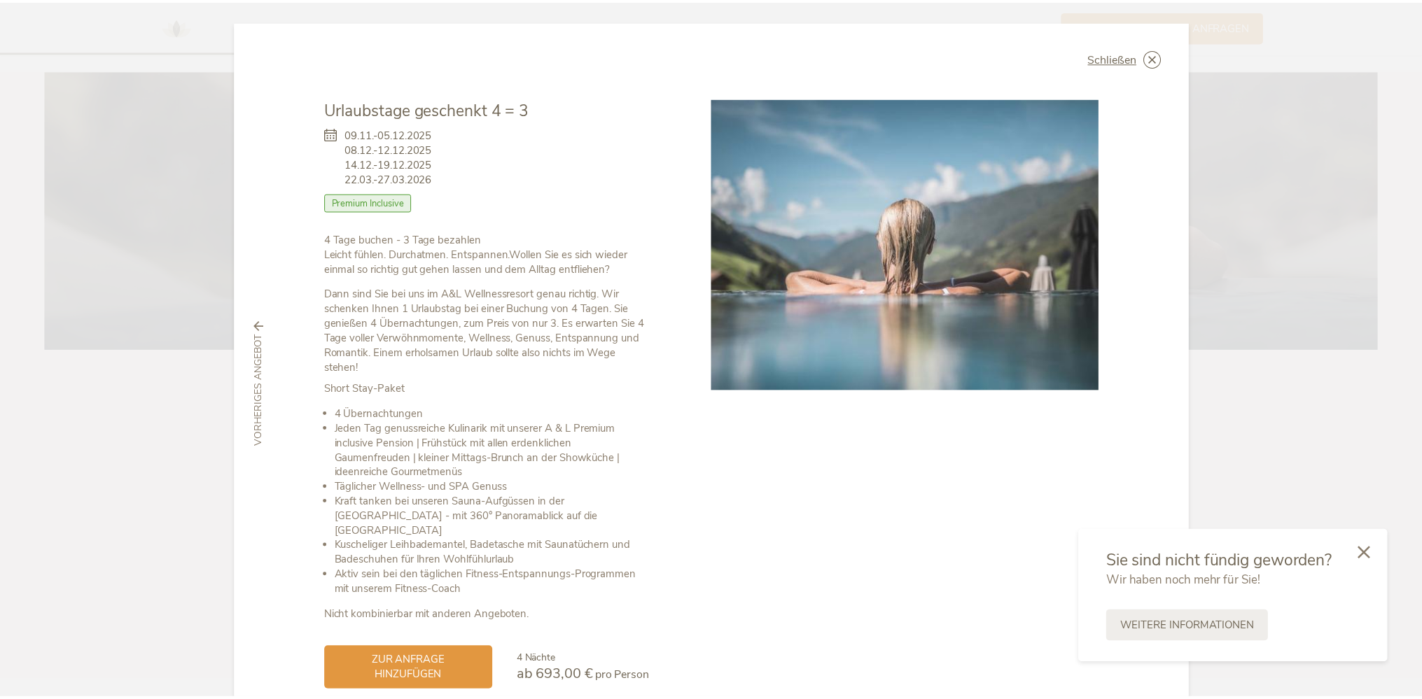
scroll to position [0, 0]
click at [1158, 59] on icon at bounding box center [1161, 57] width 17 height 17
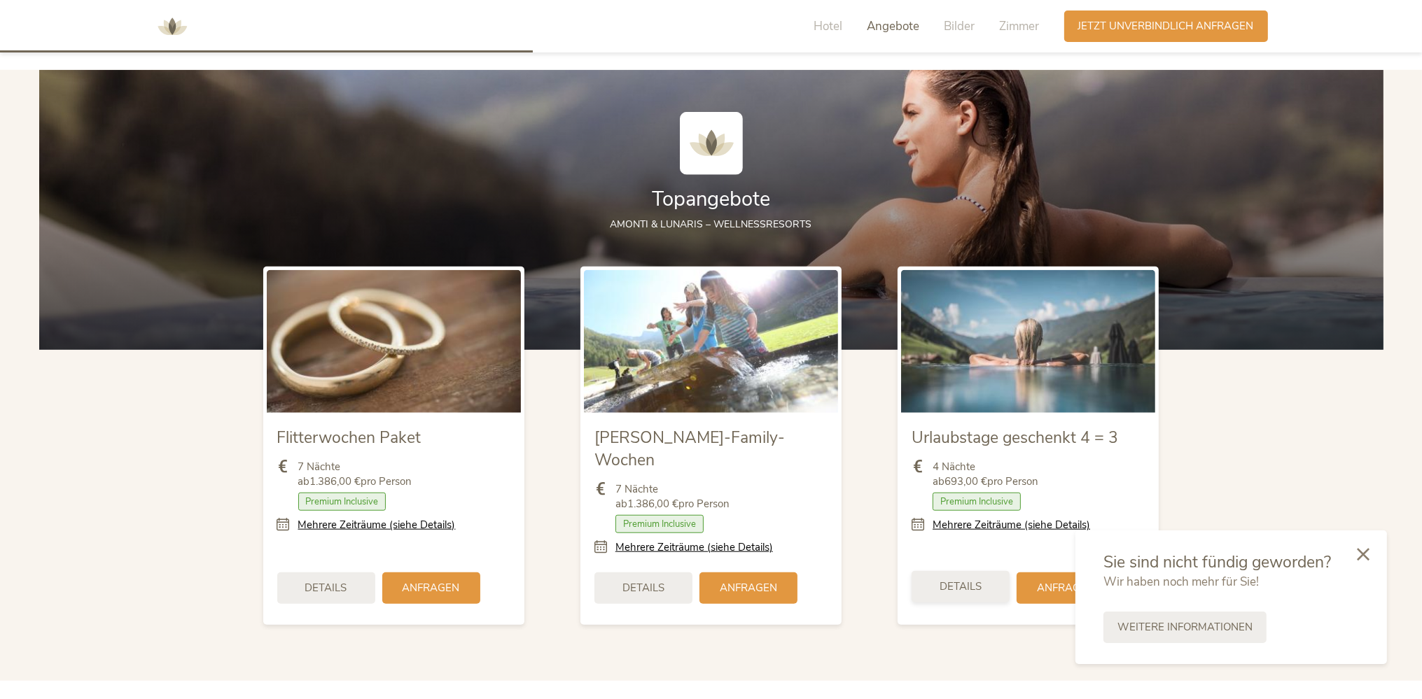
click at [972, 580] on span "Details" at bounding box center [960, 587] width 42 height 15
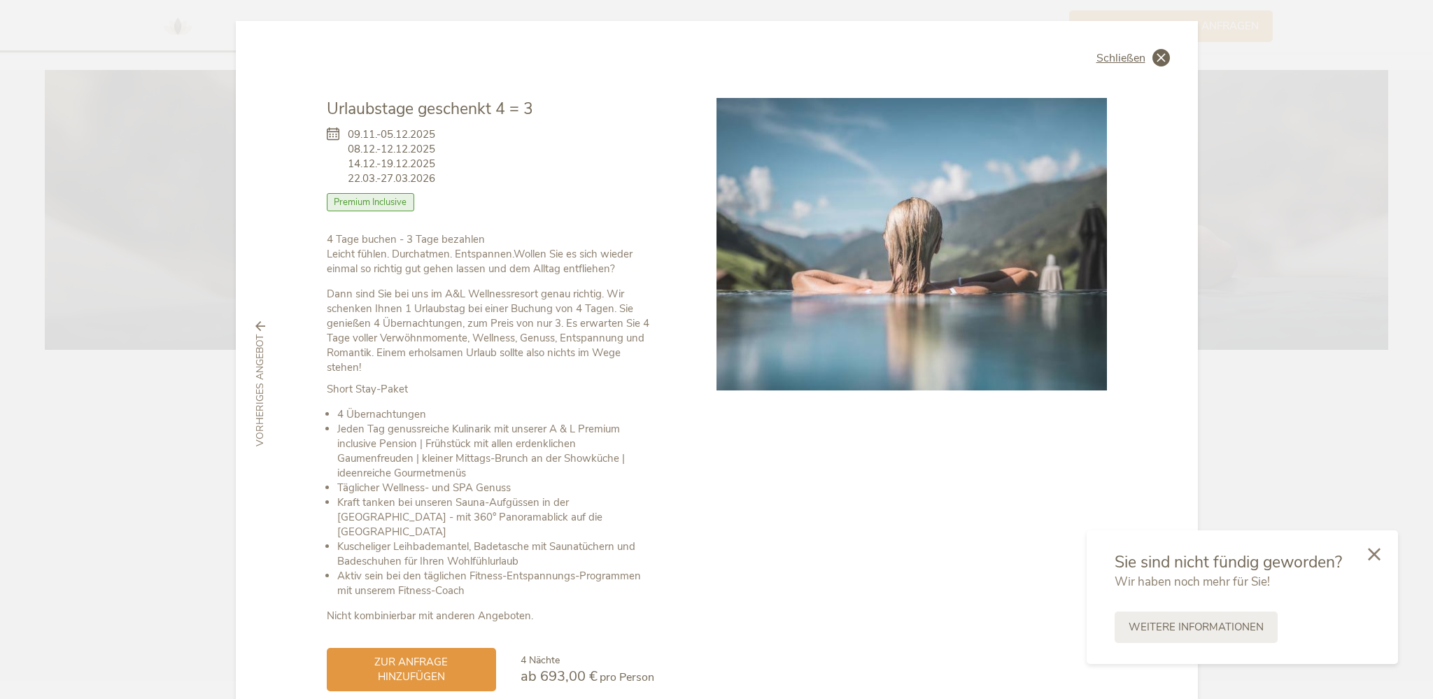
click at [1153, 57] on icon at bounding box center [1161, 57] width 17 height 17
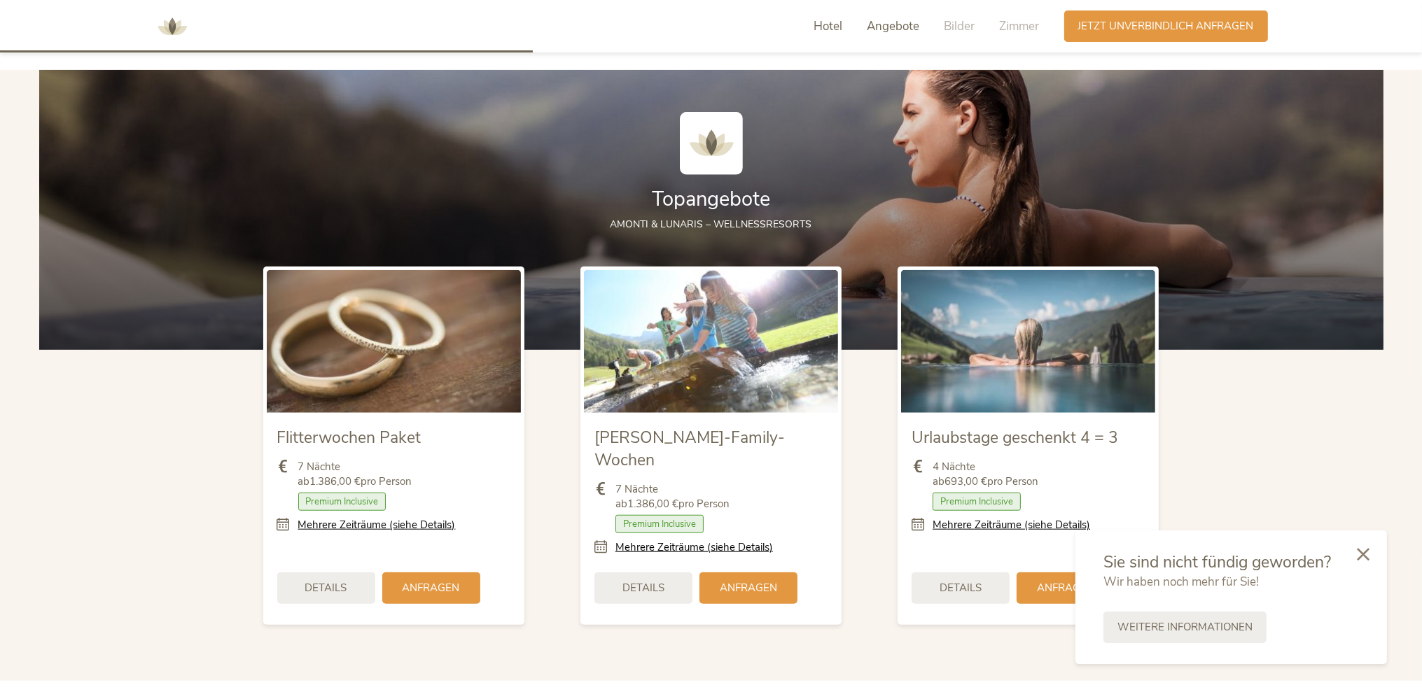
click at [827, 27] on span "Hotel" at bounding box center [828, 26] width 29 height 16
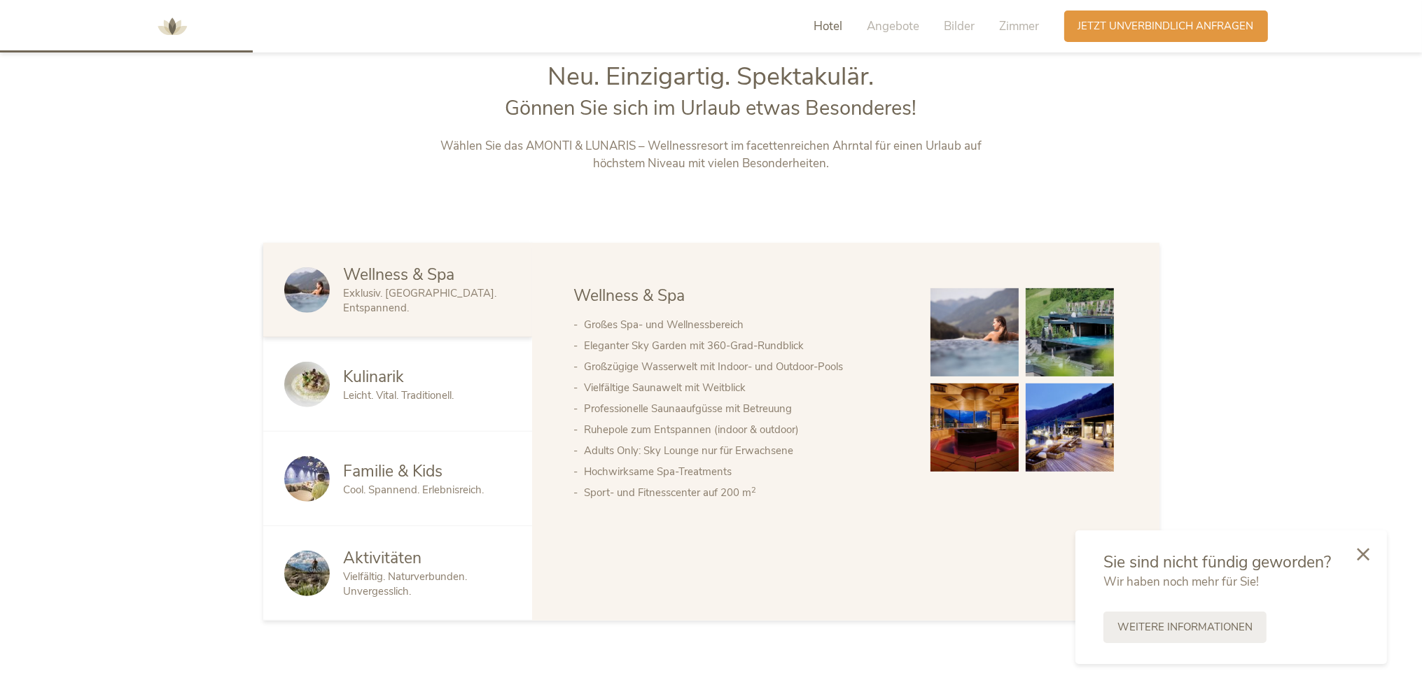
scroll to position [748, 0]
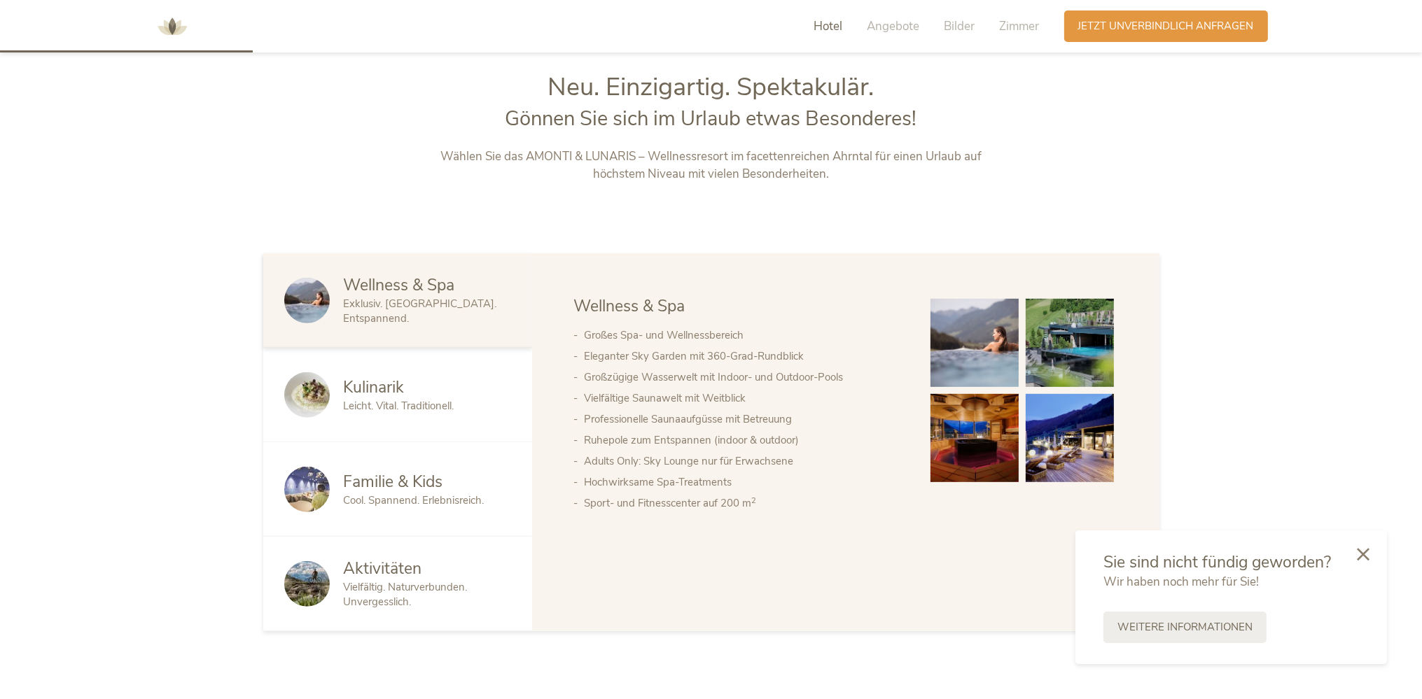
click at [368, 398] on span "Kulinarik" at bounding box center [374, 388] width 61 height 22
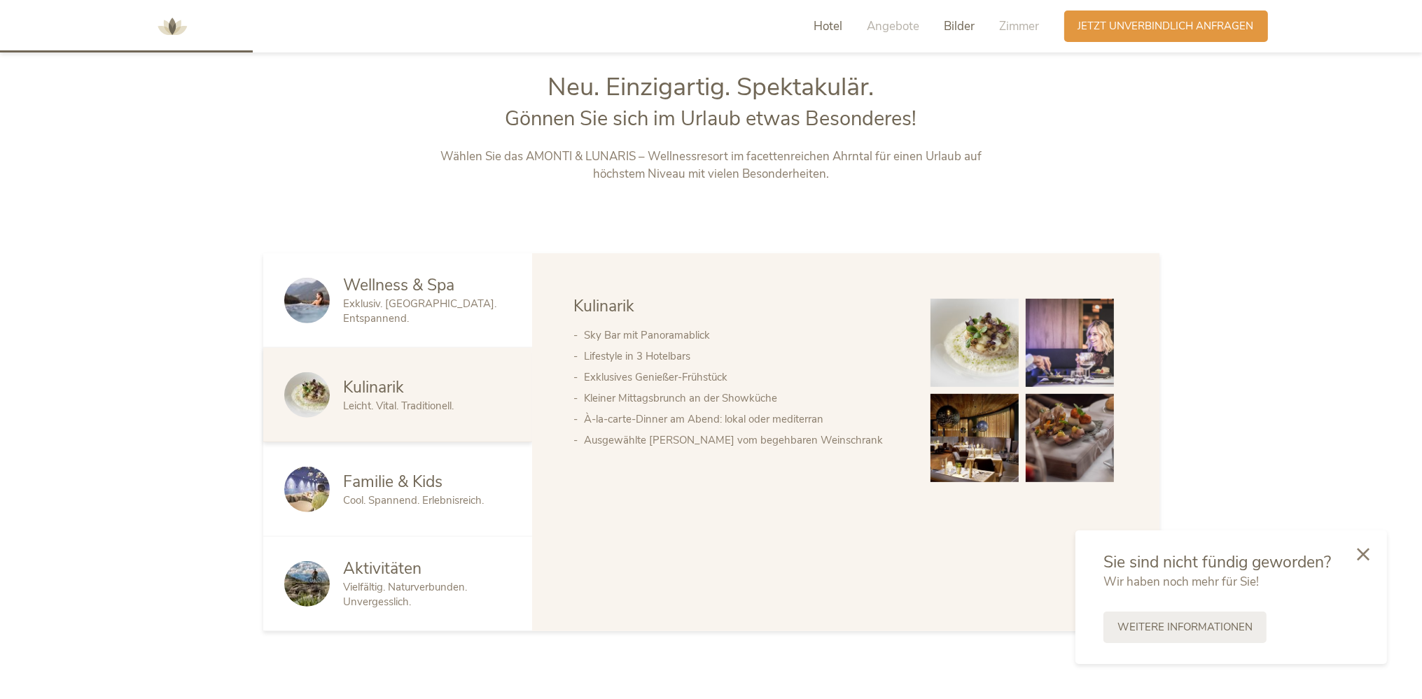
click at [953, 24] on span "Bilder" at bounding box center [959, 26] width 31 height 16
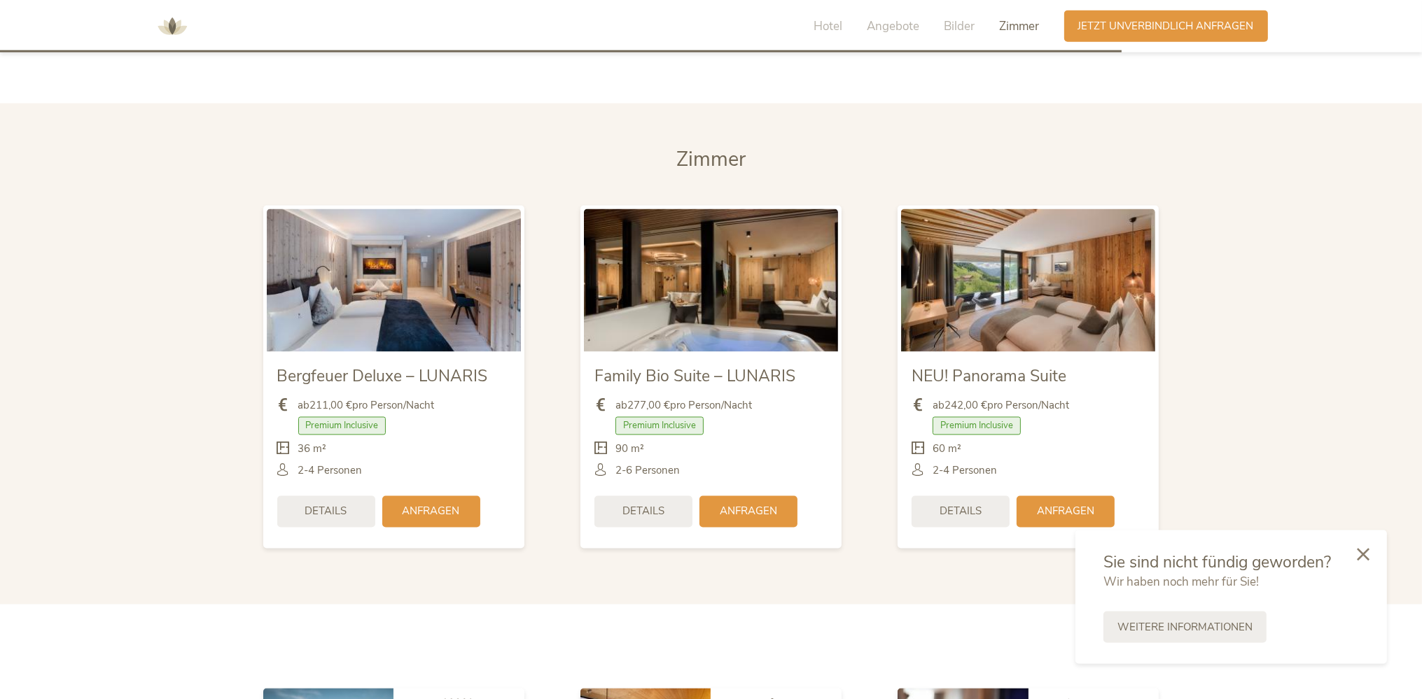
scroll to position [3406, 0]
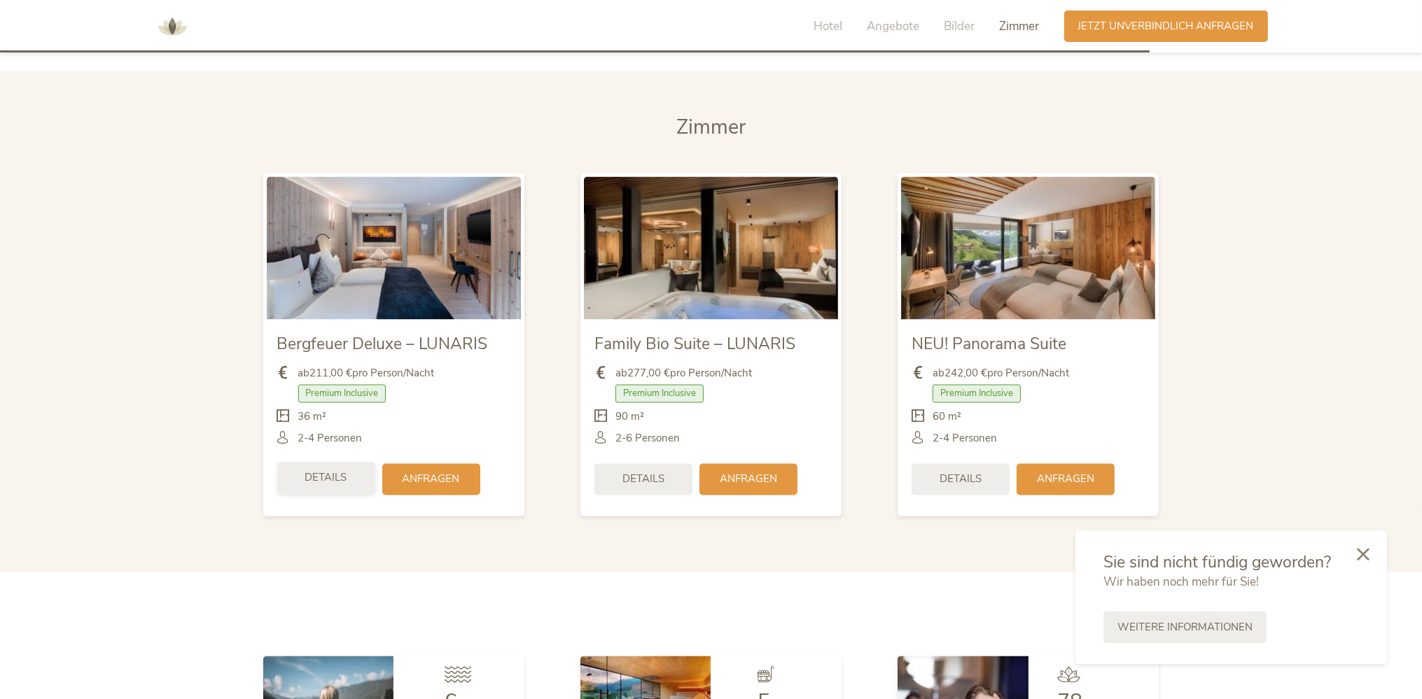
click at [318, 471] on span "Details" at bounding box center [326, 478] width 42 height 15
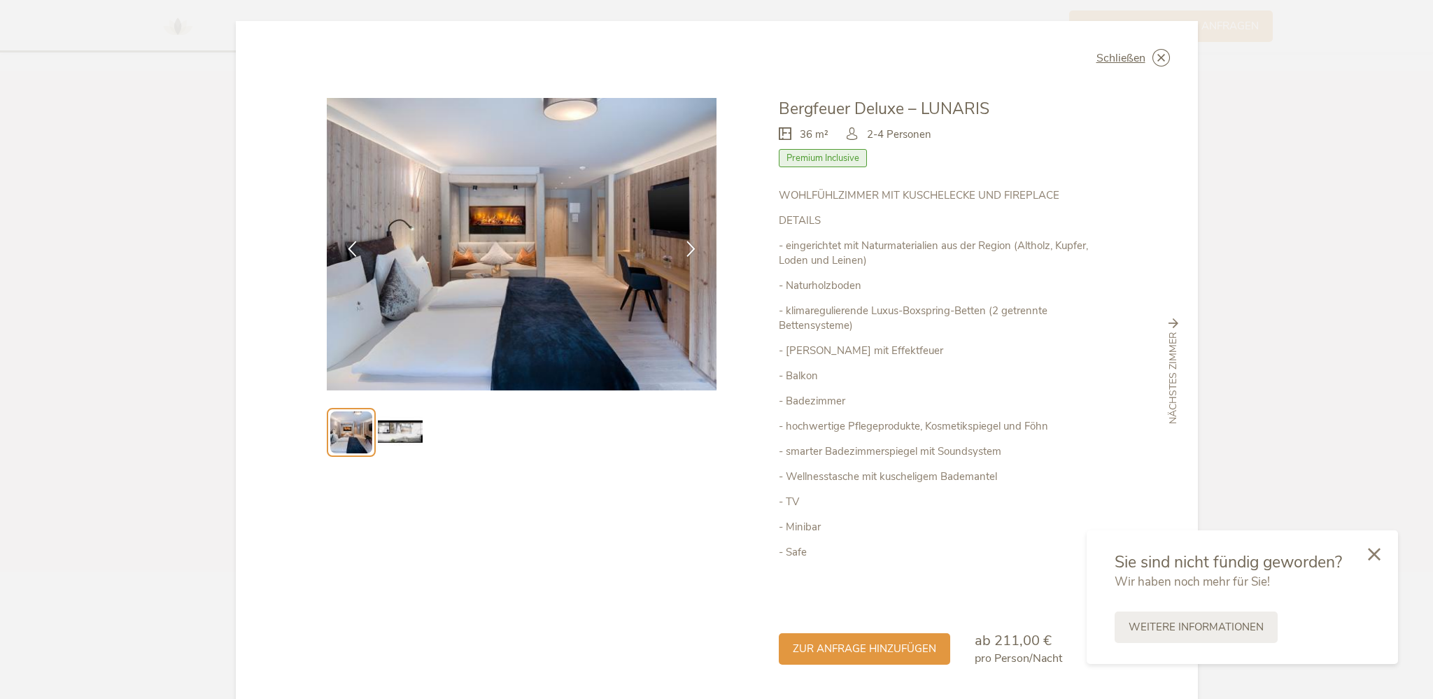
click at [1166, 319] on div "Schließen Bergfeuer Deluxe – LUNARIS 36 m² Premium Inclusive" at bounding box center [717, 372] width 962 height 702
click at [1169, 322] on icon at bounding box center [1174, 324] width 10 height 10
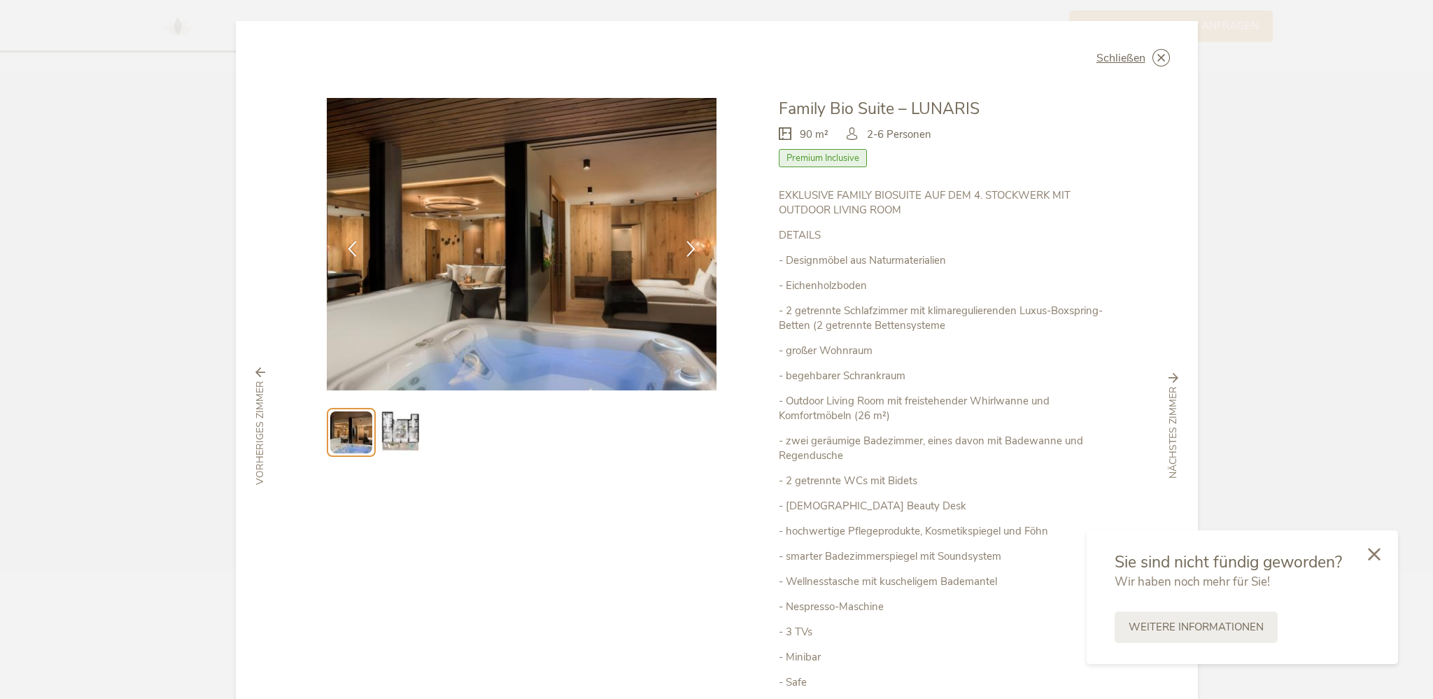
click at [1169, 379] on icon at bounding box center [1174, 378] width 10 height 10
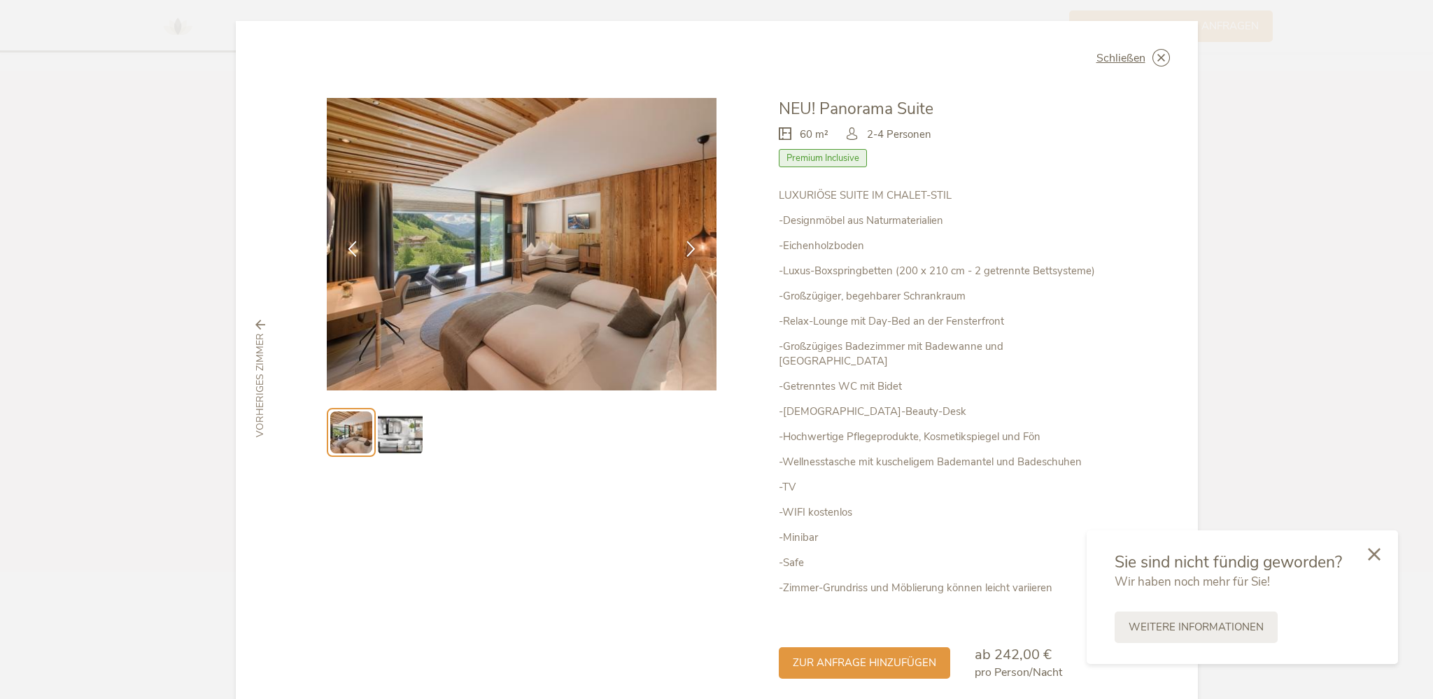
click at [393, 433] on img at bounding box center [400, 432] width 45 height 45
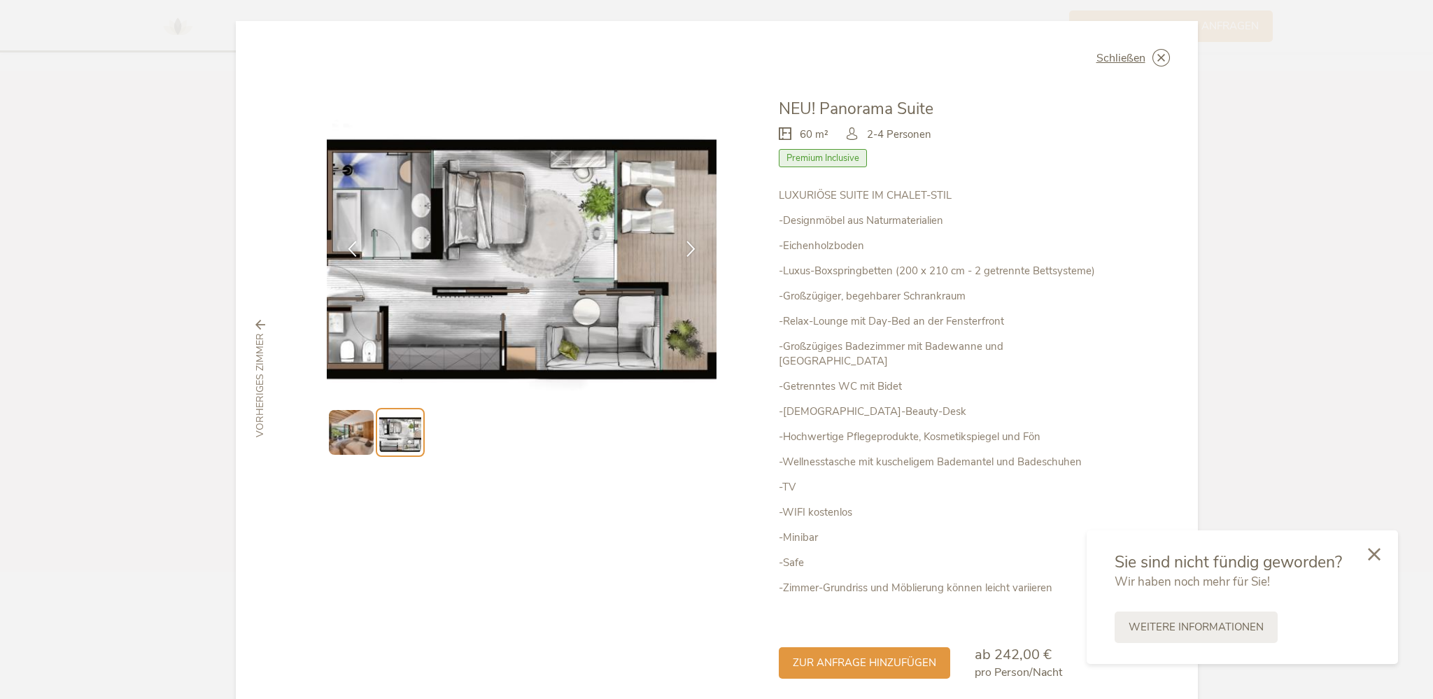
click at [256, 320] on icon at bounding box center [260, 325] width 10 height 10
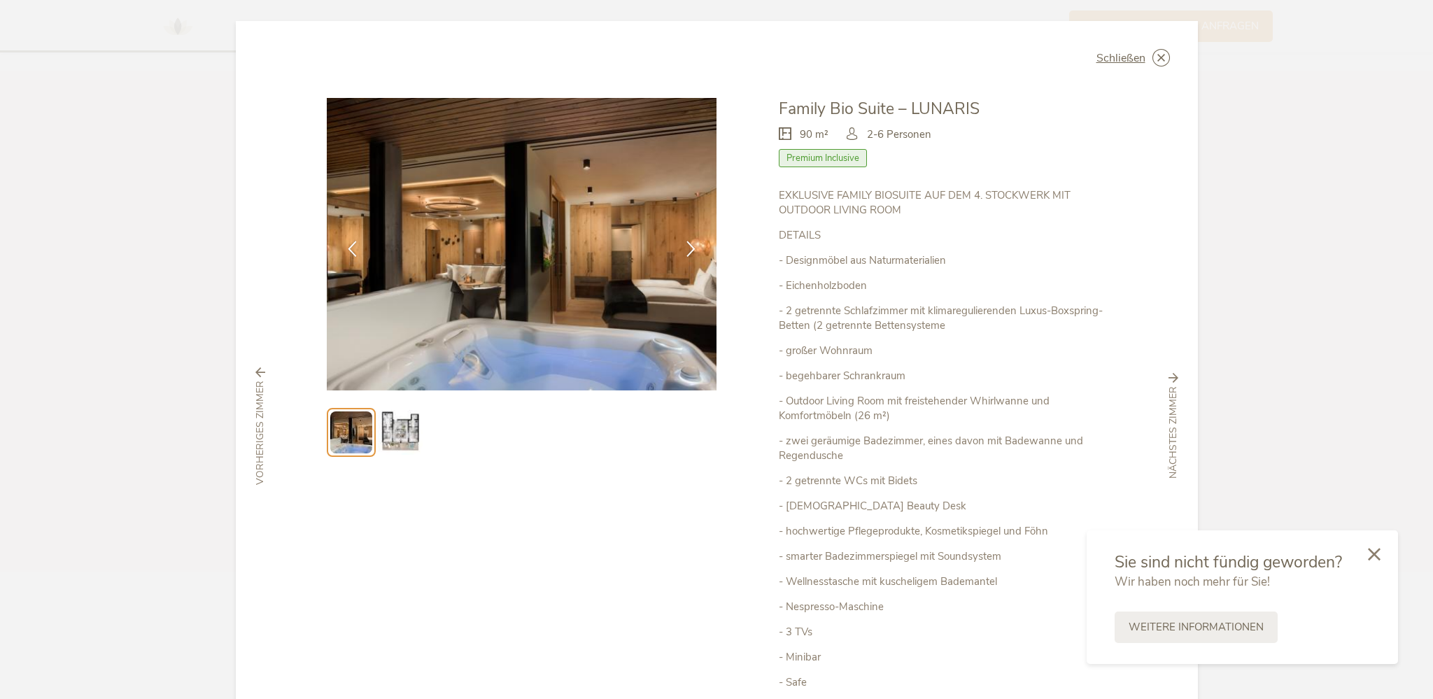
click at [257, 320] on div "Schließen Family Bio Suite – LUNARIS 90 m² Premium Inclusive" at bounding box center [717, 426] width 962 height 811
click at [256, 372] on icon at bounding box center [260, 372] width 10 height 10
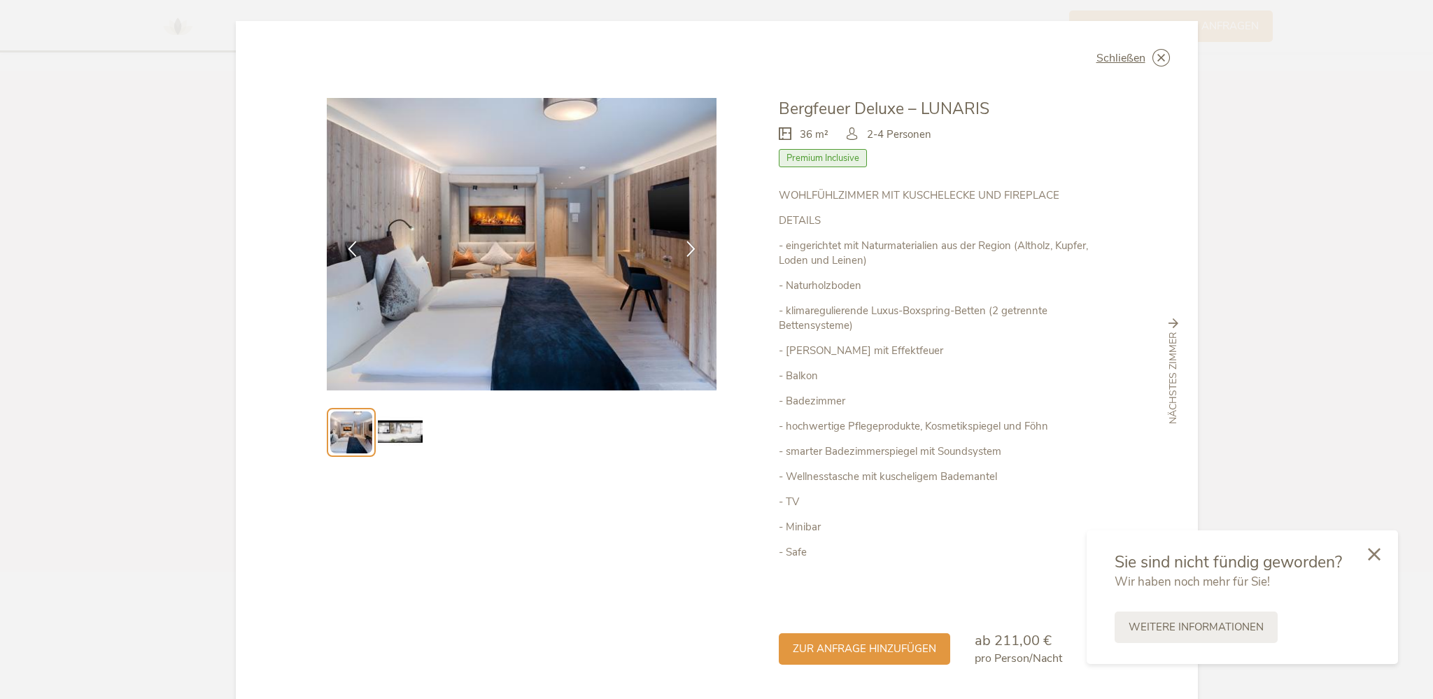
click at [390, 427] on img at bounding box center [400, 432] width 45 height 45
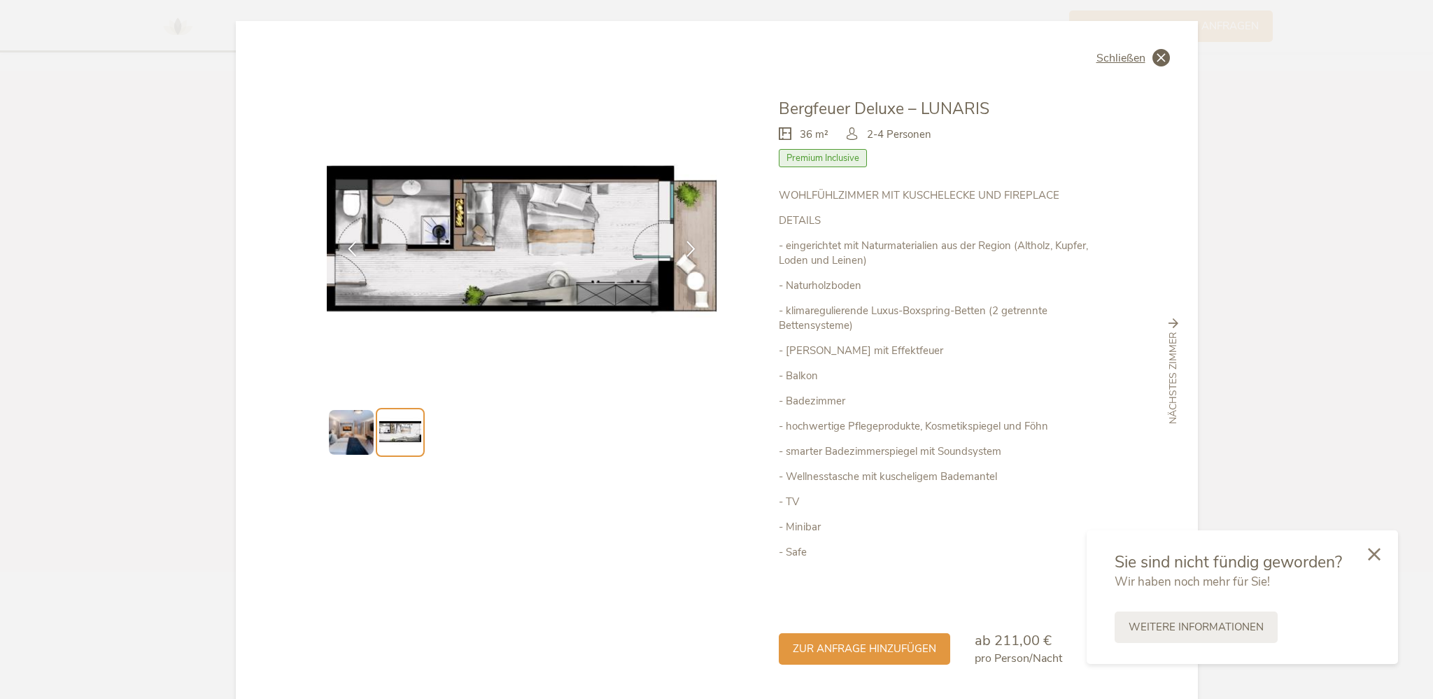
click at [1155, 58] on icon at bounding box center [1161, 57] width 17 height 17
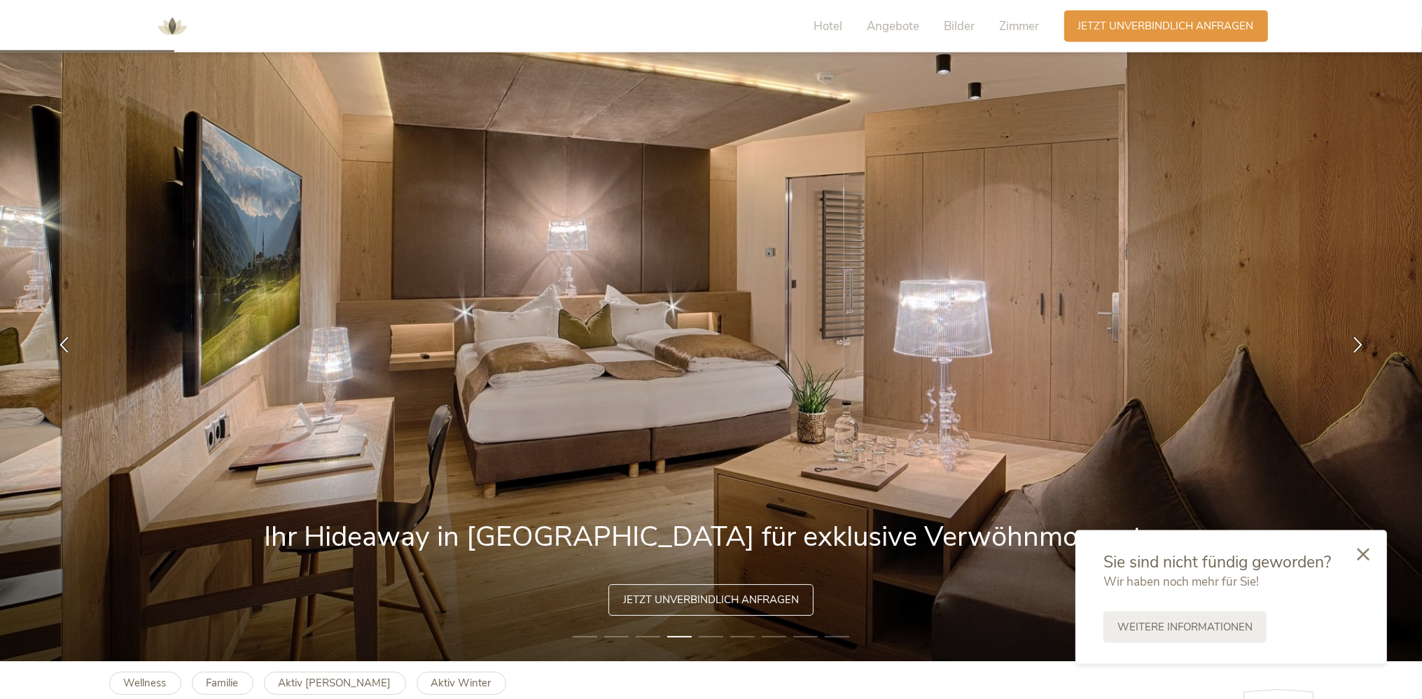
scroll to position [0, 0]
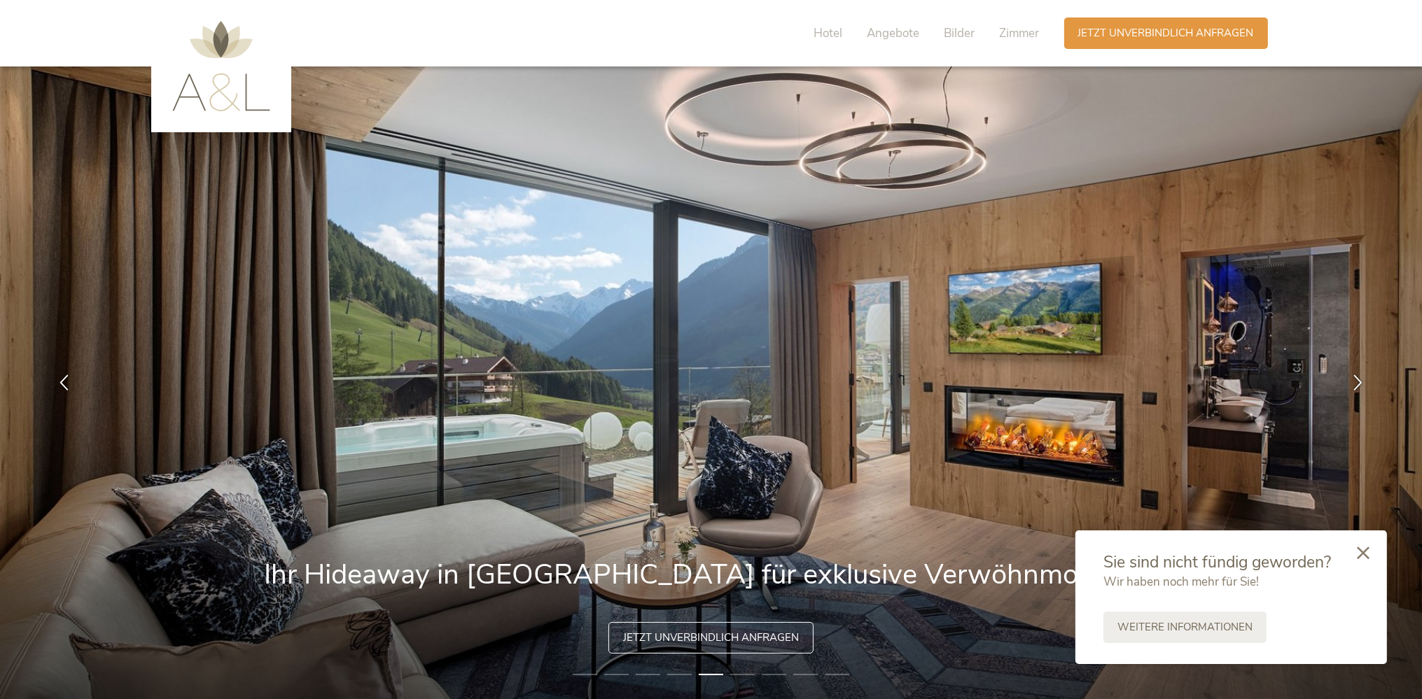
click at [1357, 552] on icon at bounding box center [1362, 553] width 13 height 13
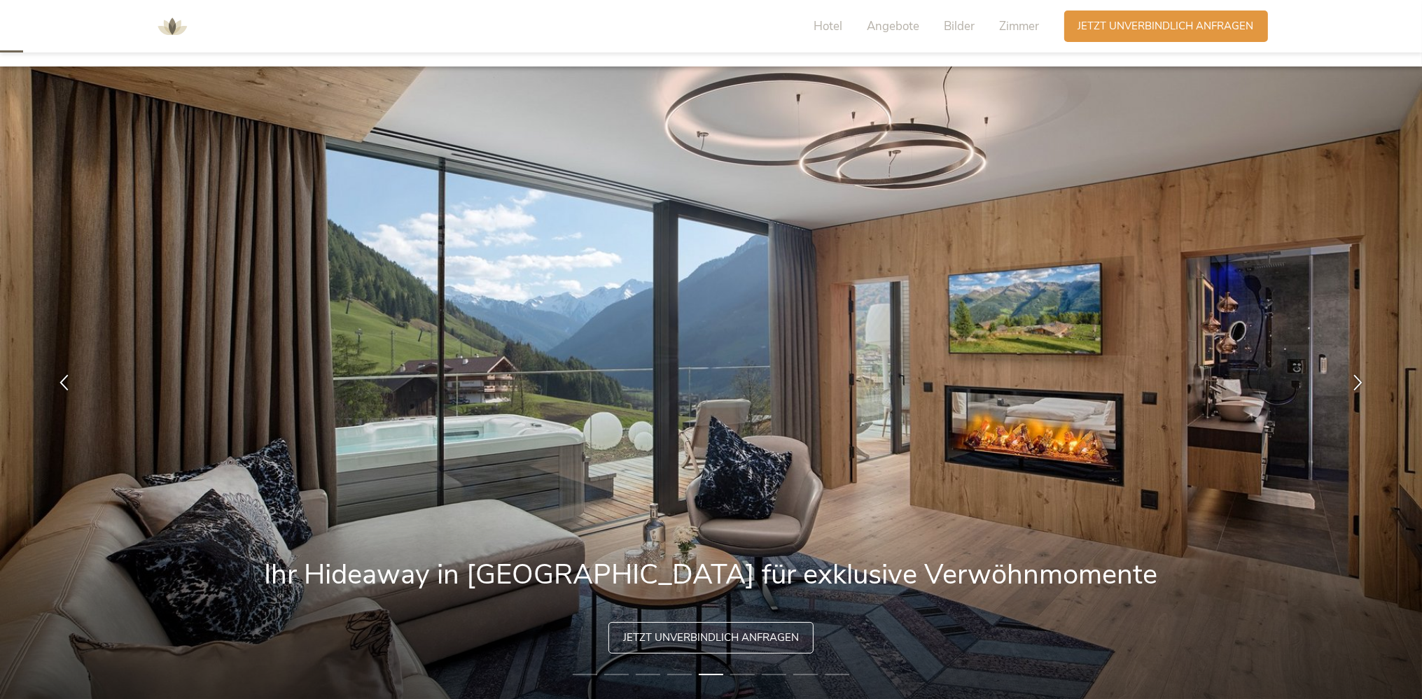
scroll to position [295, 0]
